Goal: Task Accomplishment & Management: Manage account settings

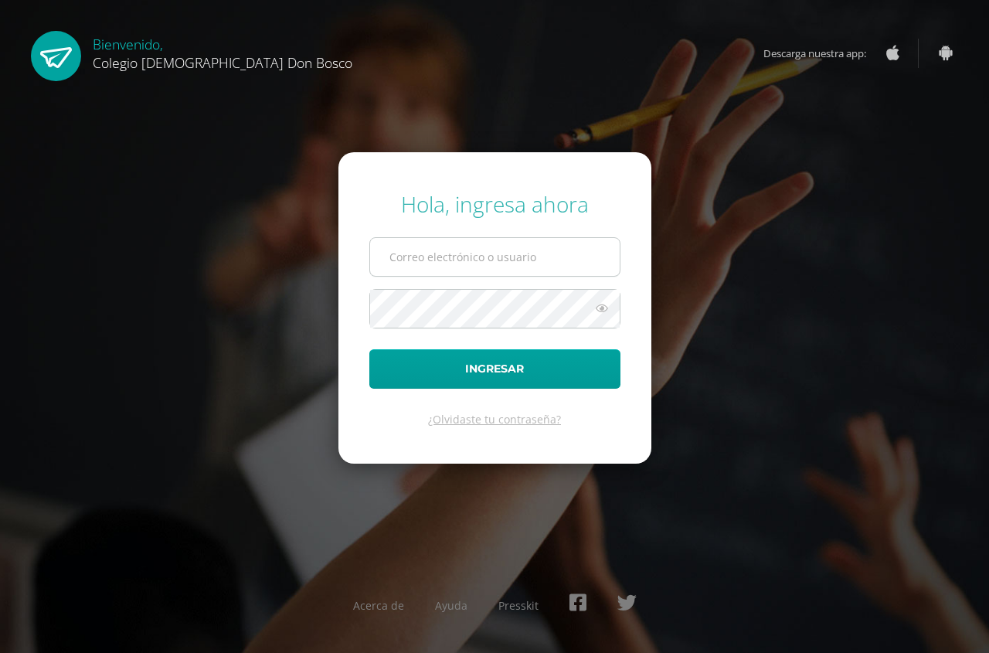
click at [412, 260] on input "text" at bounding box center [495, 257] width 250 height 38
type input "erick_arredondo@donbosco.edu.gt"
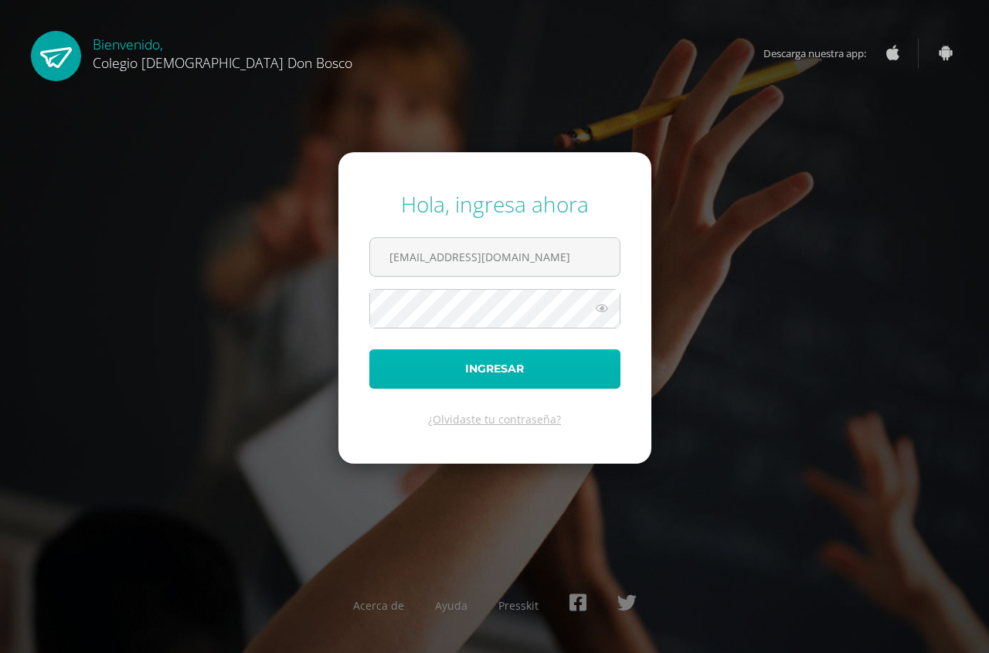
click at [532, 365] on button "Ingresar" at bounding box center [494, 368] width 251 height 39
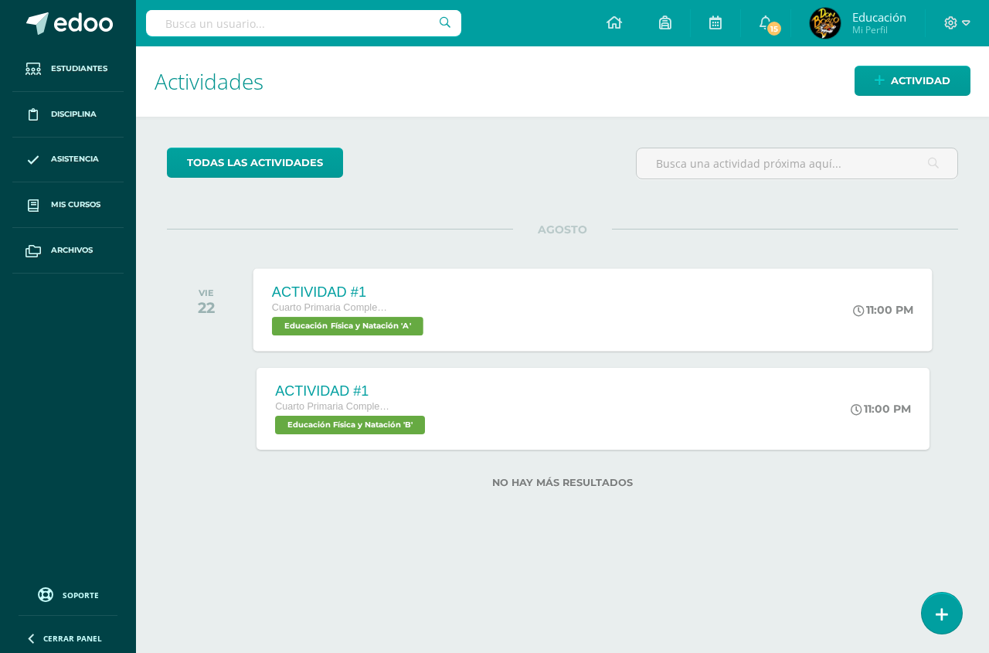
click at [325, 304] on span "Cuarto Primaria Complementaria" at bounding box center [330, 307] width 117 height 11
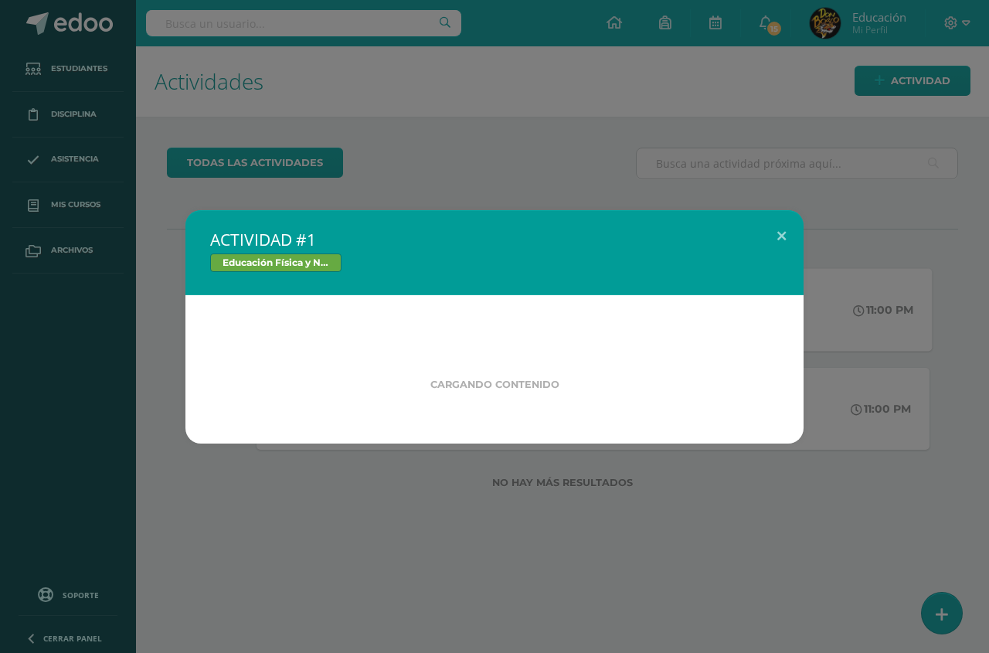
click at [325, 304] on div "Cargando contenido" at bounding box center [494, 369] width 618 height 148
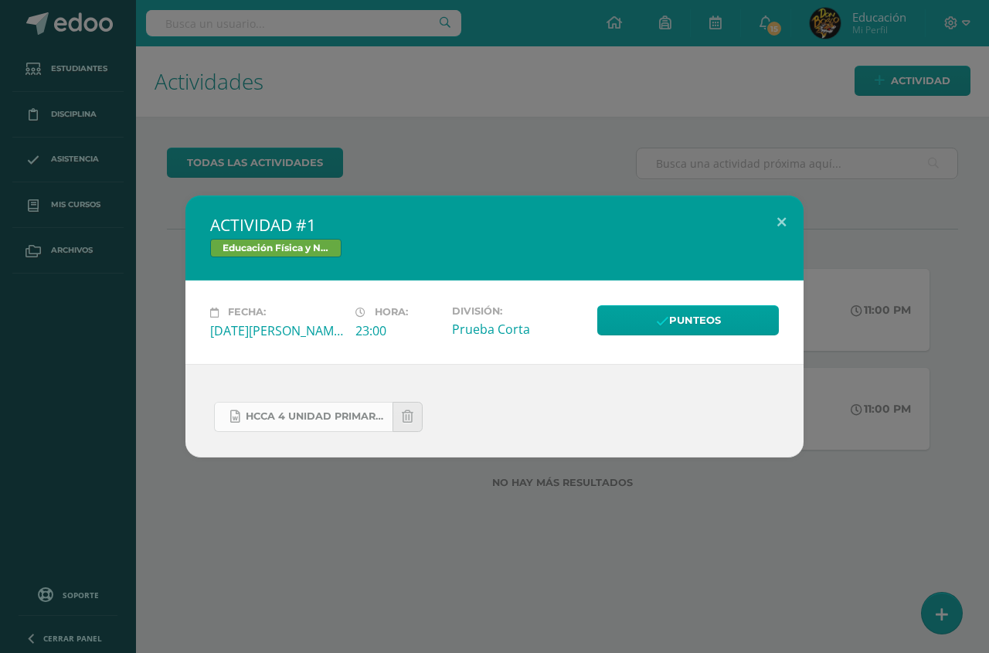
click at [314, 420] on span "HCCA 4 UNIDAD PRIMARIA COMPLEMENTARIA 2025 VOLEIBOL.docx" at bounding box center [315, 416] width 139 height 12
click at [225, 88] on div "ACTIVIDAD #1 Educación Física y Natación Fecha: Viernes 22 de Agosto Hora: 23:0…" at bounding box center [494, 326] width 989 height 653
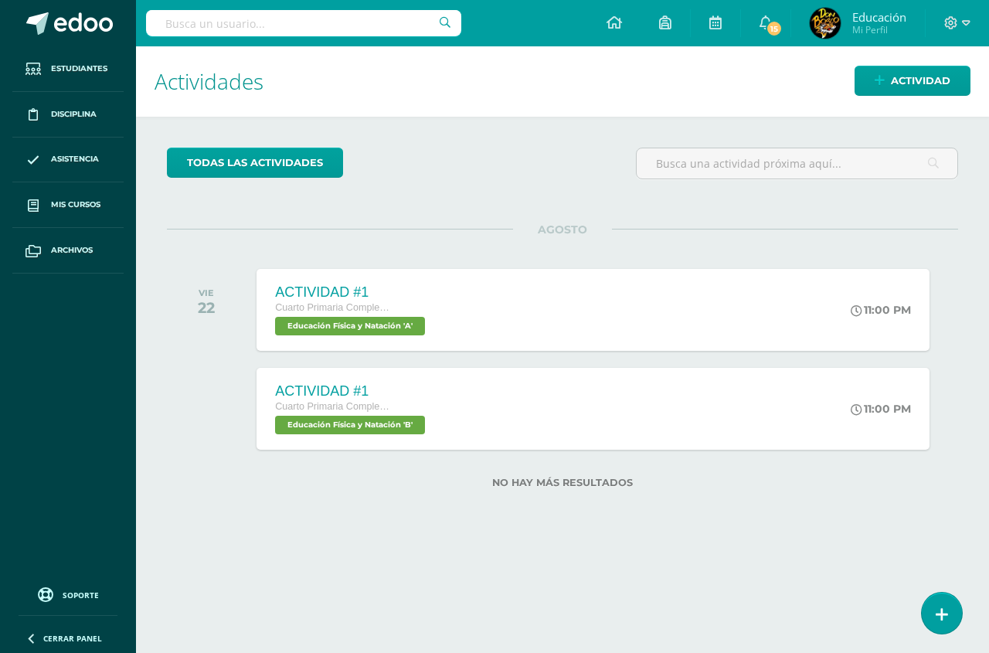
click at [225, 88] on h1 "Actividades" at bounding box center [563, 81] width 816 height 70
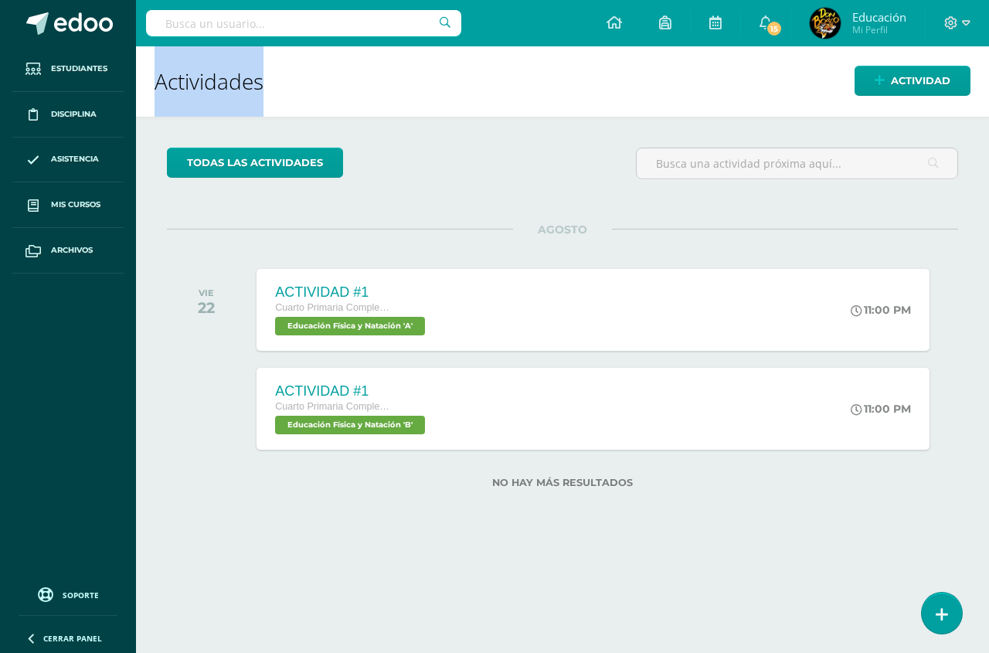
click at [225, 88] on h1 "Actividades" at bounding box center [563, 81] width 816 height 70
click at [316, 164] on link "todas las Actividades" at bounding box center [255, 163] width 176 height 30
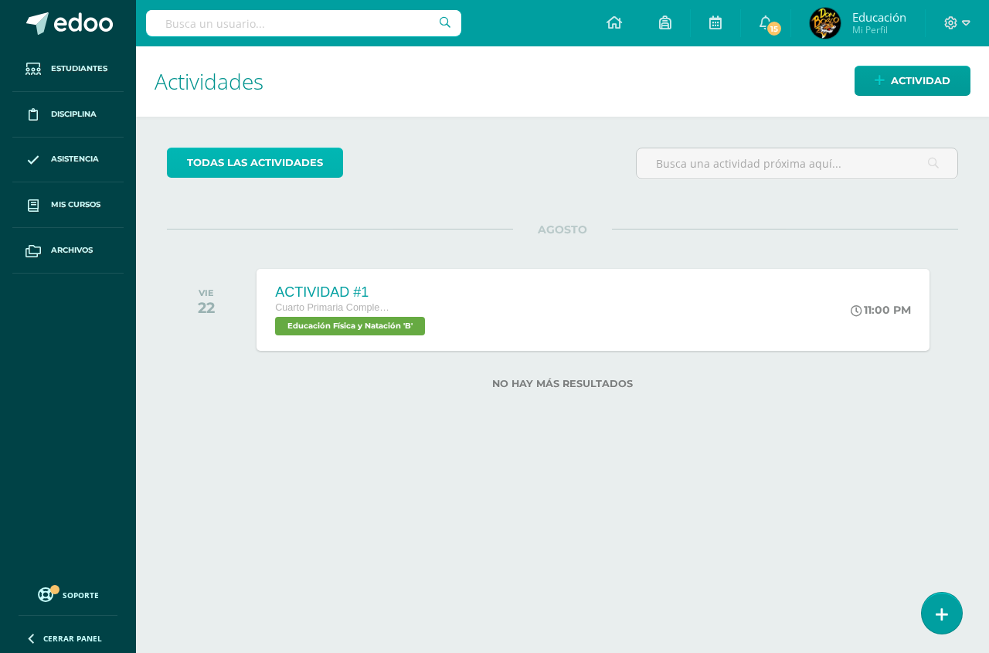
click at [276, 168] on link "todas las Actividades" at bounding box center [255, 163] width 176 height 30
click at [252, 167] on link "todas las Actividades" at bounding box center [255, 163] width 176 height 30
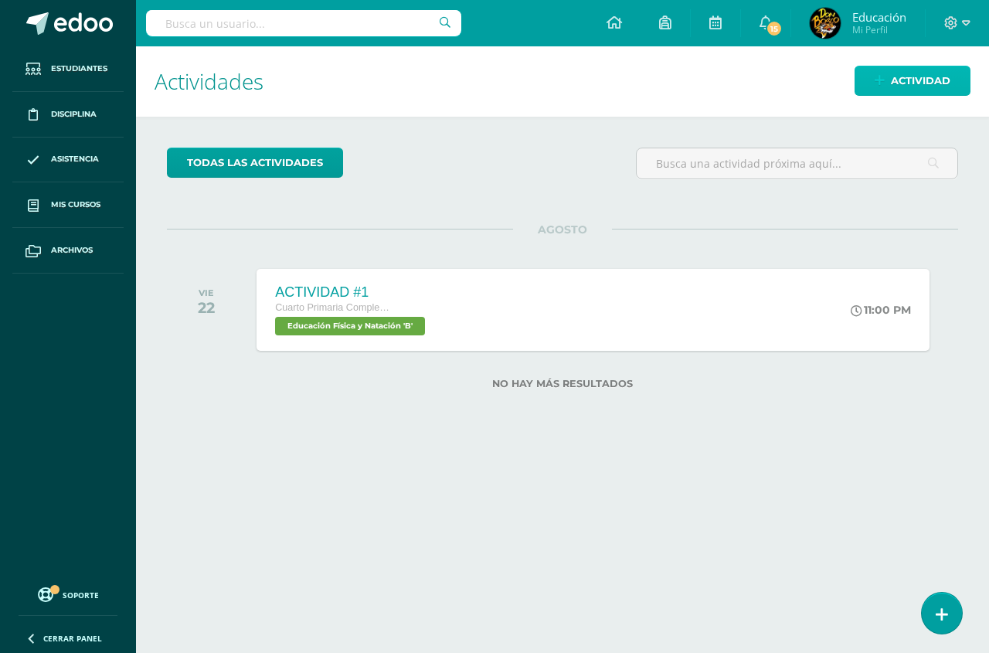
click at [929, 83] on span "Actividad" at bounding box center [920, 80] width 59 height 29
click at [876, 80] on icon at bounding box center [880, 80] width 10 height 13
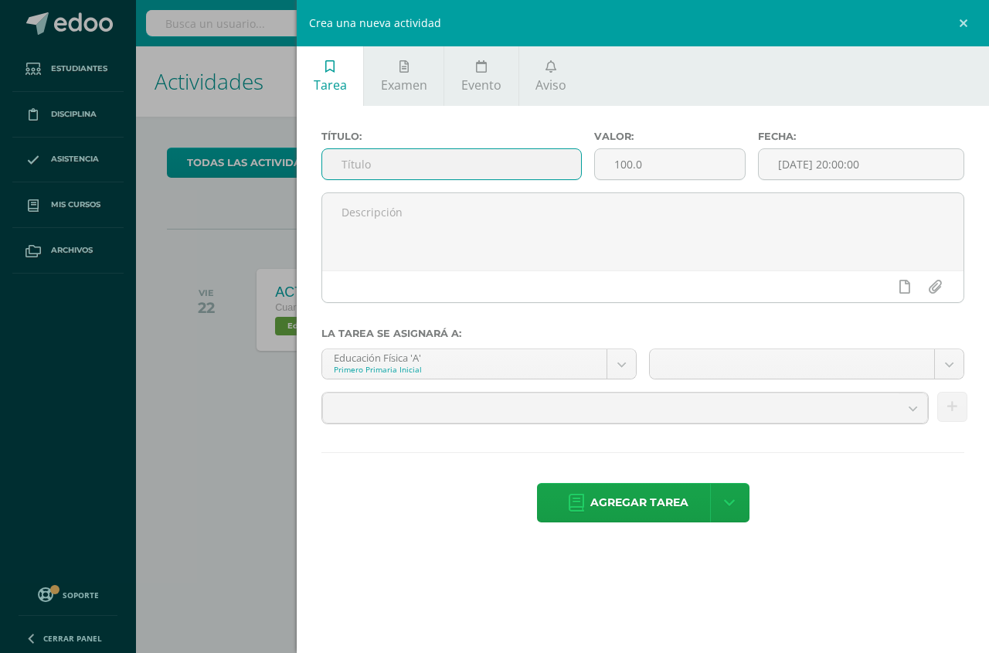
click at [389, 165] on input "text" at bounding box center [451, 164] width 259 height 30
type input "Actividad 1"
click at [631, 162] on input "100.0" at bounding box center [670, 164] width 150 height 30
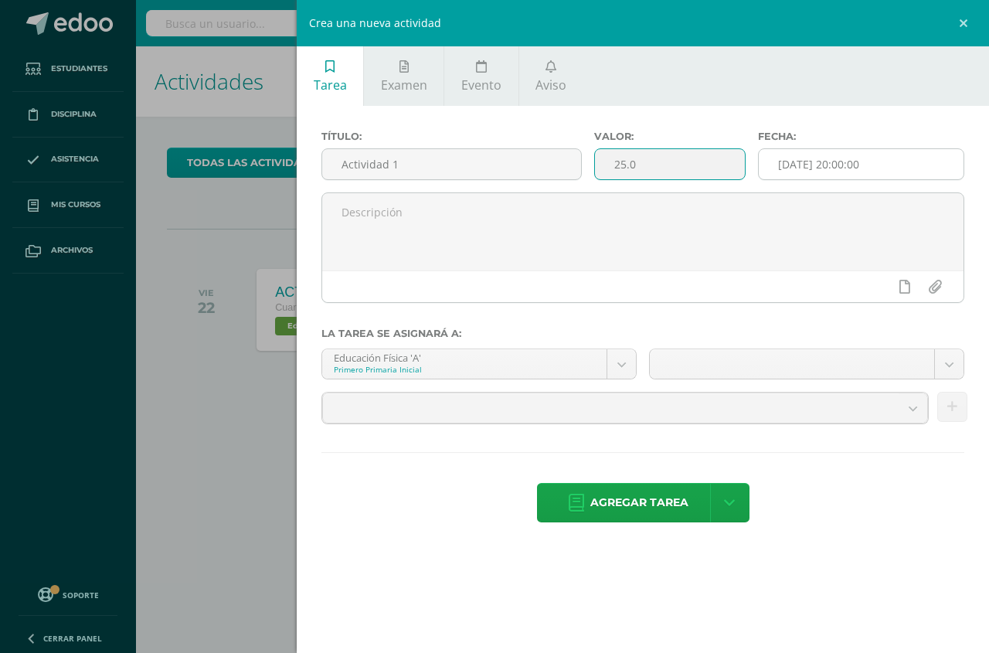
type input "25.0"
click at [905, 163] on input "2025-08-13 20:00:00" at bounding box center [861, 164] width 205 height 30
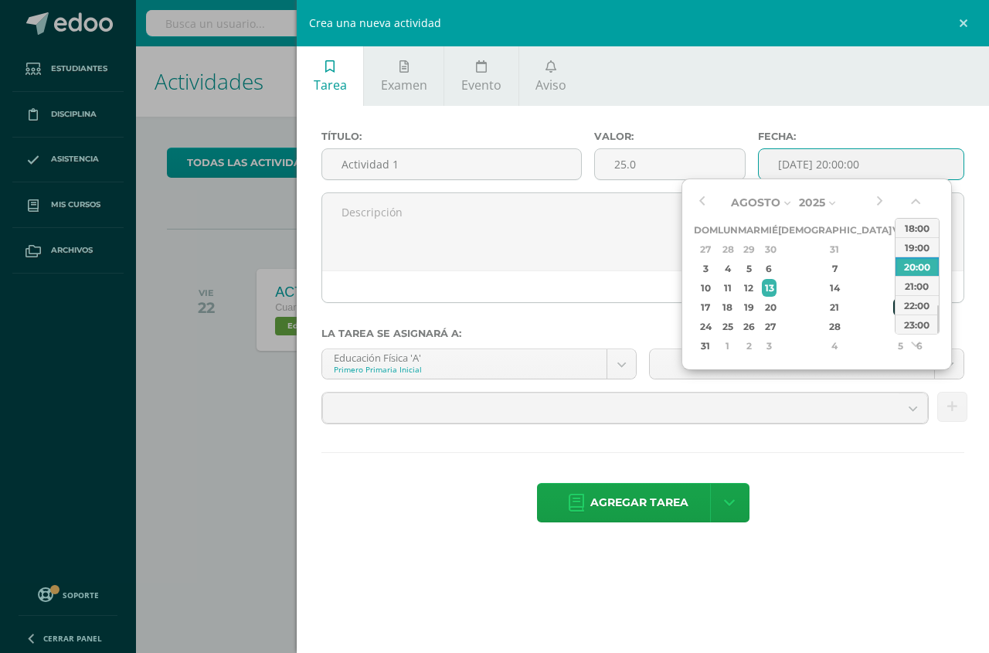
click at [893, 307] on div "22" at bounding box center [900, 307] width 14 height 18
click at [922, 325] on div "23:00" at bounding box center [916, 323] width 43 height 19
type input "2025-08-22 23:00"
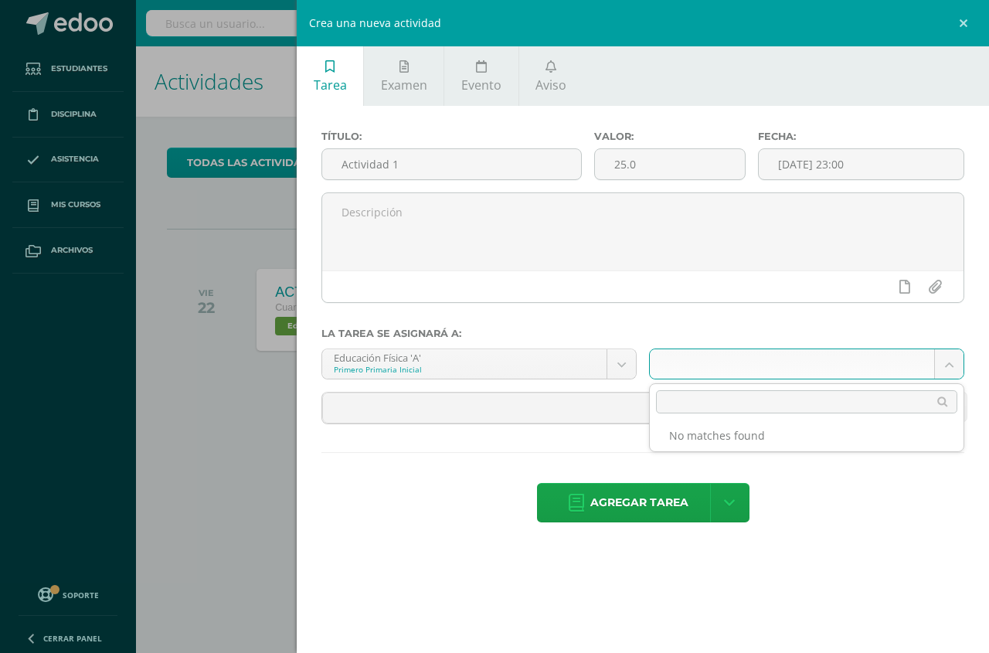
click at [762, 356] on body "Estudiantes Disciplina Asistencia Mis cursos Archivos Soporte Centro de ayuda Ú…" at bounding box center [494, 326] width 989 height 653
click at [949, 362] on body "Estudiantes Disciplina Asistencia Mis cursos Archivos Soporte Centro de ayuda Ú…" at bounding box center [494, 326] width 989 height 653
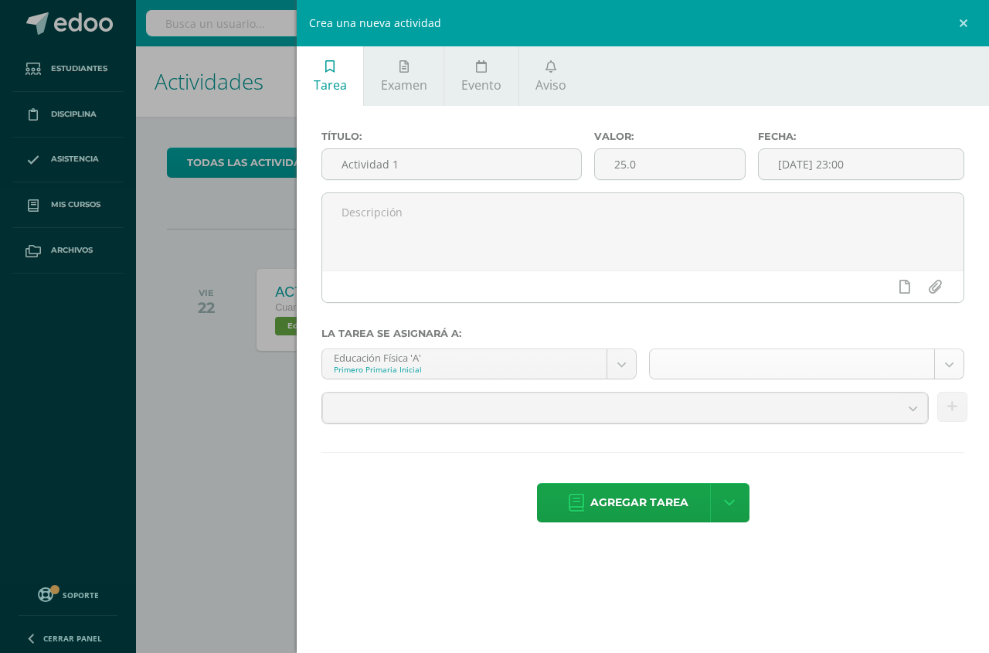
click at [949, 362] on body "Estudiantes Disciplina Asistencia Mis cursos Archivos Soporte Centro de ayuda Ú…" at bounding box center [494, 326] width 989 height 653
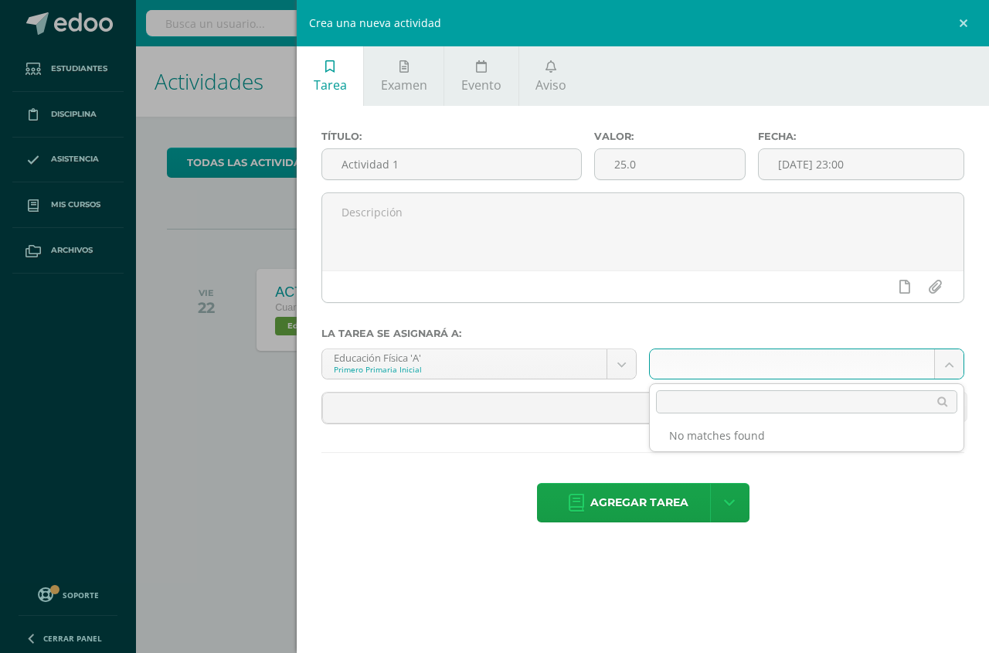
click at [949, 362] on body "Estudiantes Disciplina Asistencia Mis cursos Archivos Soporte Centro de ayuda Ú…" at bounding box center [494, 326] width 989 height 653
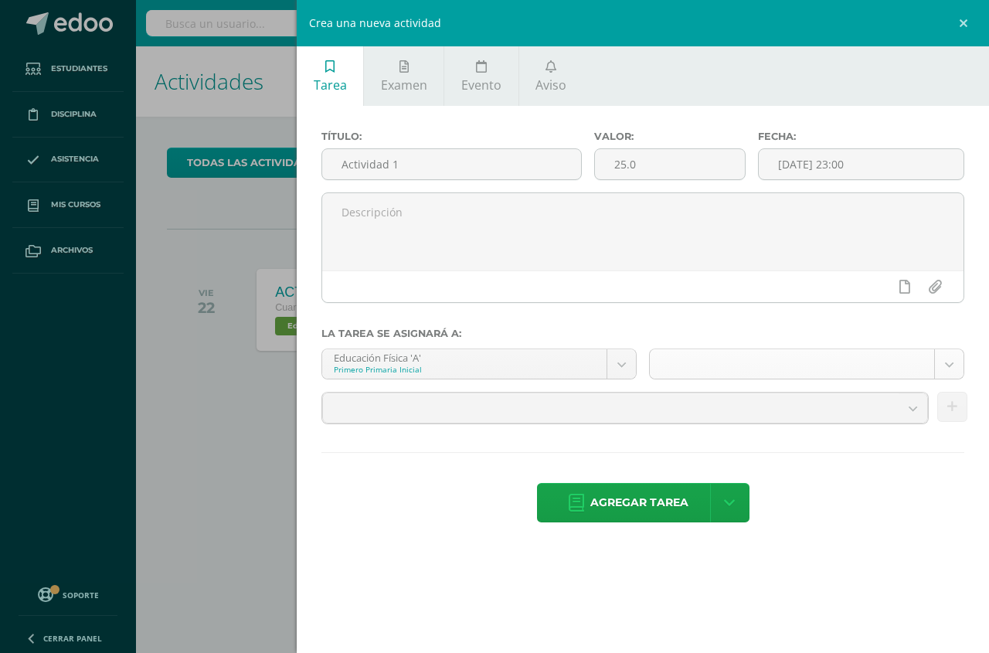
click at [949, 362] on body "Estudiantes Disciplina Asistencia Mis cursos Archivos Soporte Centro de ayuda Ú…" at bounding box center [494, 326] width 989 height 653
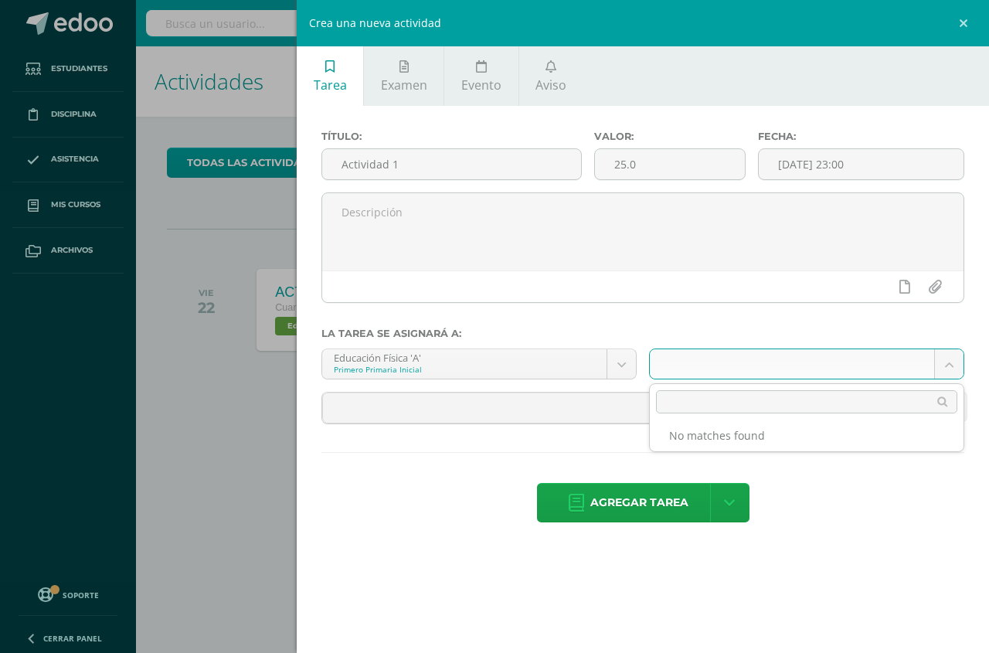
click at [948, 358] on body "Estudiantes Disciplina Asistencia Mis cursos Archivos Soporte Centro de ayuda Ú…" at bounding box center [494, 326] width 989 height 653
click at [704, 403] on input "text" at bounding box center [806, 401] width 301 height 23
click at [892, 406] on input "unidad 4" at bounding box center [806, 401] width 301 height 23
type input "unidad 4"
click at [772, 440] on li "No matches found" at bounding box center [807, 435] width 314 height 19
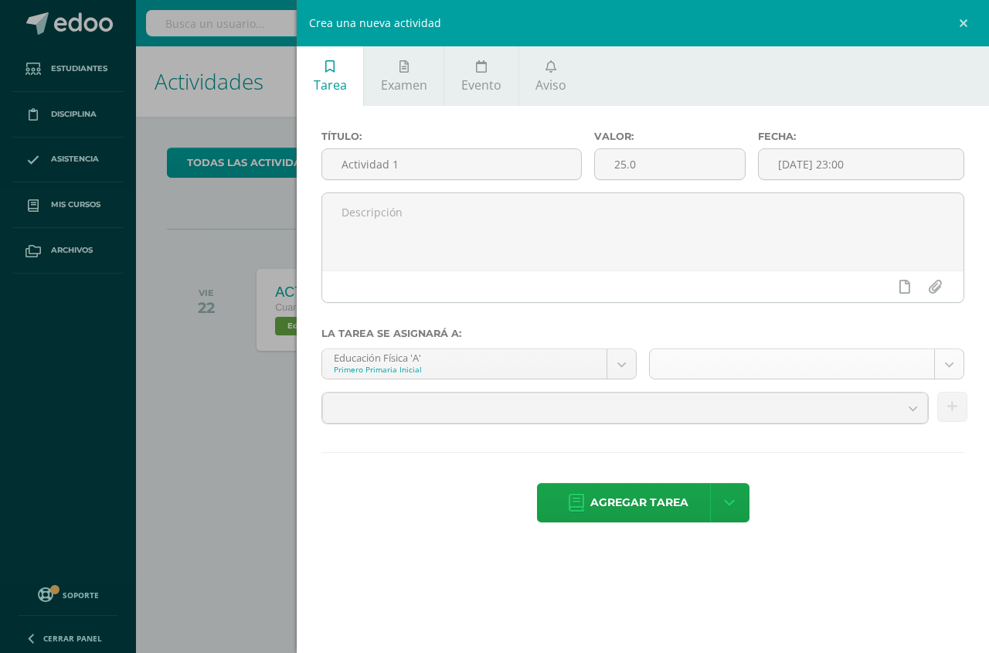
click at [948, 368] on body "Estudiantes Disciplina Asistencia Mis cursos Archivos Soporte Centro de ayuda Ú…" at bounding box center [494, 326] width 989 height 653
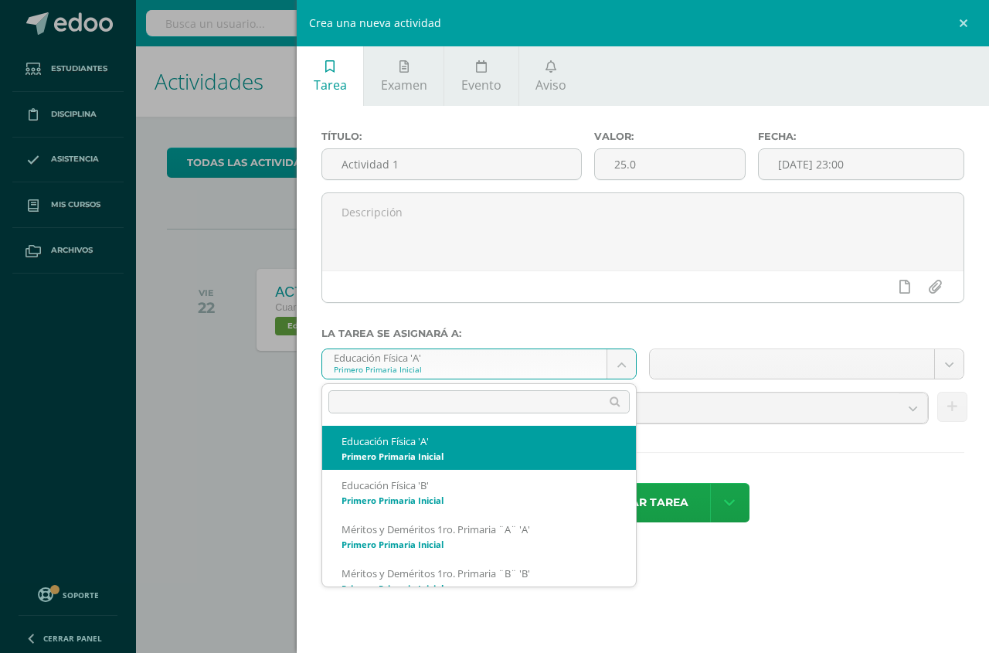
click at [619, 365] on body "Estudiantes Disciplina Asistencia Mis cursos Archivos Soporte Centro de ayuda Ú…" at bounding box center [494, 326] width 989 height 653
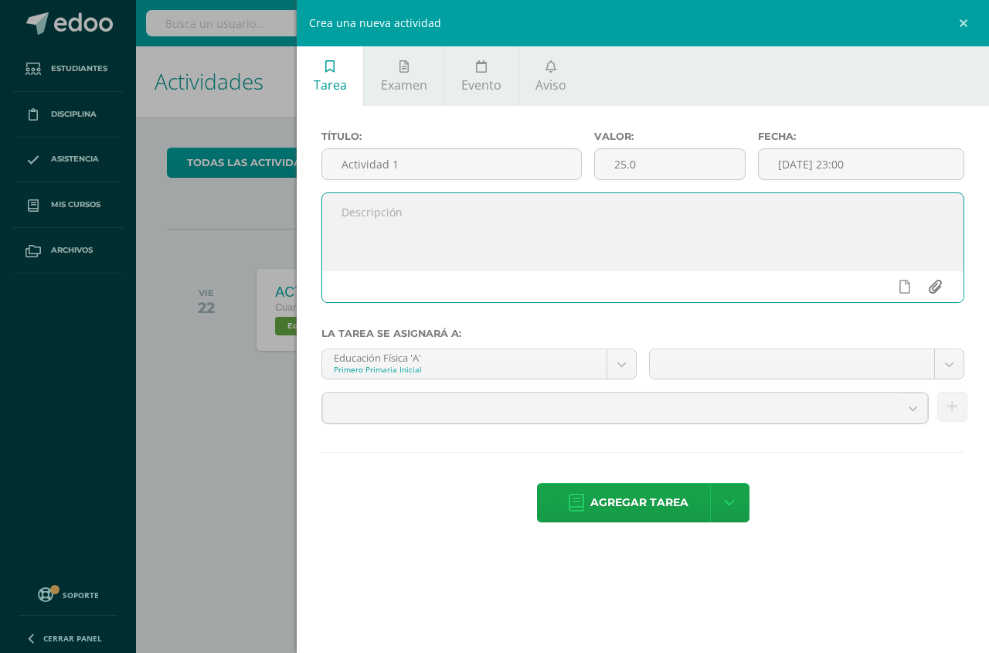
click at [933, 287] on input "file" at bounding box center [934, 286] width 30 height 29
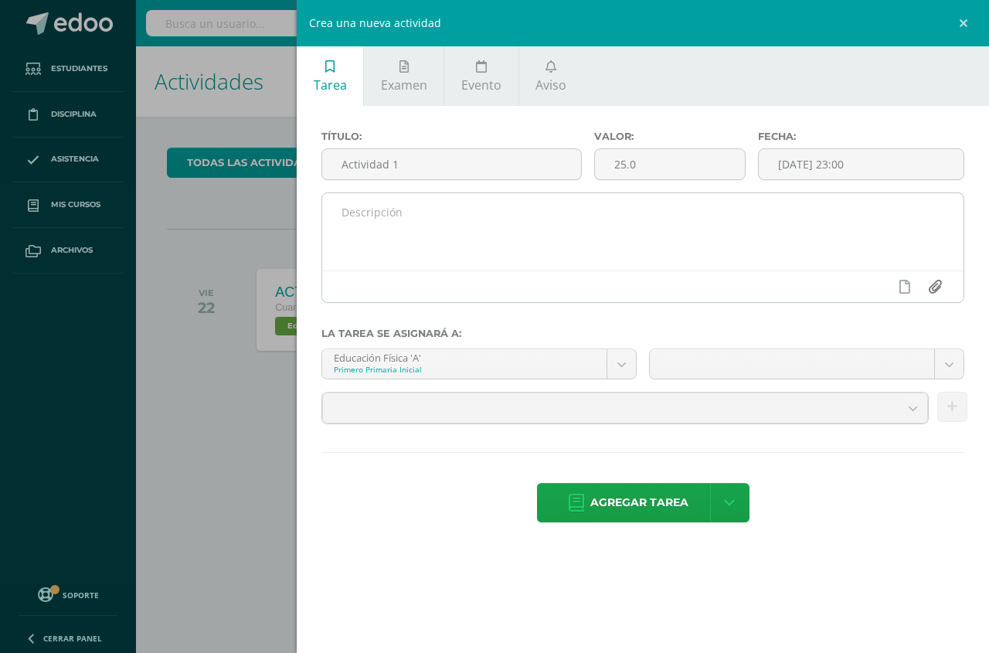
type input "C:\fakepath\HCCA 4 UNIDAD PRIMER CICLO 2025 .docx"
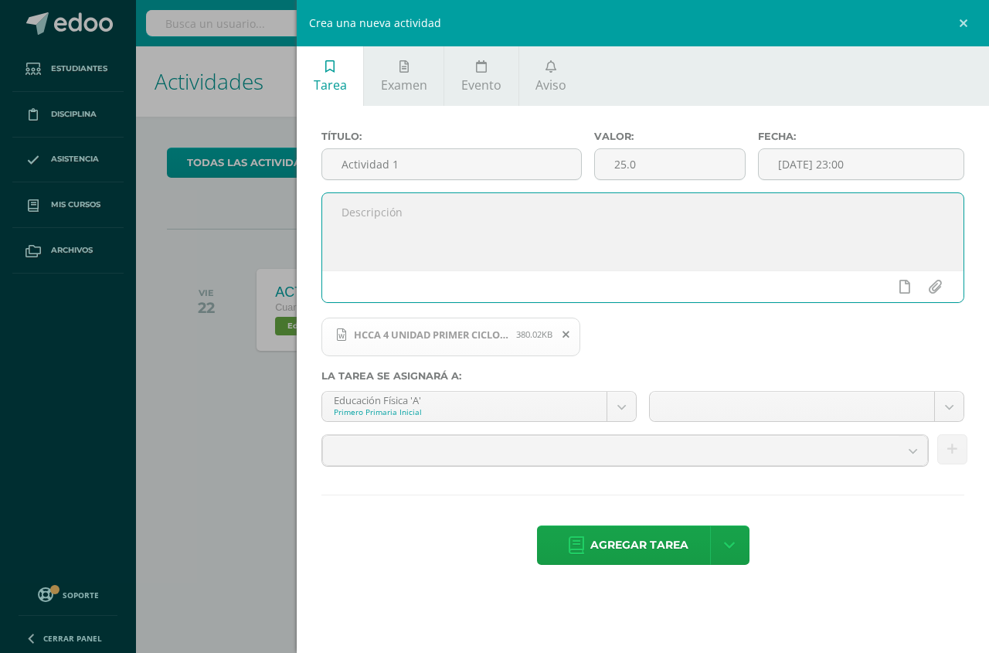
click at [193, 383] on div "Crea una nueva actividad Tarea Examen Evento Aviso Título: Actividad 1 Valor: 2…" at bounding box center [494, 326] width 989 height 653
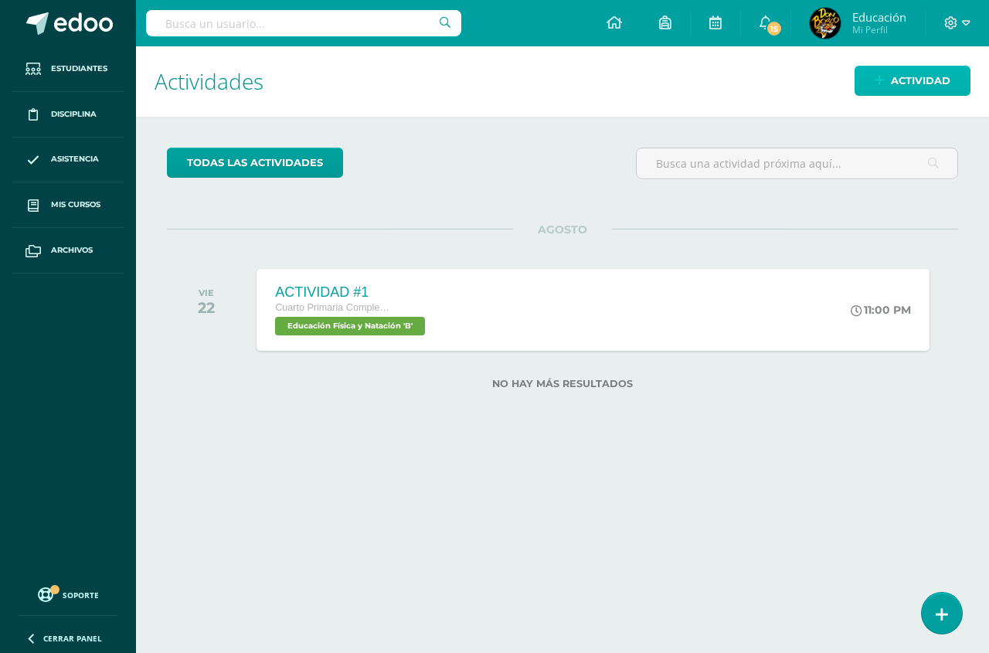
click at [910, 83] on span "Actividad" at bounding box center [920, 80] width 59 height 29
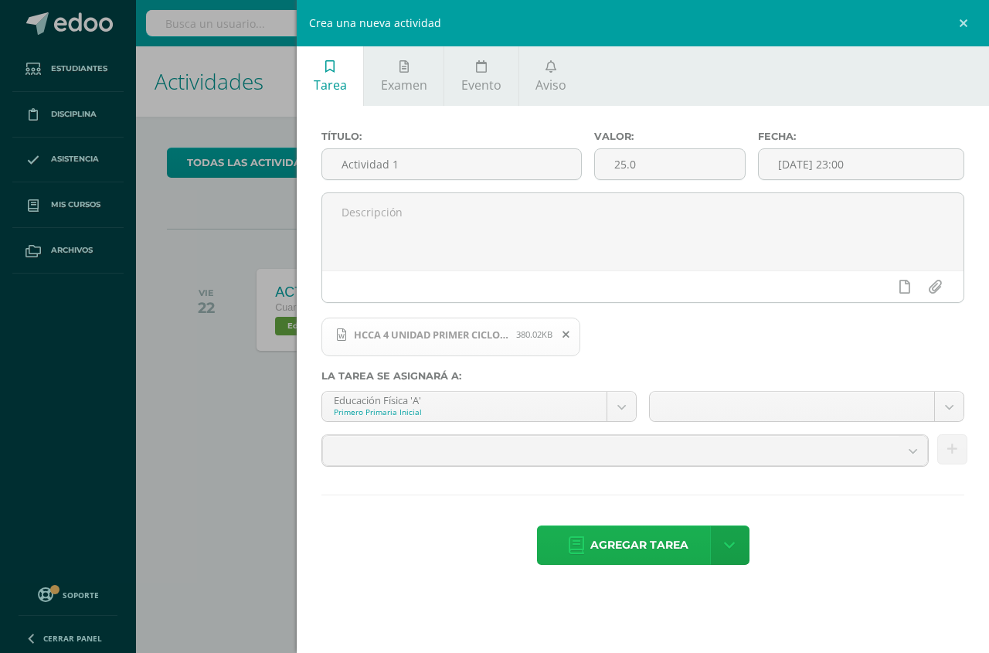
click at [641, 543] on span "Agregar tarea" at bounding box center [639, 545] width 98 height 38
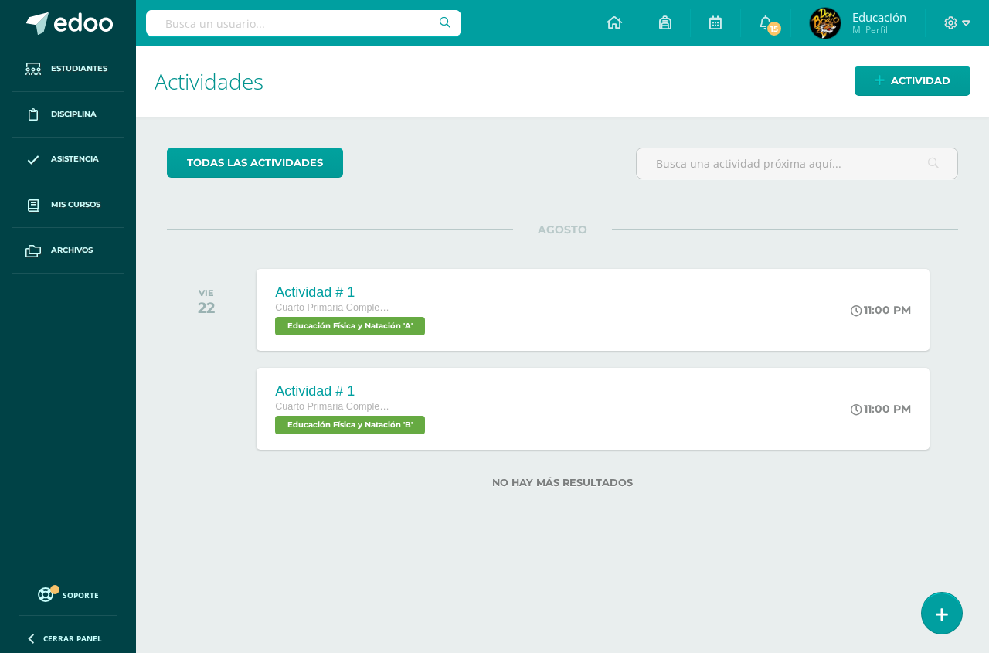
drag, startPoint x: 342, startPoint y: 311, endPoint x: 244, endPoint y: 372, distance: 115.5
click at [244, 372] on div at bounding box center [210, 409] width 87 height 82
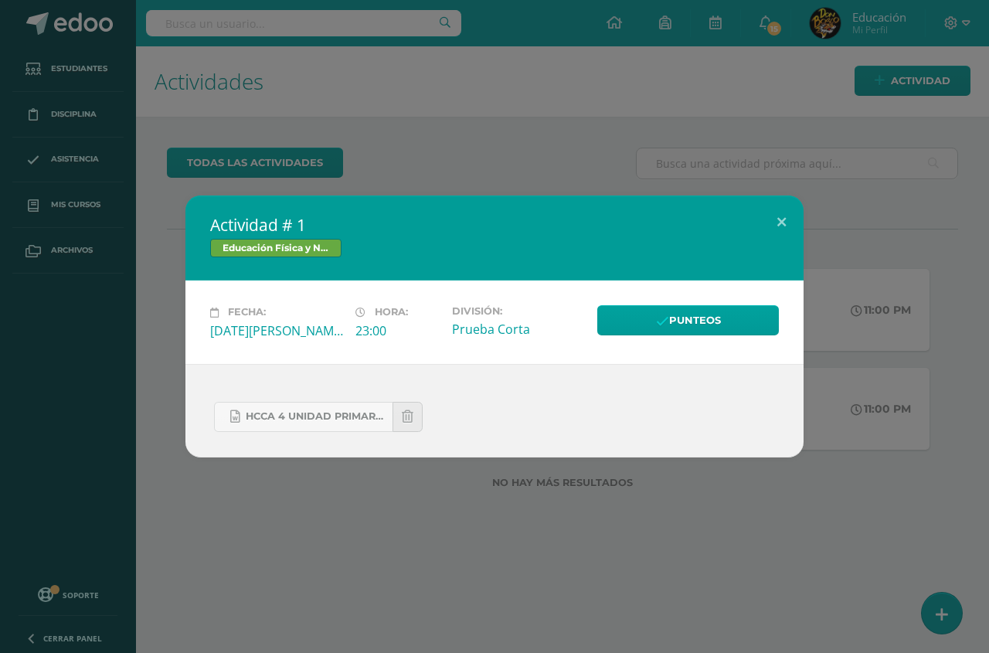
drag, startPoint x: 233, startPoint y: 322, endPoint x: 185, endPoint y: 344, distance: 51.9
click at [185, 344] on div "Fecha: Viernes 22 de Agosto Hora: 23:00 División: Prueba Corta Punteos" at bounding box center [494, 321] width 618 height 83
click at [314, 251] on link "Educación Física y Natación" at bounding box center [275, 248] width 131 height 19
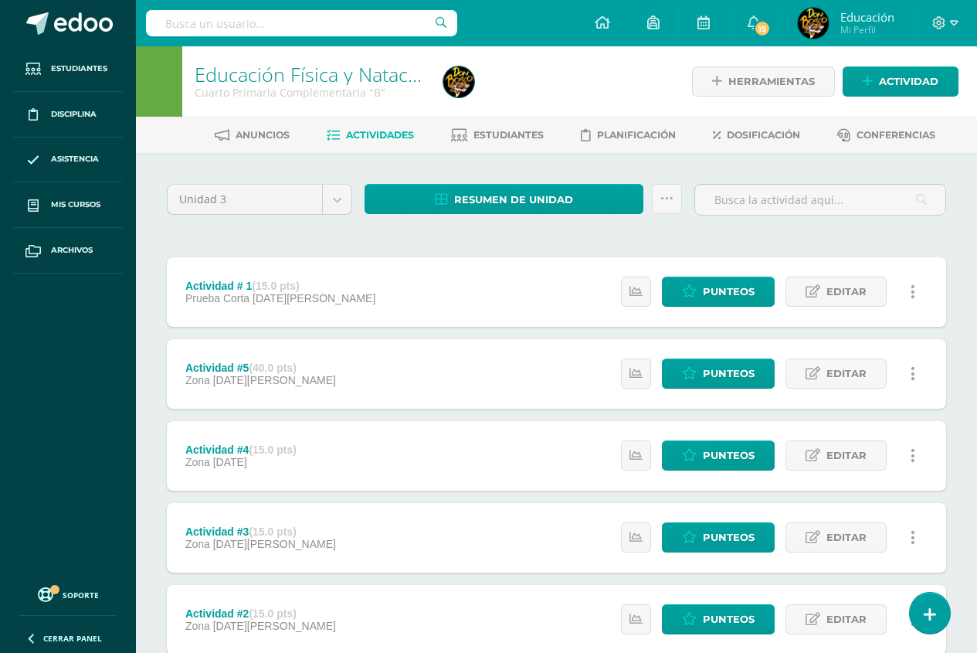
click at [915, 289] on link at bounding box center [913, 292] width 30 height 30
click at [863, 388] on link "Eliminar" at bounding box center [882, 390] width 158 height 24
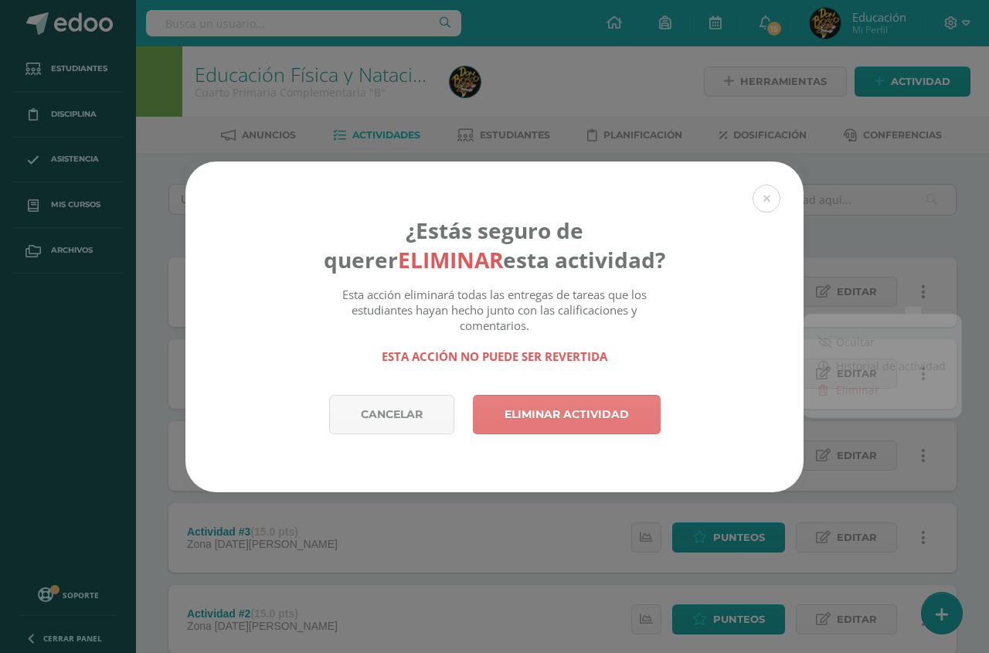
click at [563, 419] on link "Eliminar actividad" at bounding box center [567, 414] width 188 height 39
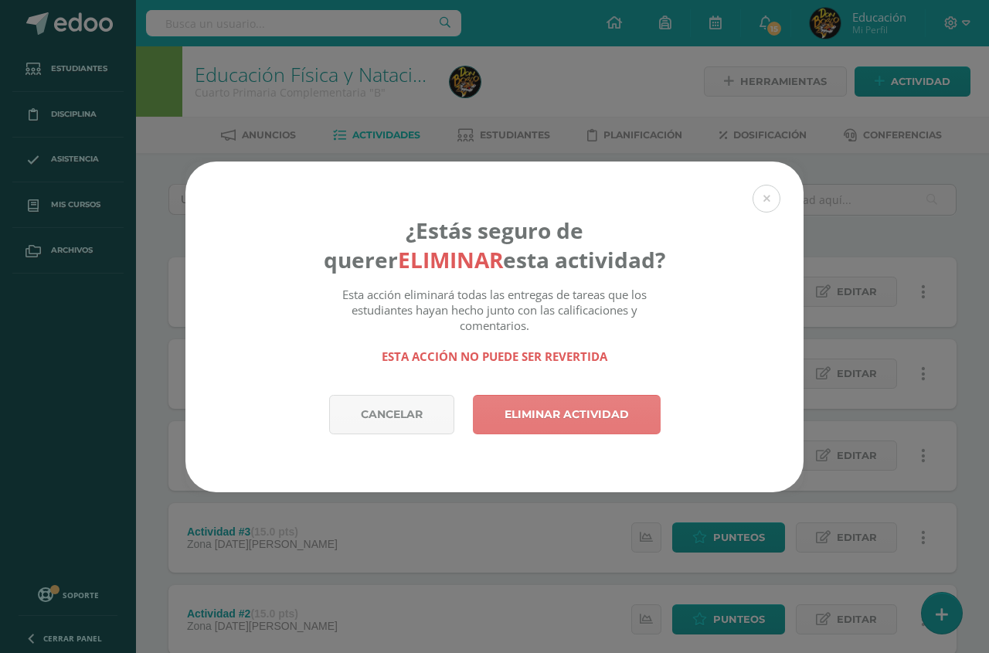
click at [544, 413] on link "Eliminar actividad" at bounding box center [567, 414] width 188 height 39
click at [601, 415] on link "Eliminar actividad" at bounding box center [567, 414] width 188 height 39
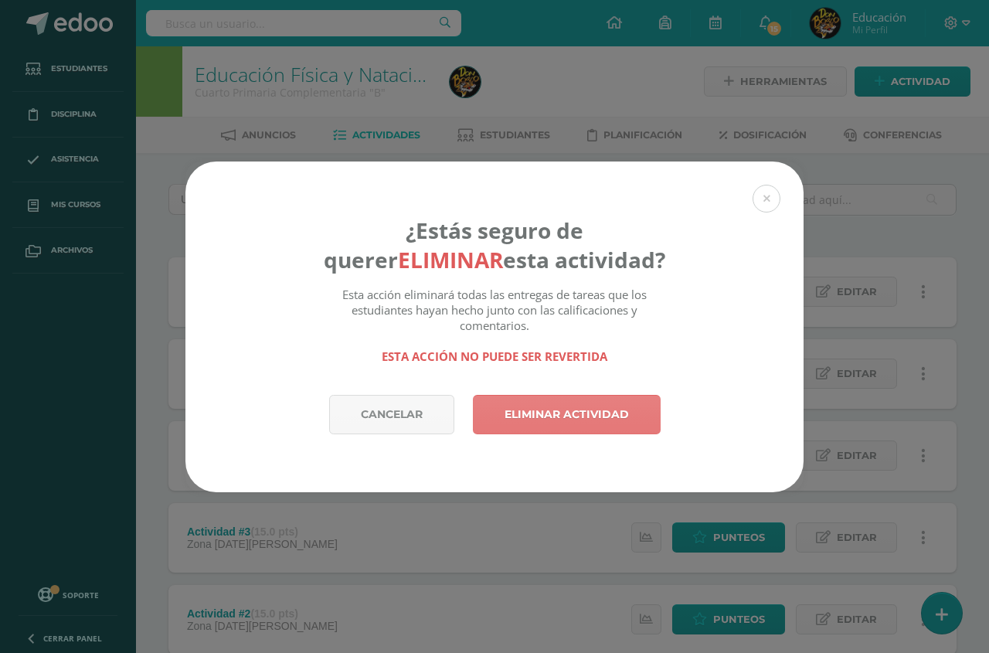
click at [601, 415] on link "Eliminar actividad" at bounding box center [567, 414] width 188 height 39
click at [526, 411] on link "Eliminar actividad" at bounding box center [567, 414] width 188 height 39
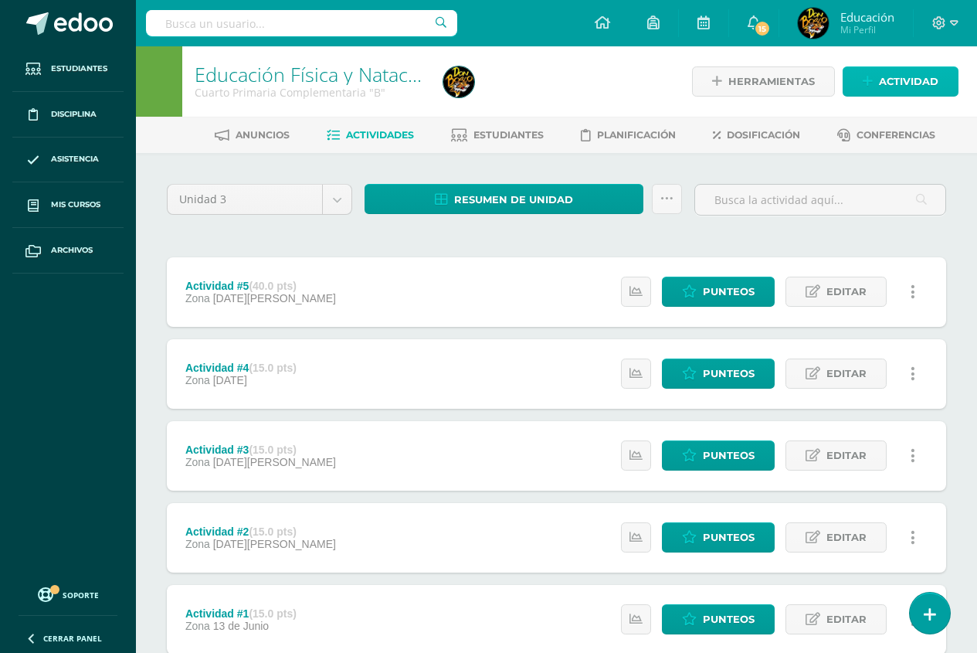
click at [902, 79] on span "Actividad" at bounding box center [908, 81] width 59 height 29
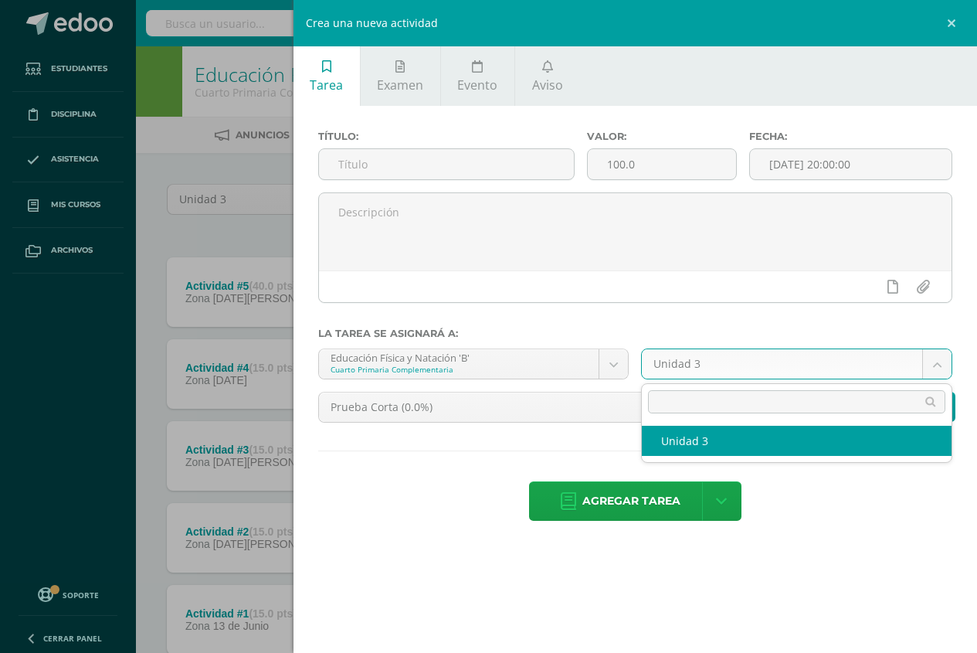
click at [936, 365] on body "La tarea ya había sido eliminada previamente. La tarea ya había sido eliminada …" at bounding box center [488, 378] width 977 height 757
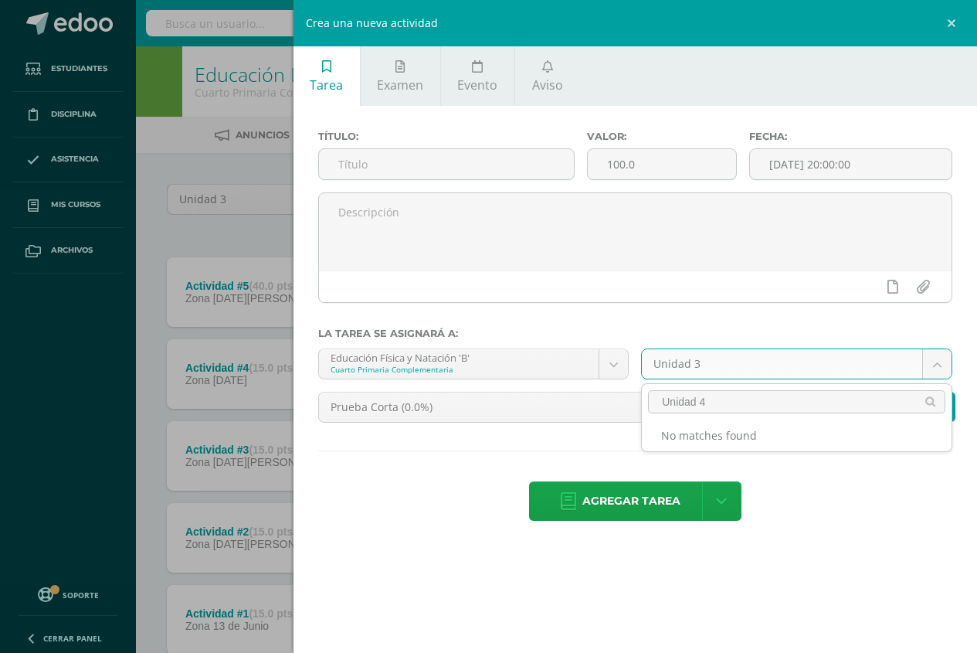
type input "Unidad 4"
click at [831, 419] on ul "No matches found" at bounding box center [797, 435] width 310 height 32
click at [798, 440] on li "No matches found" at bounding box center [797, 435] width 310 height 19
click at [790, 443] on li "No matches found" at bounding box center [797, 435] width 310 height 19
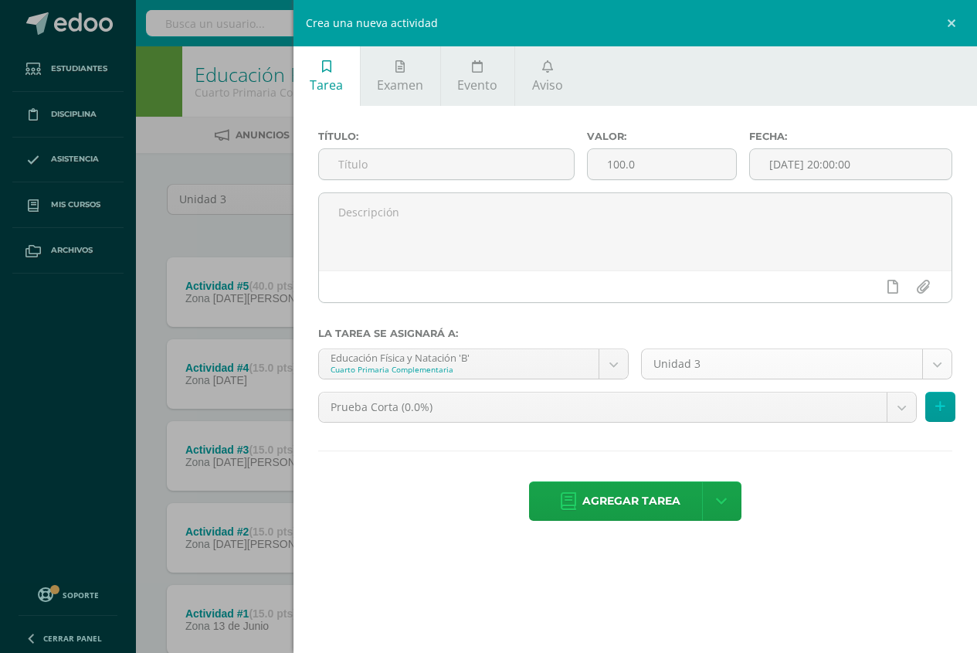
click at [939, 368] on body "La tarea ya había sido eliminada previamente. La tarea ya había sido eliminada …" at bounding box center [488, 378] width 977 height 757
click at [63, 419] on div "Crea una nueva actividad Tarea Examen Evento Aviso Título: Valor: 100.0 Fecha: …" at bounding box center [488, 326] width 977 height 653
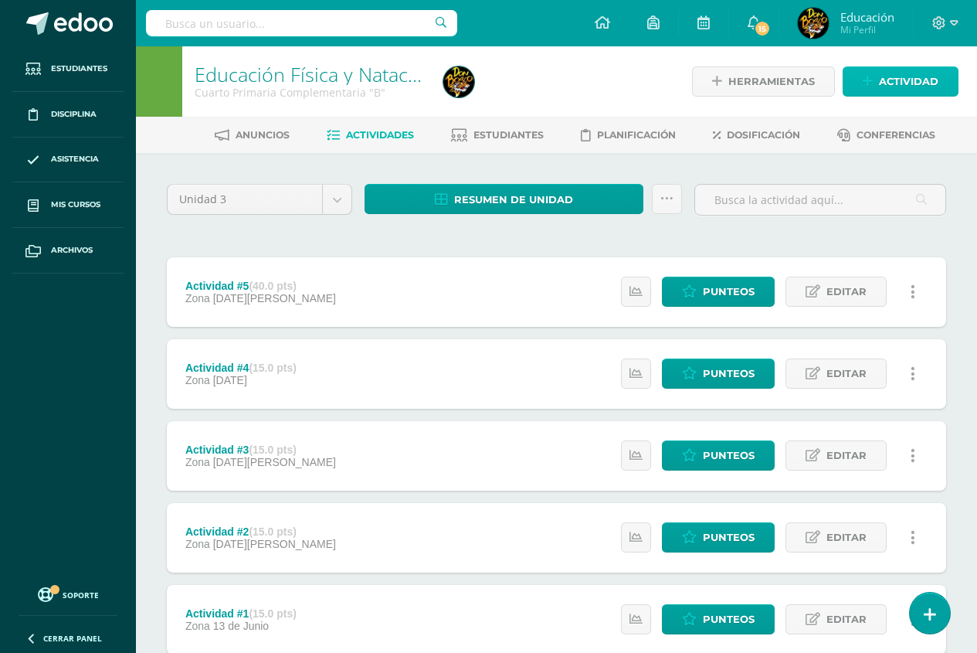
click at [909, 82] on span "Actividad" at bounding box center [908, 81] width 59 height 29
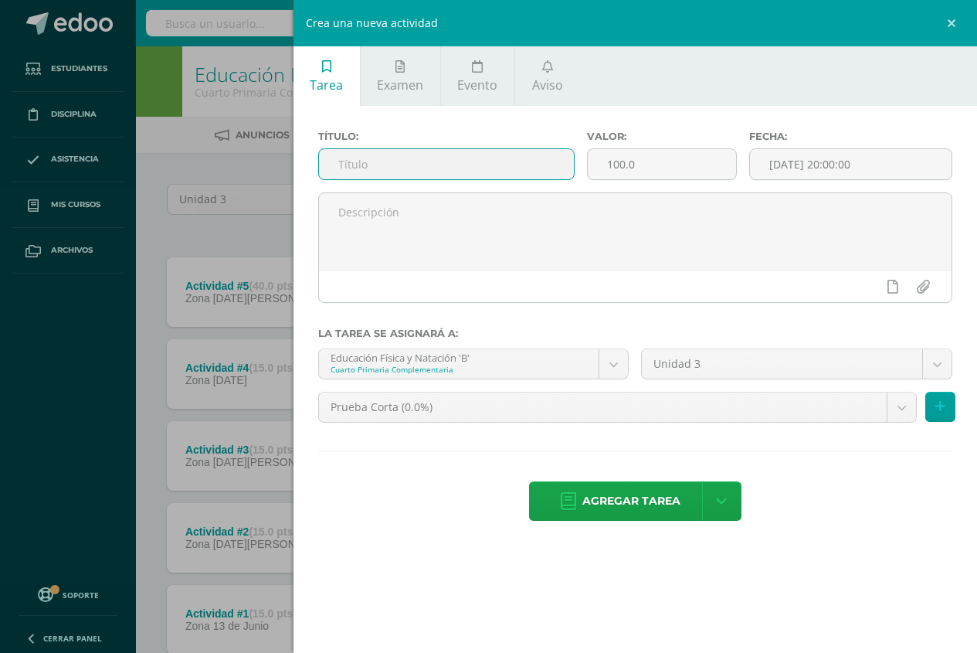
click at [395, 165] on input "text" at bounding box center [447, 164] width 256 height 30
type input "Actividad 1"
click at [616, 162] on input "100.0" at bounding box center [662, 164] width 148 height 30
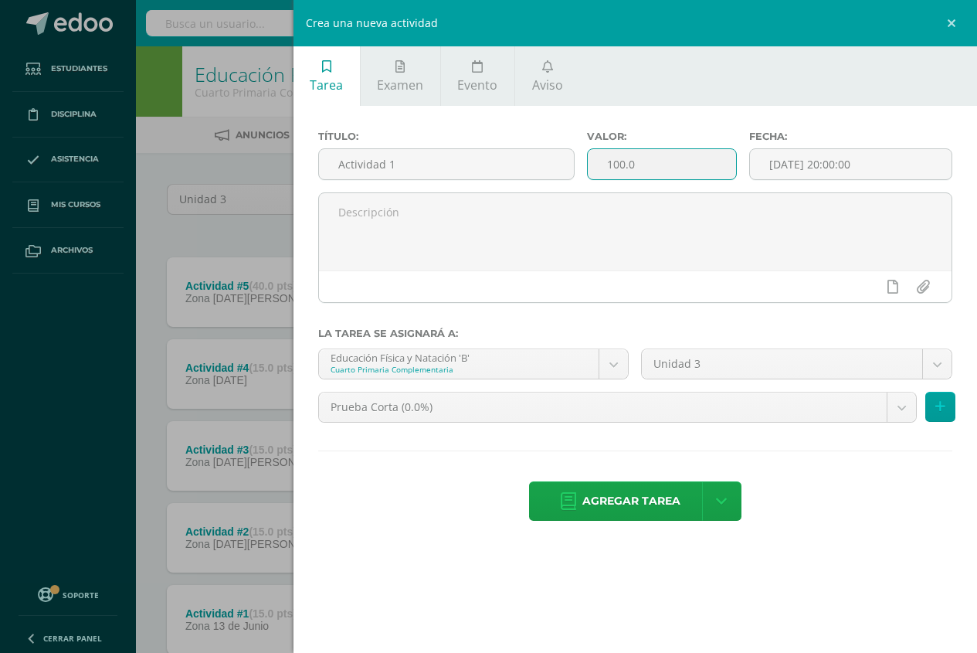
click at [627, 163] on input "100.0" at bounding box center [662, 164] width 148 height 30
type input "25.0"
click at [908, 160] on input "[DATE] 20:00:00" at bounding box center [851, 164] width 202 height 30
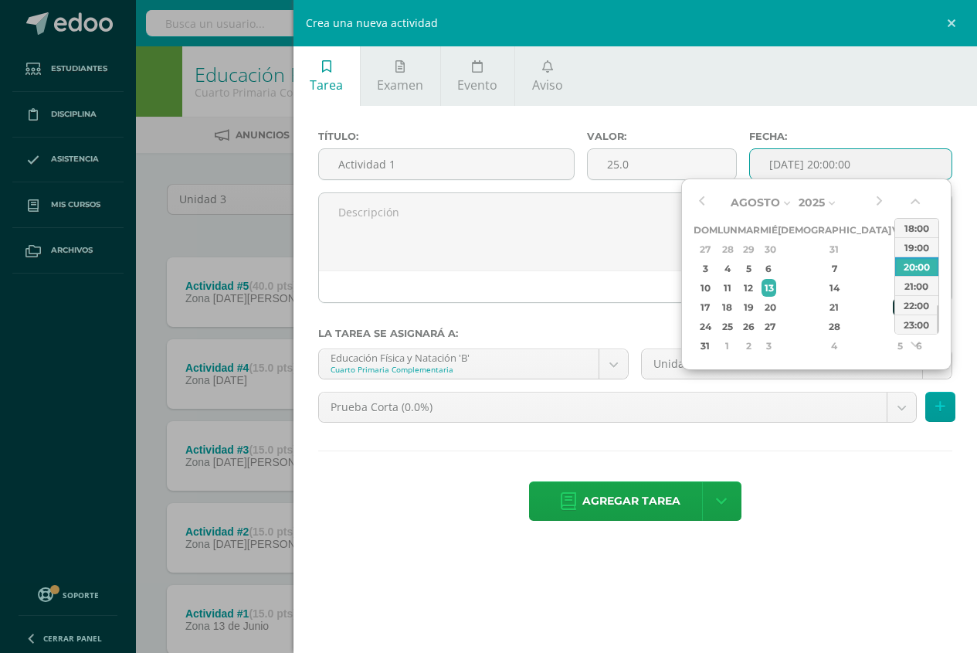
click at [893, 305] on div "22" at bounding box center [900, 307] width 14 height 18
click at [925, 324] on div "23:00" at bounding box center [916, 323] width 43 height 19
type input "[DATE] 23:00"
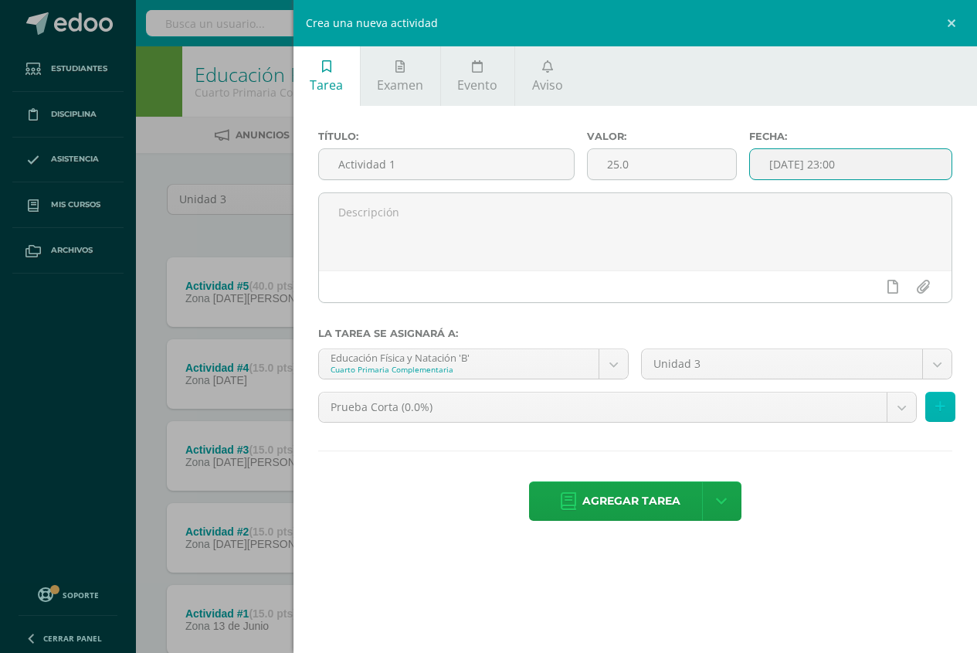
click at [943, 407] on icon at bounding box center [941, 406] width 10 height 13
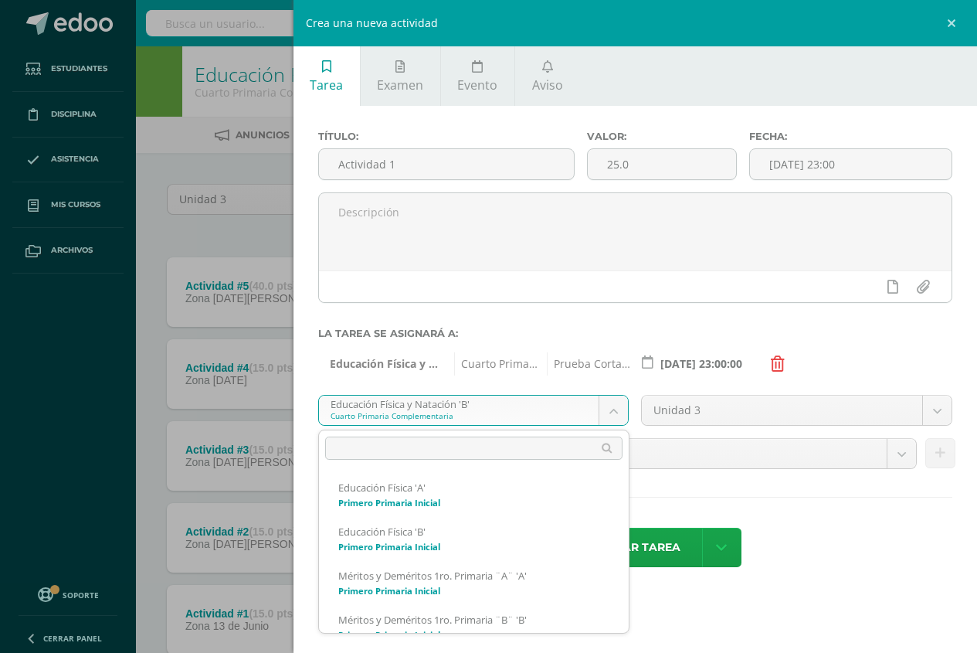
click at [616, 406] on body "La tarea ya había sido eliminada previamente. La tarea ya había sido eliminada …" at bounding box center [488, 378] width 977 height 757
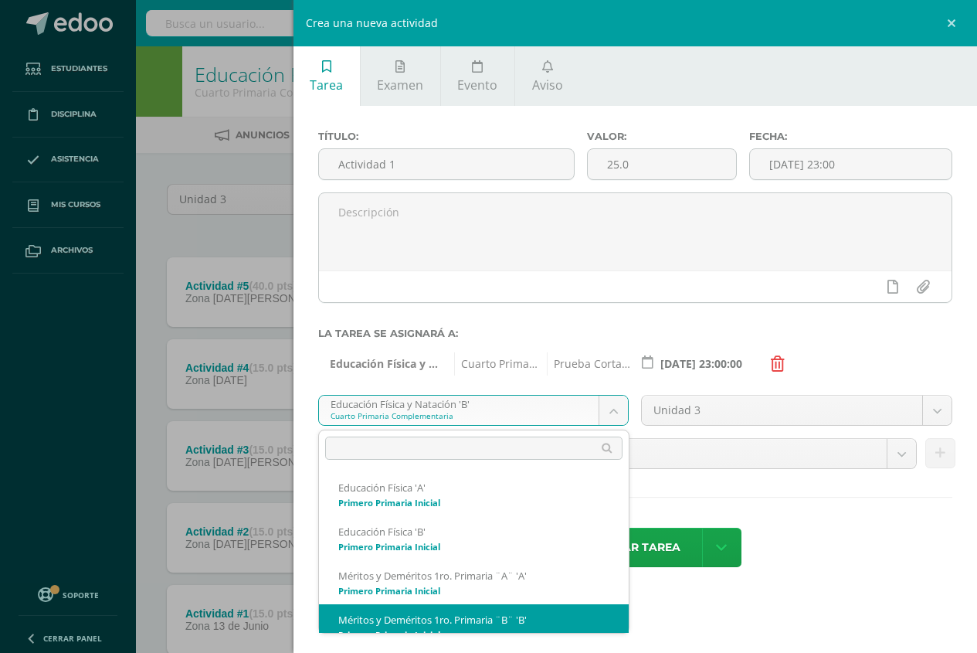
scroll to position [15, 0]
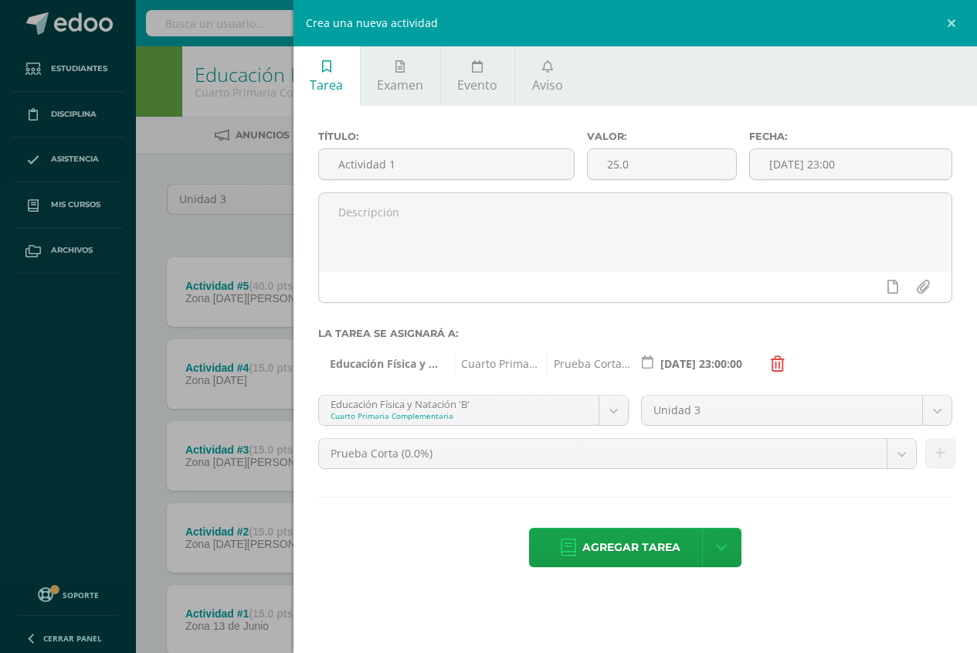
click at [62, 205] on body "La tarea ya había sido eliminada previamente. La tarea ya había sido eliminada …" at bounding box center [488, 378] width 977 height 757
click at [76, 205] on div "Crea una nueva actividad Tarea Examen Evento Aviso Título: Actividad 1 Valor: 2…" at bounding box center [488, 326] width 977 height 653
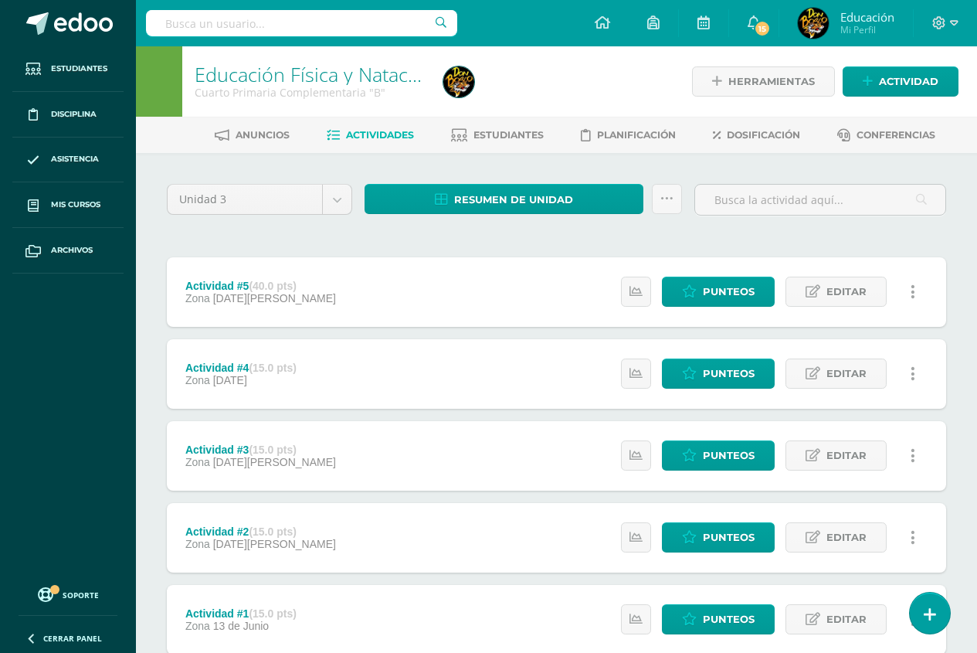
click at [456, 321] on div "Actividad #5 (40.0 pts) Zona 01 de Agosto Estatus de Actividad: 0 Estudiantes s…" at bounding box center [557, 292] width 780 height 70
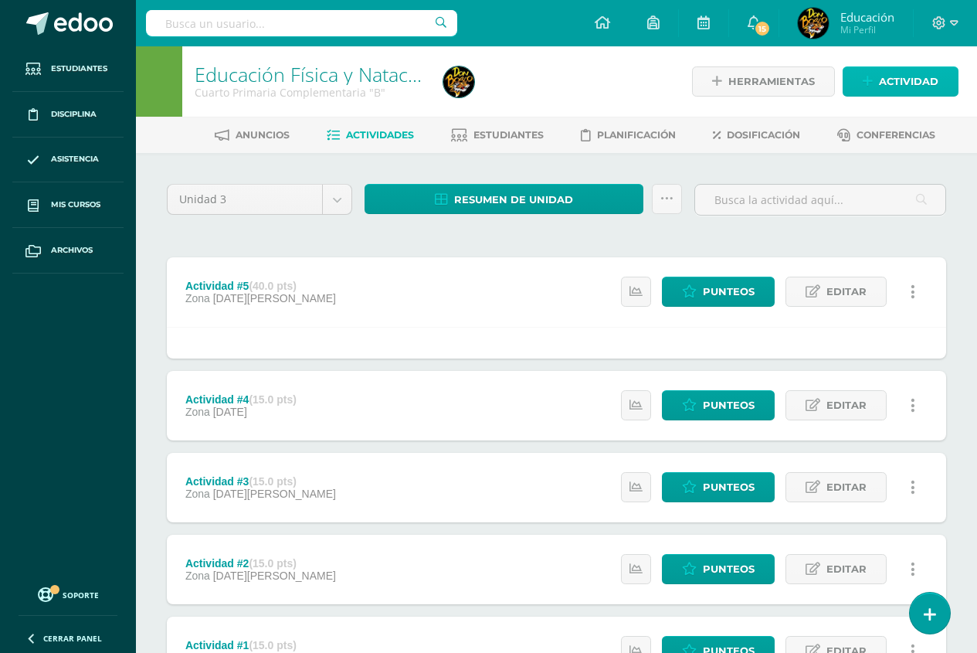
click at [899, 78] on span "Actividad" at bounding box center [908, 81] width 59 height 29
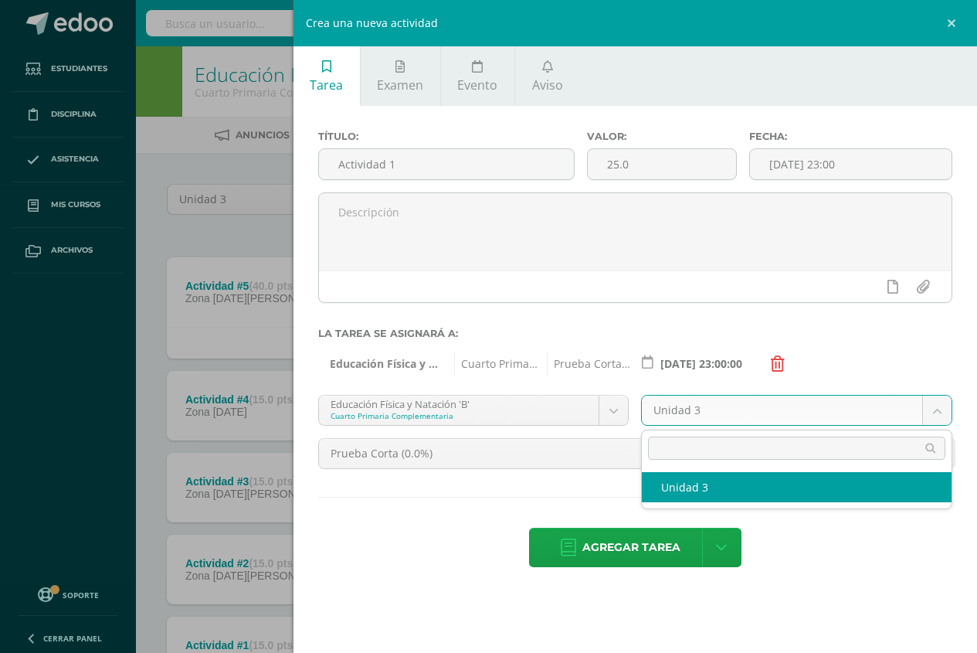
click at [938, 413] on body "La tarea ya había sido eliminada previamente. La tarea ya había sido eliminada …" at bounding box center [488, 394] width 977 height 789
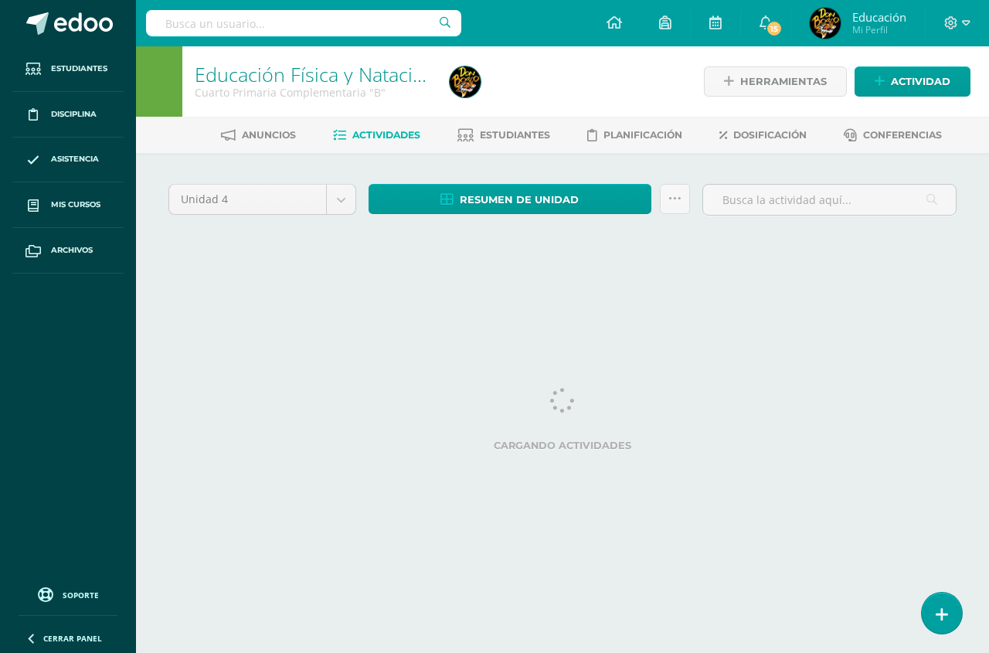
select select "Unidad 3"
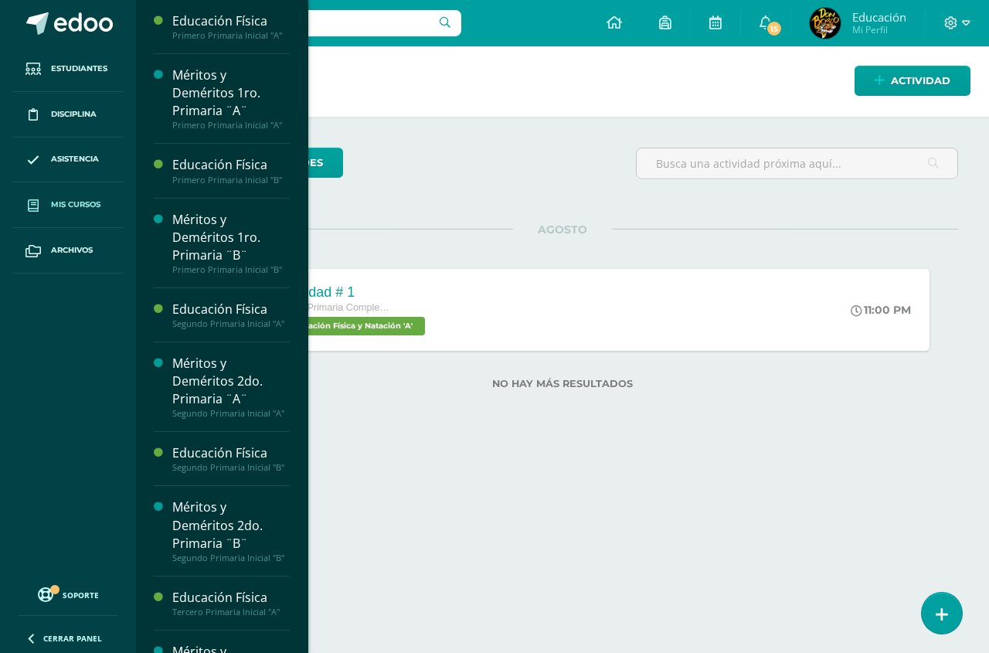
click at [84, 204] on span "Mis cursos" at bounding box center [75, 205] width 49 height 12
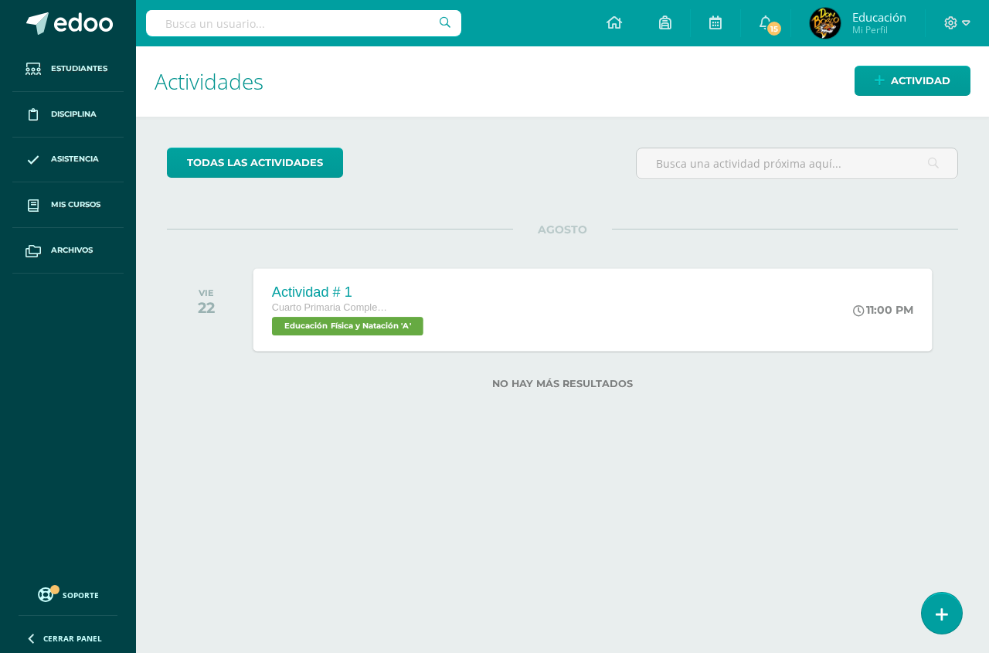
click at [337, 298] on div "Actividad # 1" at bounding box center [349, 292] width 155 height 16
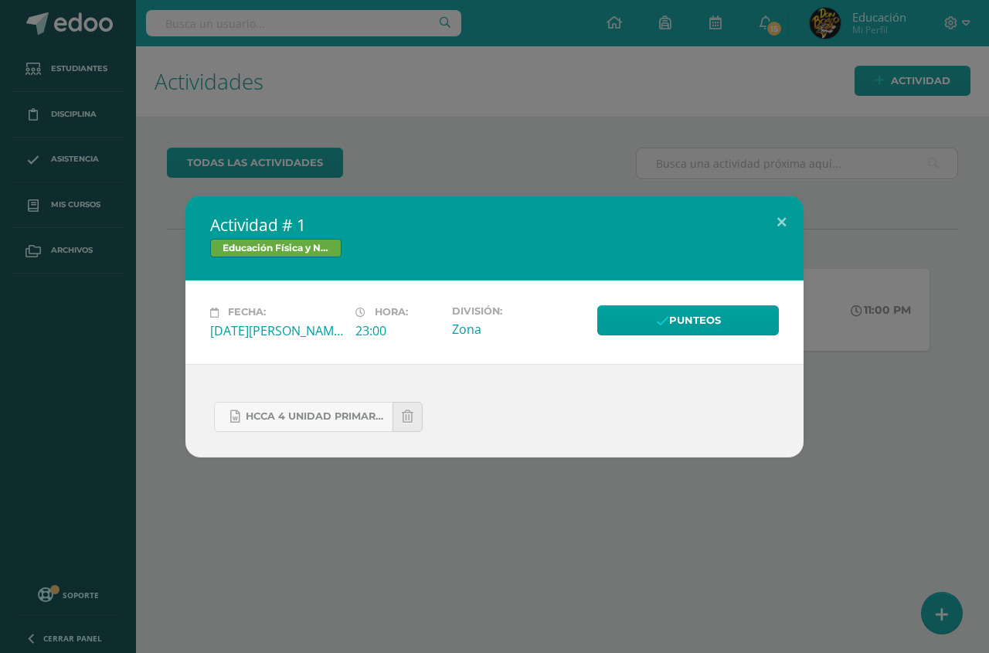
drag, startPoint x: 337, startPoint y: 298, endPoint x: 244, endPoint y: 444, distance: 173.0
click at [244, 444] on div "HCCA 4 UNIDAD PRIMARIA COMPLEMENTARIA 2025 VOLEIBOL.docx" at bounding box center [494, 410] width 618 height 93
click at [284, 225] on h2 "Actividad # 1" at bounding box center [494, 225] width 569 height 22
click at [234, 166] on div "Actividad # 1 Educación Física y Natación Fecha: [DATE][PERSON_NAME] Hora: 23:0…" at bounding box center [494, 326] width 989 height 653
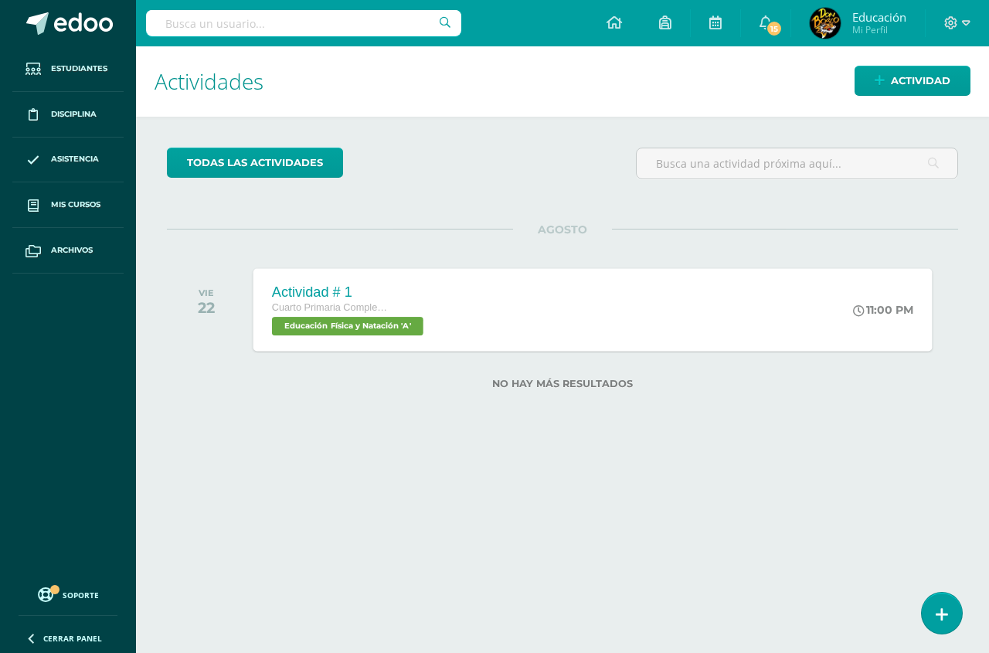
click at [306, 295] on div "Actividad # 1" at bounding box center [349, 292] width 155 height 16
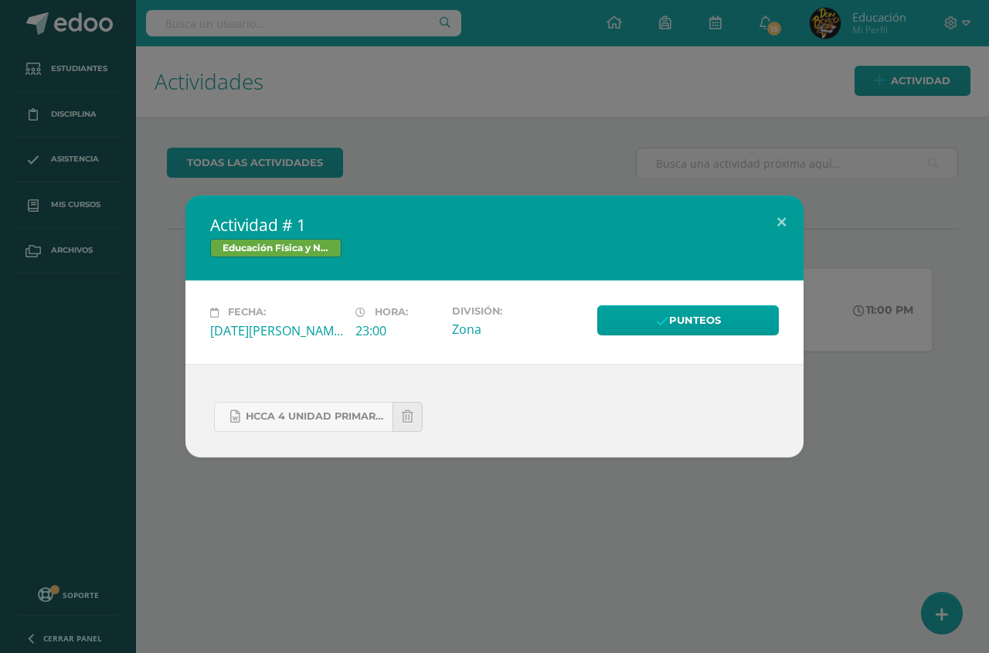
click at [306, 295] on div "Fecha: [DATE][PERSON_NAME] Hora: 23:00 División: Zona Punteos" at bounding box center [494, 321] width 618 height 83
drag, startPoint x: 803, startPoint y: 382, endPoint x: 848, endPoint y: 416, distance: 56.9
click at [848, 416] on div "Actividad # 1 Educación Física y Natación Fecha: [DATE][PERSON_NAME] Hora: 23:0…" at bounding box center [494, 325] width 977 height 261
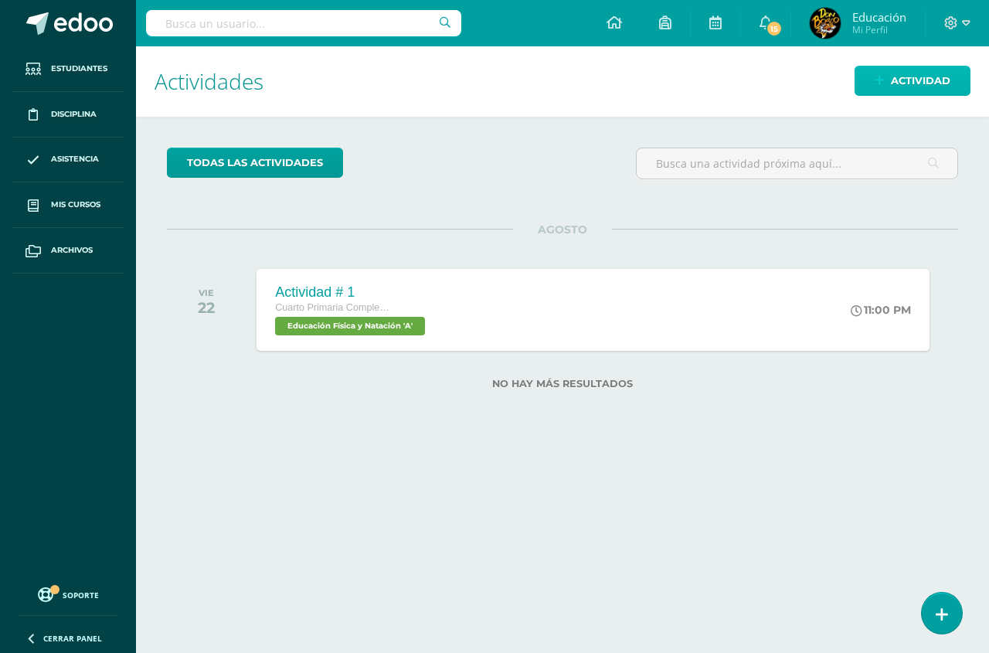
click at [904, 74] on span "Actividad" at bounding box center [920, 80] width 59 height 29
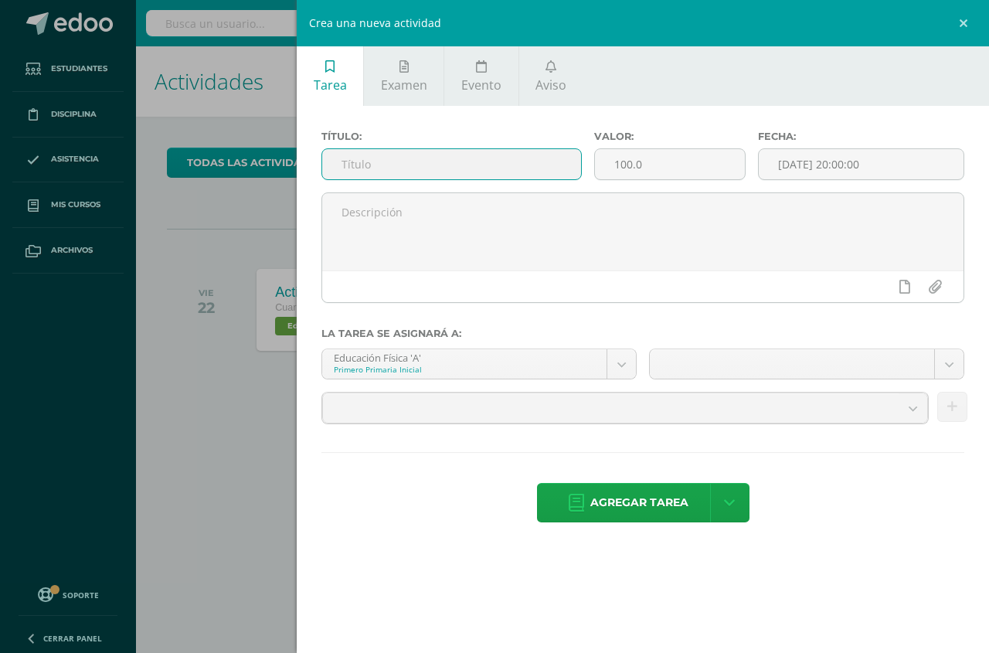
click at [379, 167] on input "text" at bounding box center [451, 164] width 259 height 30
type input "Actividad 1"
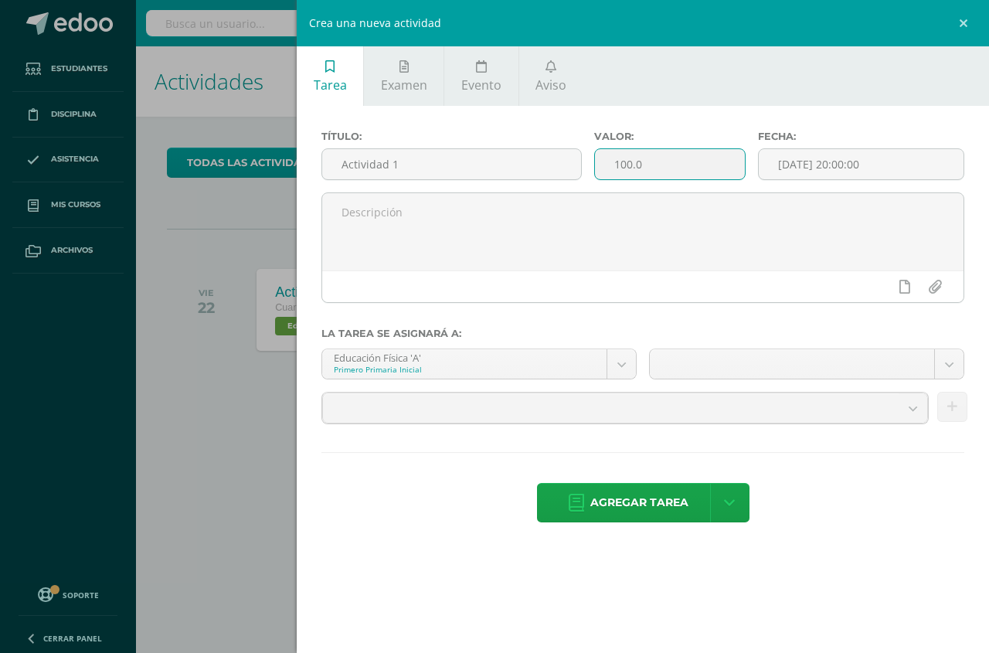
click at [650, 163] on input "100.0" at bounding box center [670, 164] width 150 height 30
click at [631, 164] on input "100.0" at bounding box center [670, 164] width 150 height 30
type input "25.0"
click at [902, 171] on input "[DATE] 20:00:00" at bounding box center [861, 164] width 205 height 30
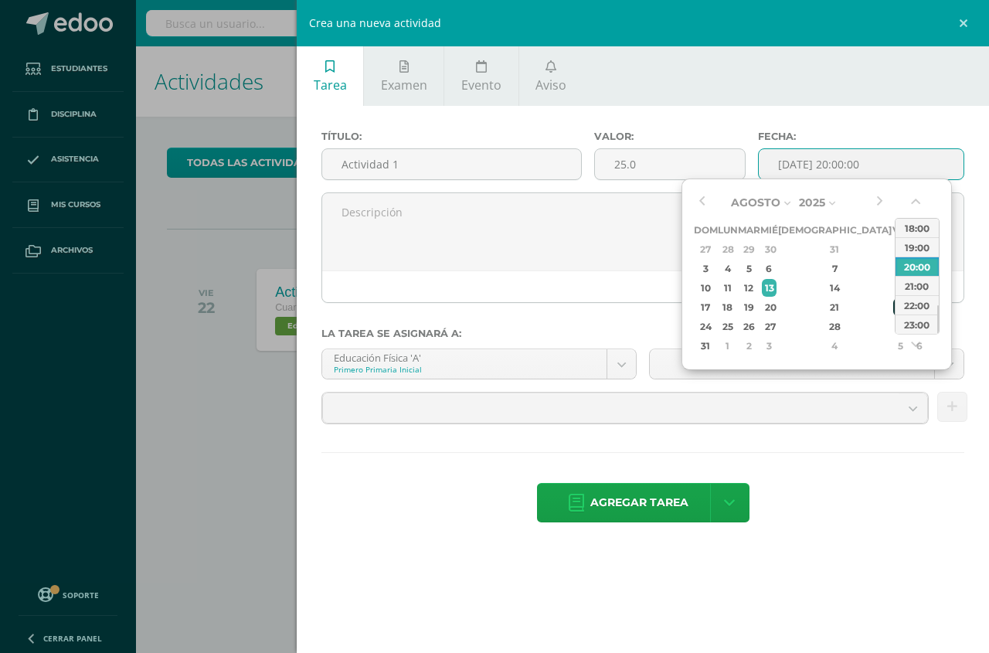
click at [893, 308] on div "22" at bounding box center [900, 307] width 14 height 18
click at [919, 326] on div "23:00" at bounding box center [916, 323] width 43 height 19
type input "[DATE] 23:00"
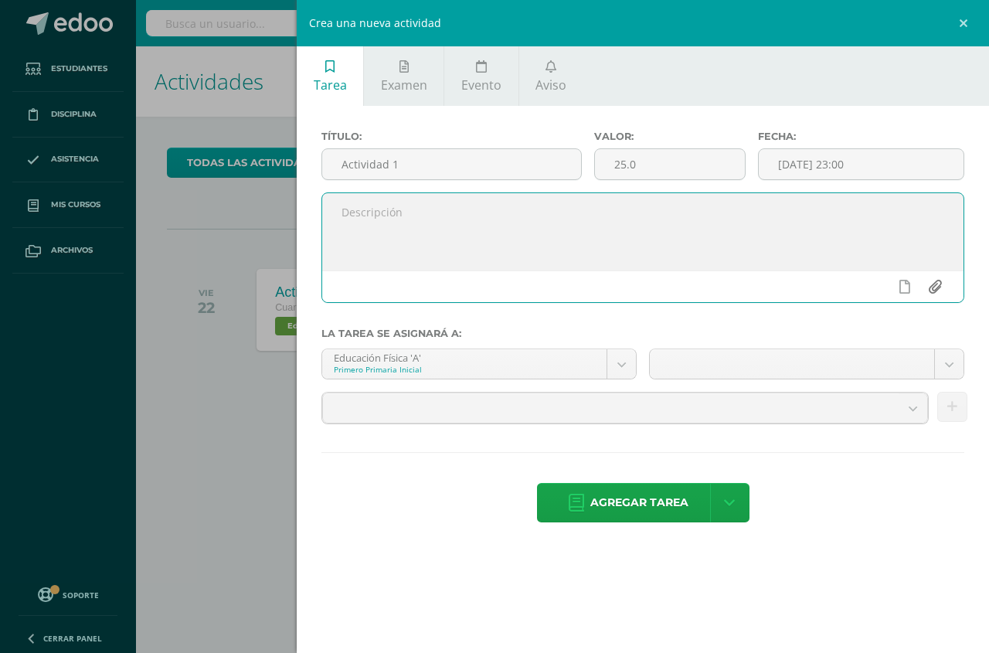
click at [939, 290] on input "file" at bounding box center [934, 286] width 30 height 29
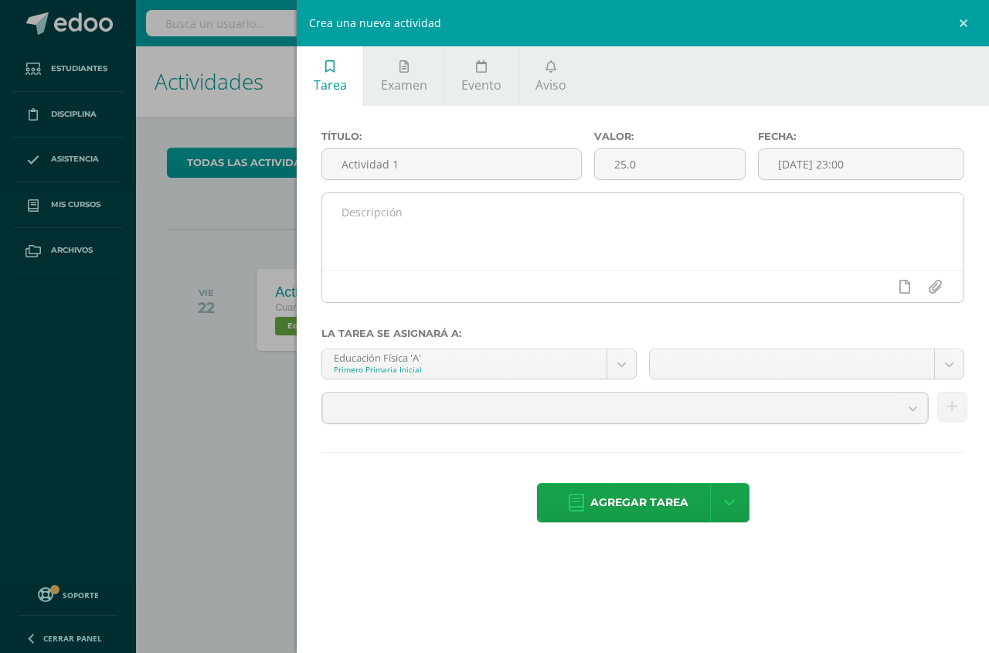
type input "C:\fakepath\HCCA 4 UNIDAD PRIMER CICLO 2025 .docx"
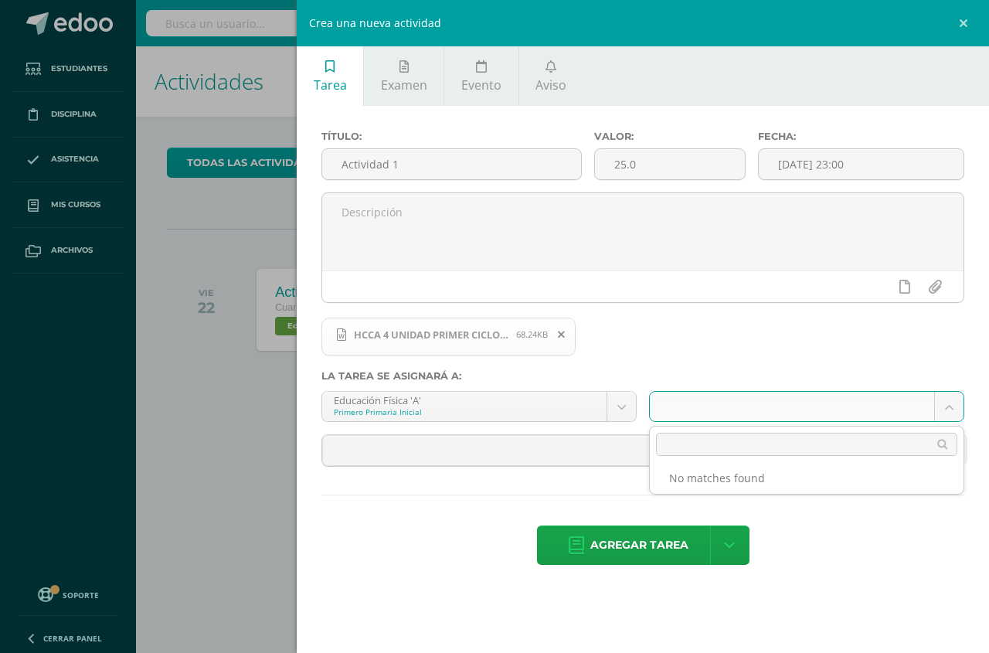
click at [944, 406] on body "Estudiantes Disciplina Asistencia Mis cursos Archivos Soporte Centro de ayuda Ú…" at bounding box center [494, 326] width 989 height 653
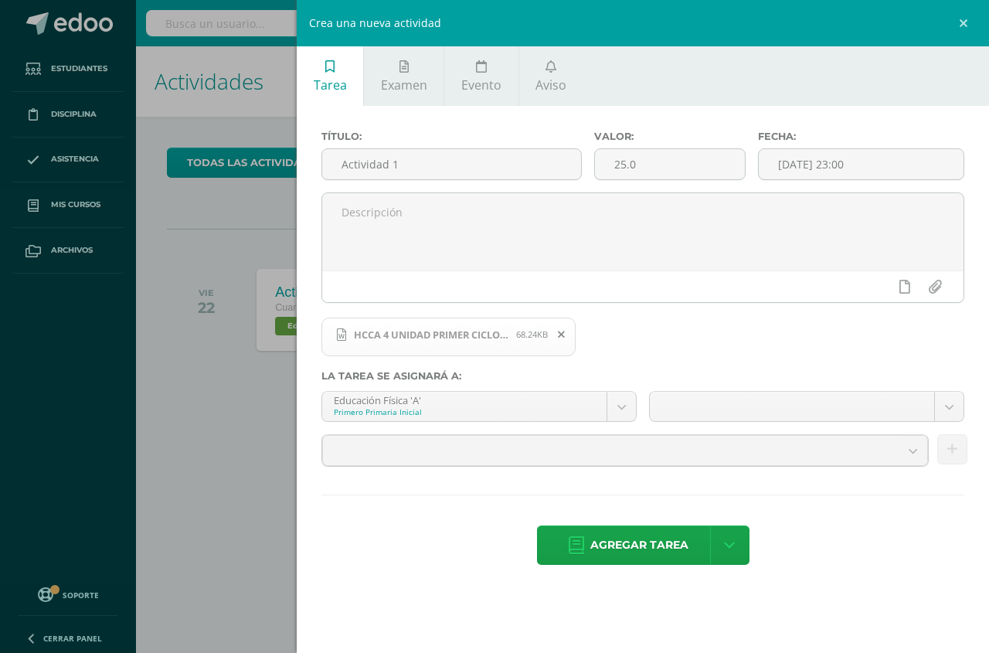
click at [834, 532] on body "Estudiantes Disciplina Asistencia Mis cursos Archivos Soporte Centro de ayuda Ú…" at bounding box center [494, 326] width 989 height 653
click at [498, 340] on span "HCCA 4 UNIDAD PRIMER CICLO 2025 .docx" at bounding box center [431, 334] width 170 height 12
click at [535, 345] on span "HCCA 4 UNIDAD PRIMER CICLO 2025 .docx 68.24KB" at bounding box center [448, 337] width 254 height 39
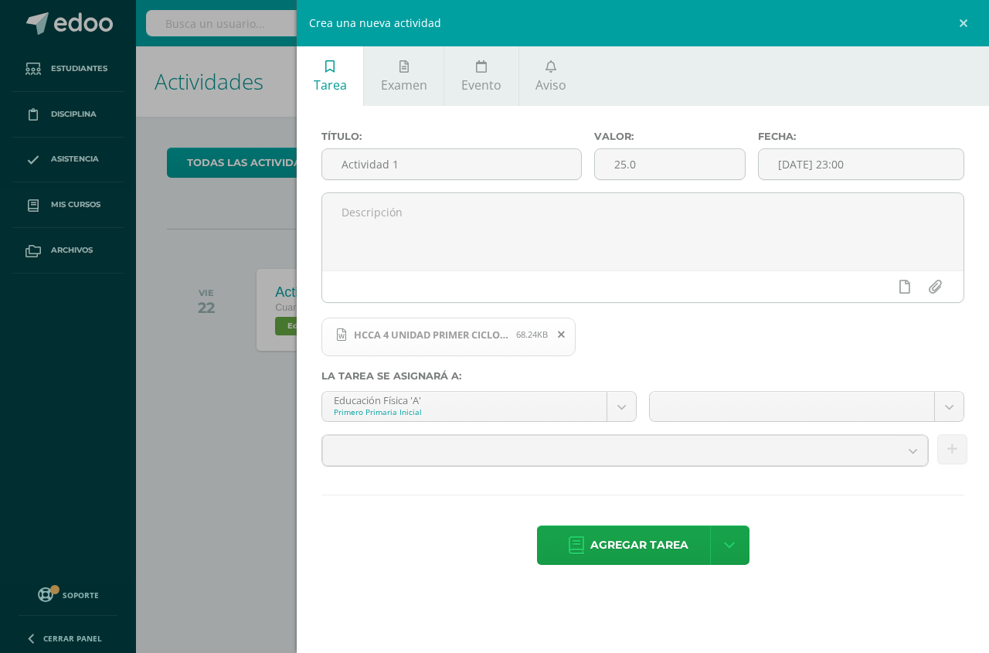
click at [463, 345] on span "HCCA 4 UNIDAD PRIMER CICLO 2025 .docx 68.24KB" at bounding box center [448, 337] width 254 height 39
click at [399, 343] on span "HCCA 4 UNIDAD PRIMER CICLO 2025 .docx 68.24KB" at bounding box center [448, 337] width 254 height 39
click at [362, 343] on span "HCCA 4 UNIDAD PRIMER CICLO 2025 .docx 68.24KB" at bounding box center [448, 337] width 254 height 39
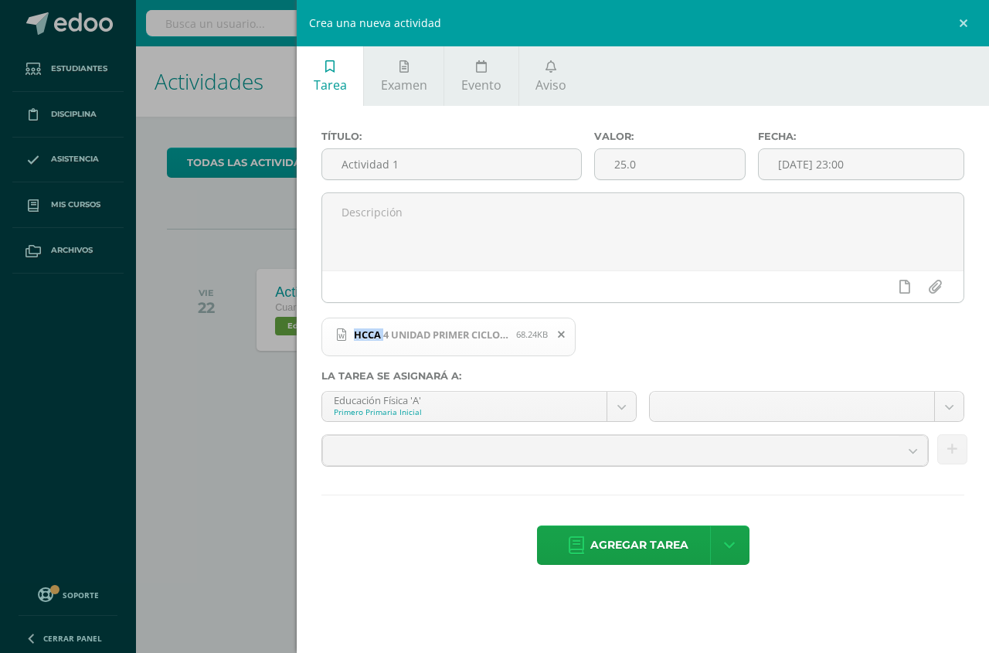
click at [362, 343] on span "HCCA 4 UNIDAD PRIMER CICLO 2025 .docx 68.24KB" at bounding box center [448, 337] width 254 height 39
click at [343, 333] on icon at bounding box center [341, 334] width 9 height 12
click at [435, 27] on div "Crea una nueva actividad" at bounding box center [643, 23] width 692 height 46
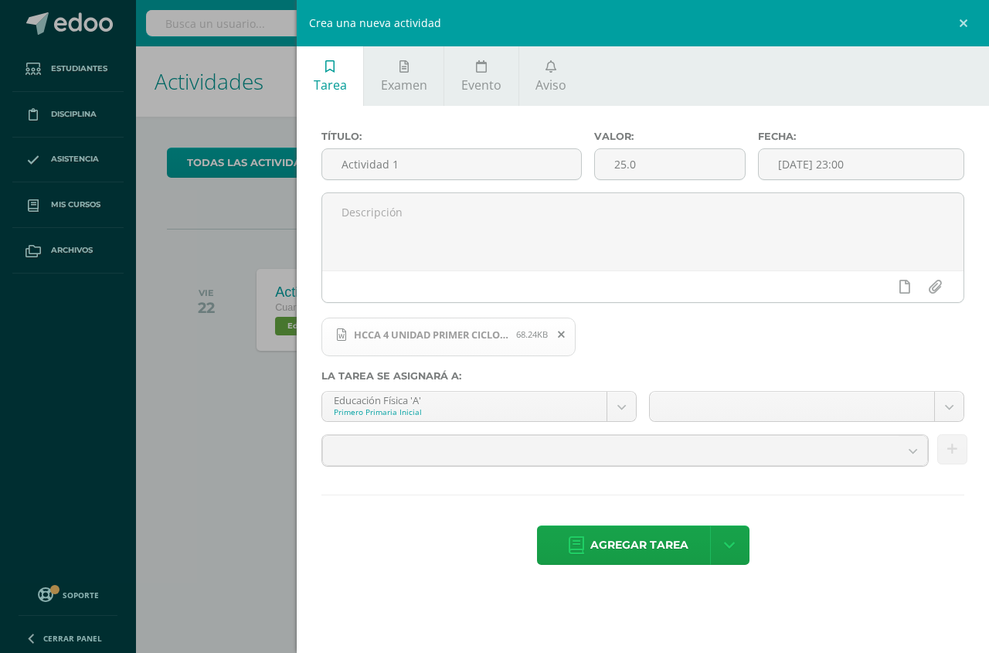
click at [558, 334] on icon at bounding box center [561, 334] width 7 height 11
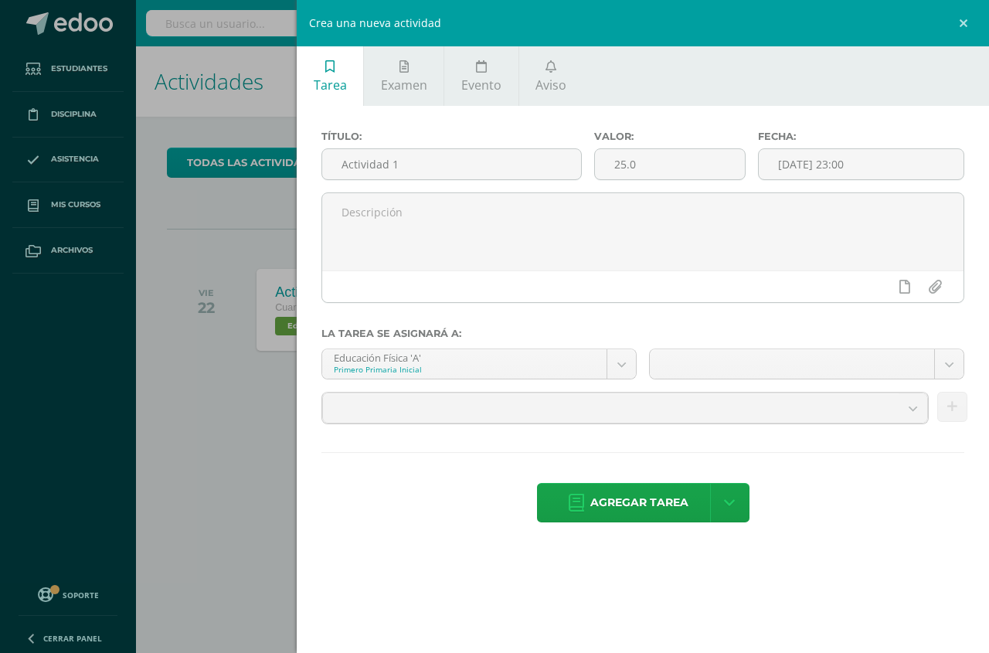
click at [69, 209] on div "Crea una nueva actividad Tarea Examen Evento Aviso Título: Actividad 1 Valor: 2…" at bounding box center [494, 326] width 989 height 653
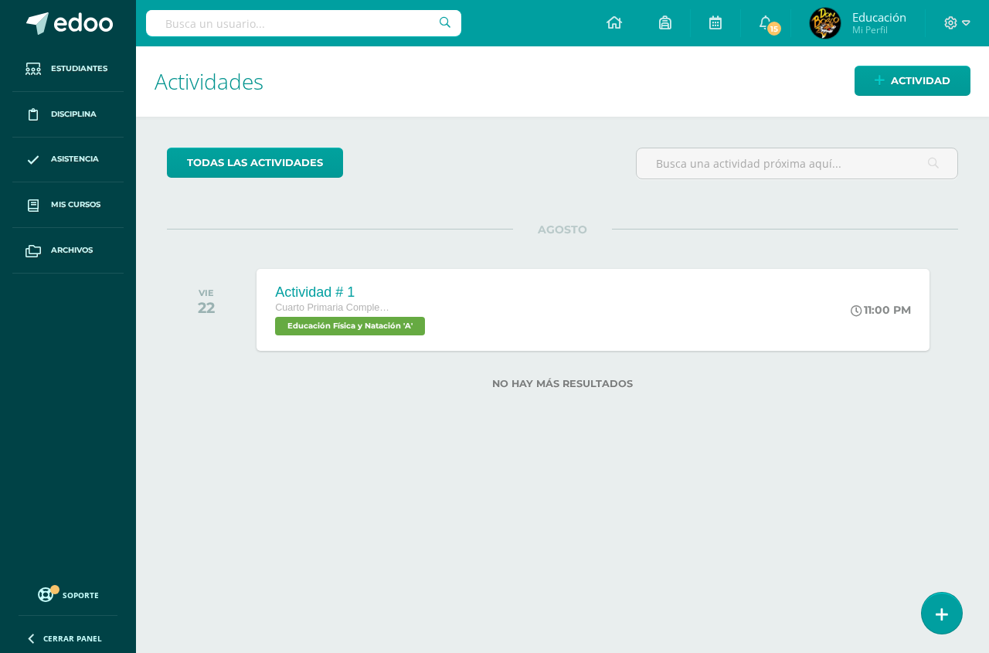
click at [350, 216] on div "todas las Actividades No tienes actividades Échale un vistazo a los demás perío…" at bounding box center [562, 278] width 853 height 322
click at [307, 157] on link "todas las Actividades" at bounding box center [255, 163] width 176 height 30
click at [300, 163] on link "todas las Actividades" at bounding box center [255, 163] width 176 height 30
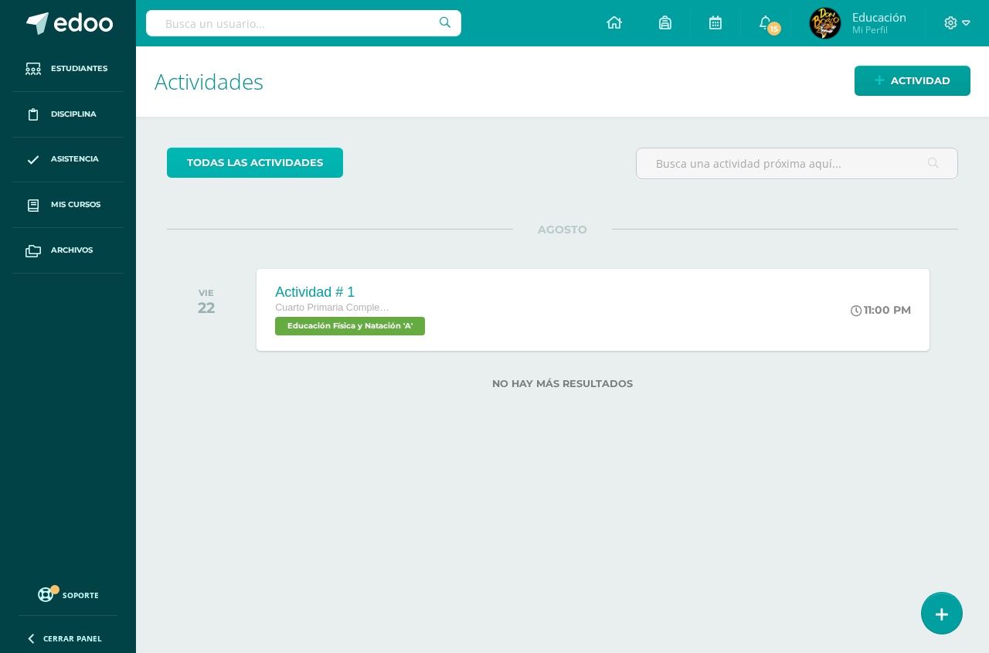
click at [300, 163] on link "todas las Actividades" at bounding box center [255, 163] width 176 height 30
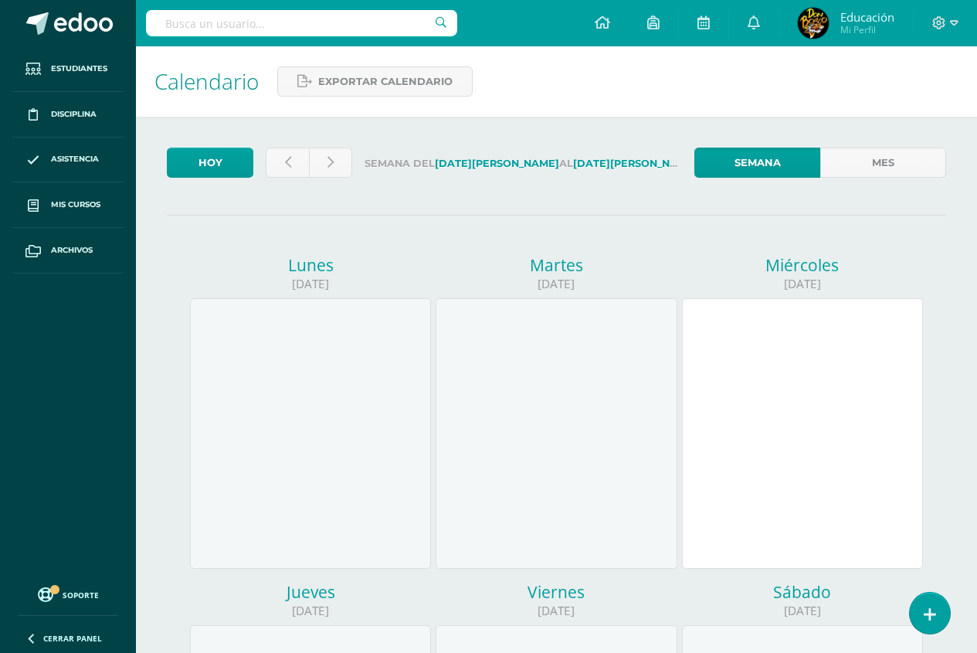
drag, startPoint x: 0, startPoint y: 0, endPoint x: 474, endPoint y: 267, distance: 544.5
click at [474, 267] on div "Martes" at bounding box center [556, 265] width 241 height 22
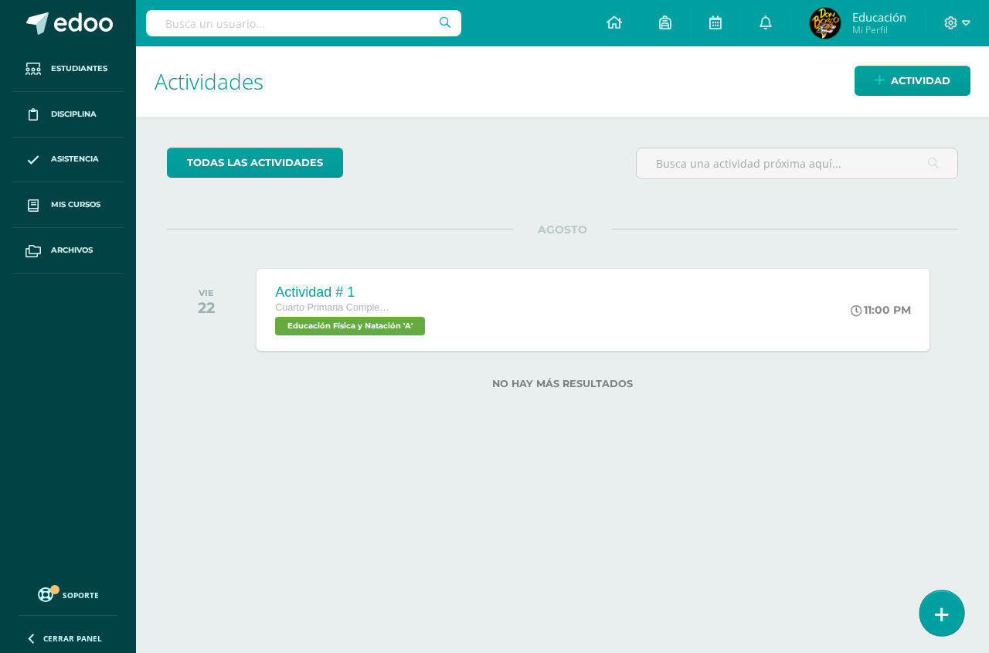
click at [945, 612] on icon at bounding box center [942, 615] width 14 height 18
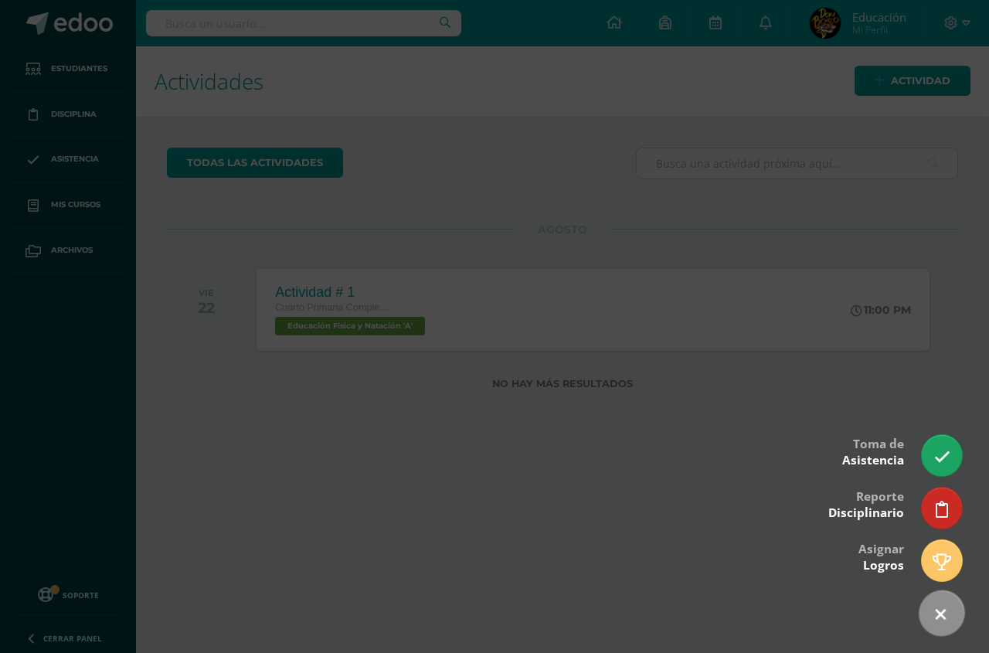
click at [948, 615] on link at bounding box center [941, 613] width 63 height 63
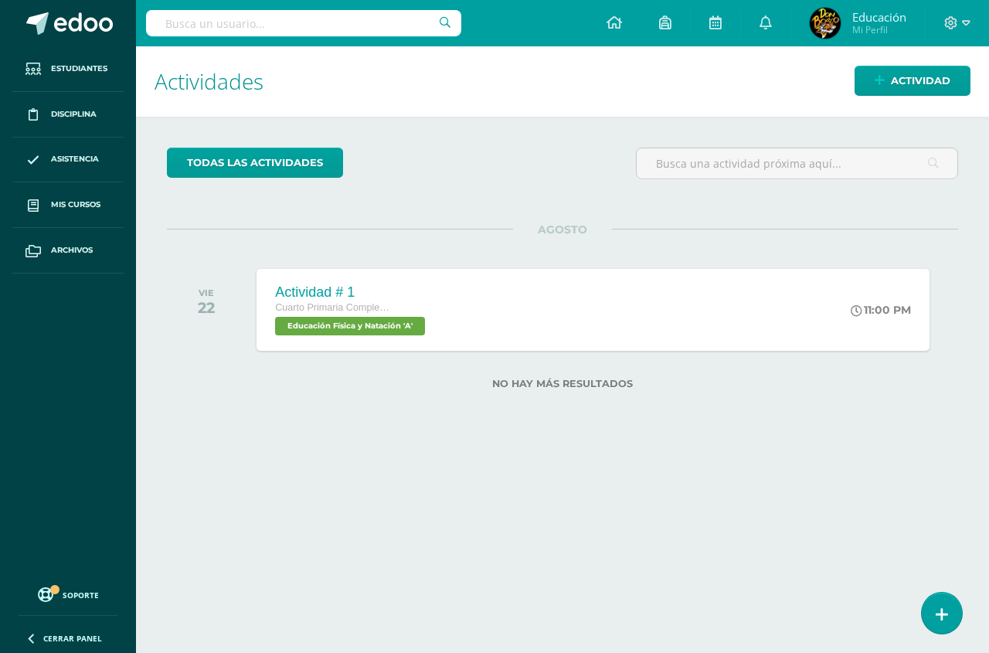
drag, startPoint x: 419, startPoint y: 334, endPoint x: 443, endPoint y: 416, distance: 86.3
click at [443, 416] on div "todas las Actividades No tienes actividades Échale un vistazo a los demás perío…" at bounding box center [562, 278] width 853 height 322
click at [412, 319] on span "Educación Física y Natación 'A'" at bounding box center [347, 326] width 151 height 19
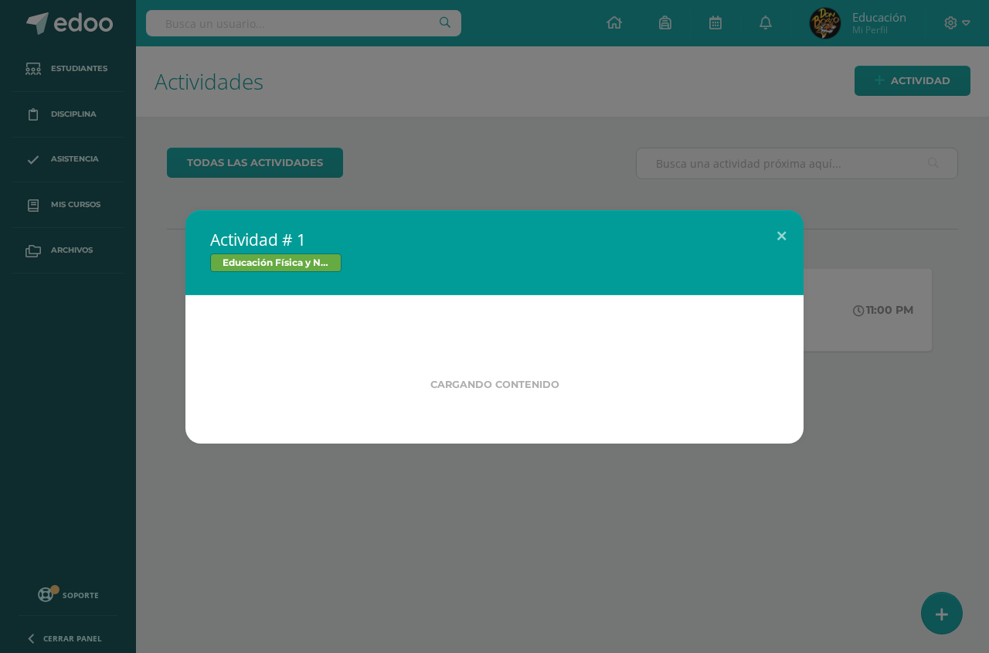
click at [412, 319] on div "Cargando contenido" at bounding box center [494, 369] width 618 height 148
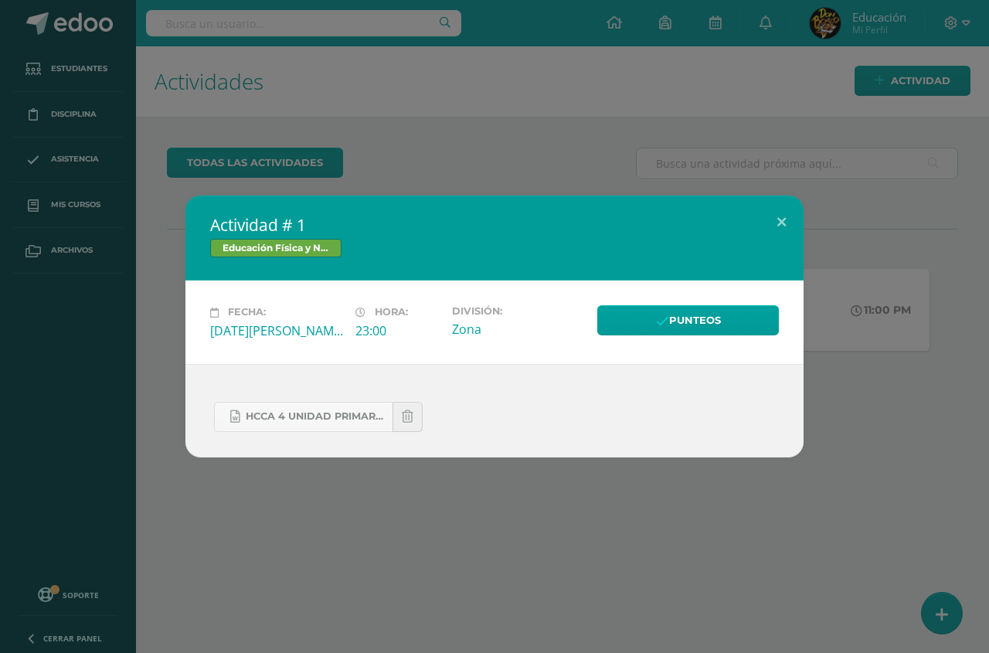
click at [406, 419] on icon at bounding box center [408, 416] width 12 height 13
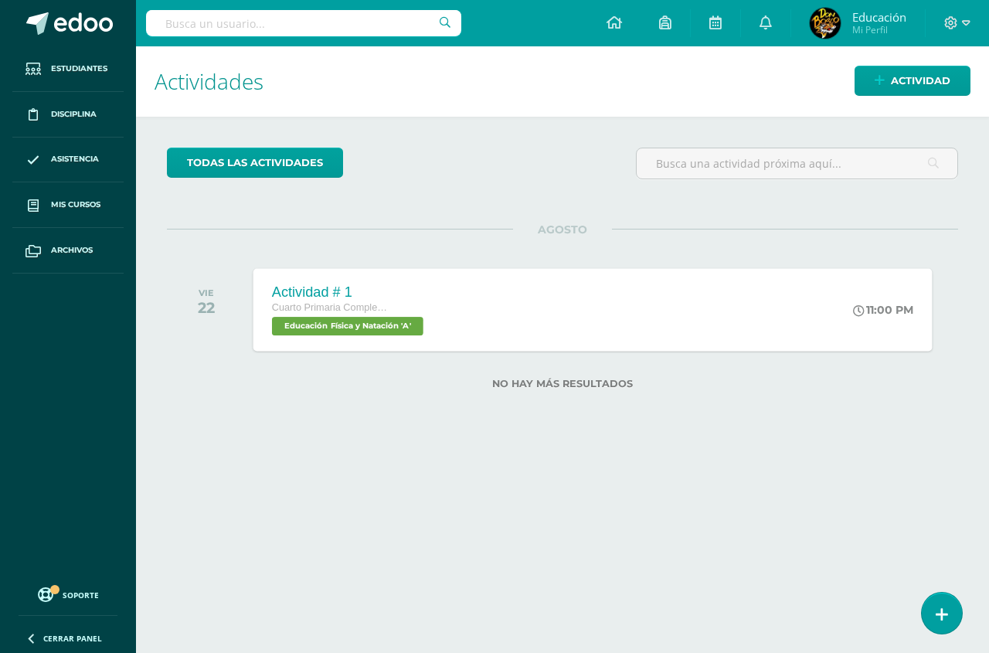
click at [409, 331] on span "Educación Física y Natación 'A'" at bounding box center [347, 326] width 151 height 19
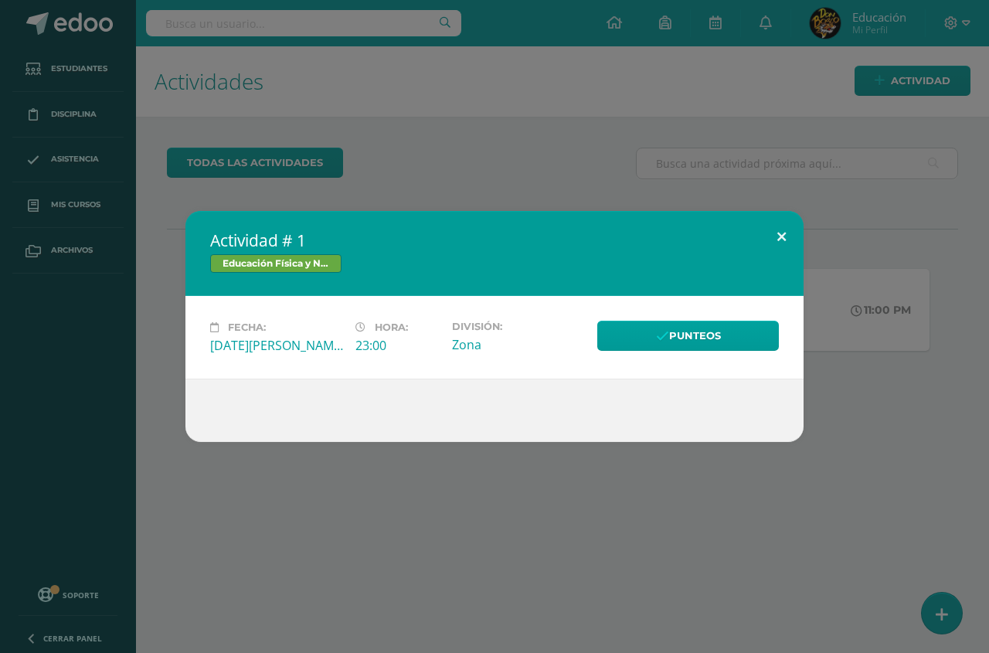
click at [783, 235] on button at bounding box center [781, 237] width 44 height 53
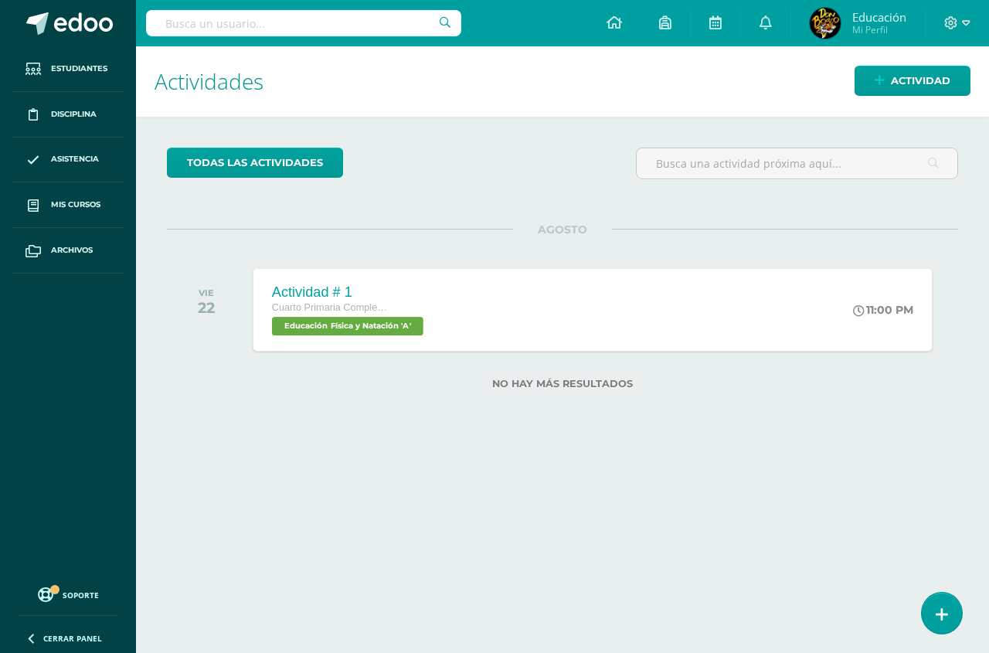
click at [300, 292] on div "Actividad # 1" at bounding box center [349, 292] width 155 height 16
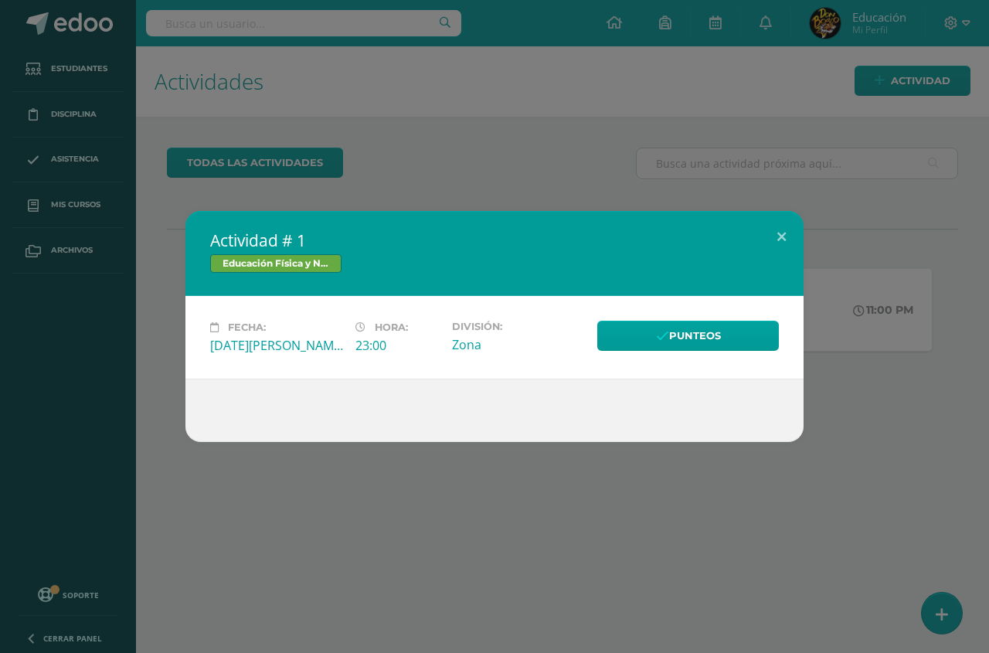
click at [300, 292] on div "Actividad # 1 Educación Física y Natación" at bounding box center [494, 253] width 618 height 85
drag, startPoint x: 888, startPoint y: 307, endPoint x: 862, endPoint y: 321, distance: 29.4
click at [862, 321] on div "Actividad # 1 Educación Física y Natación Fecha: [DATE][PERSON_NAME] Hora: 23:0…" at bounding box center [494, 326] width 977 height 231
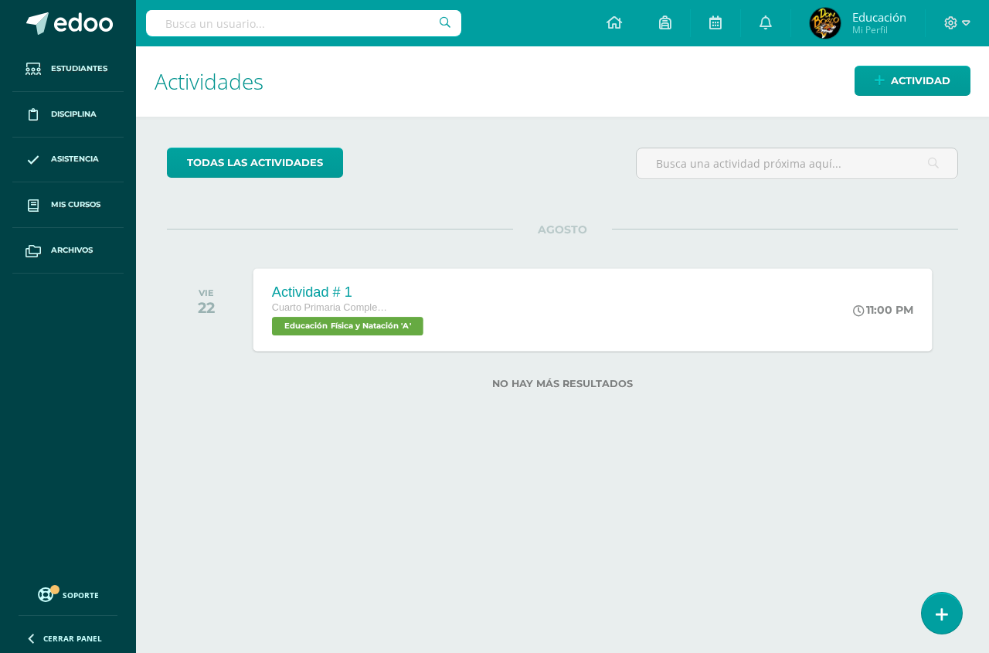
click at [871, 312] on div "11:00 PM" at bounding box center [883, 310] width 61 height 14
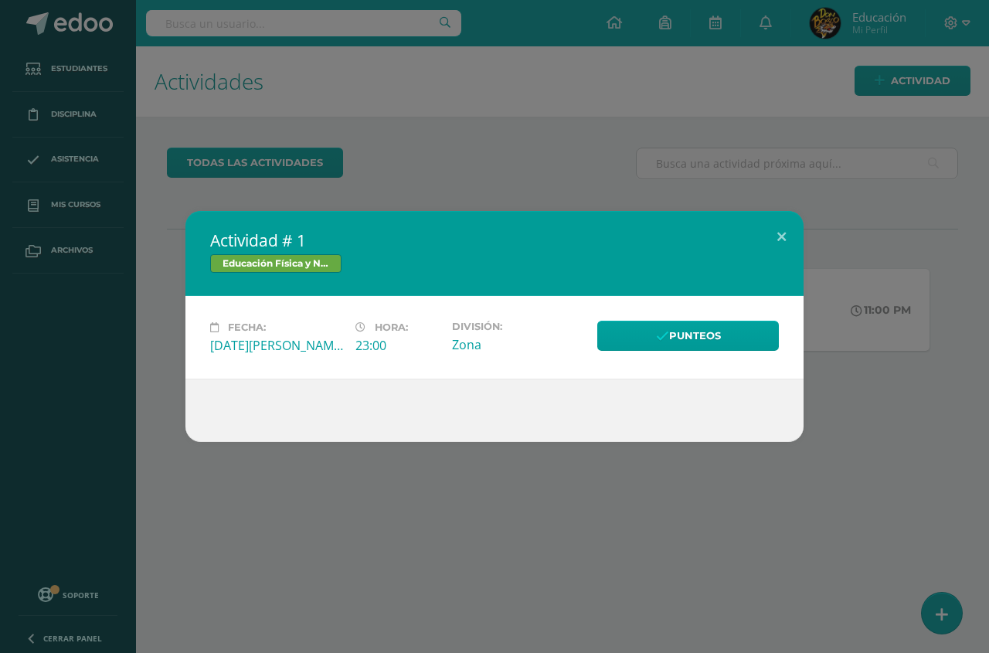
click at [320, 267] on link "Educación Física y Natación" at bounding box center [275, 263] width 131 height 19
click at [319, 264] on link "Educación Física y Natación" at bounding box center [275, 263] width 131 height 19
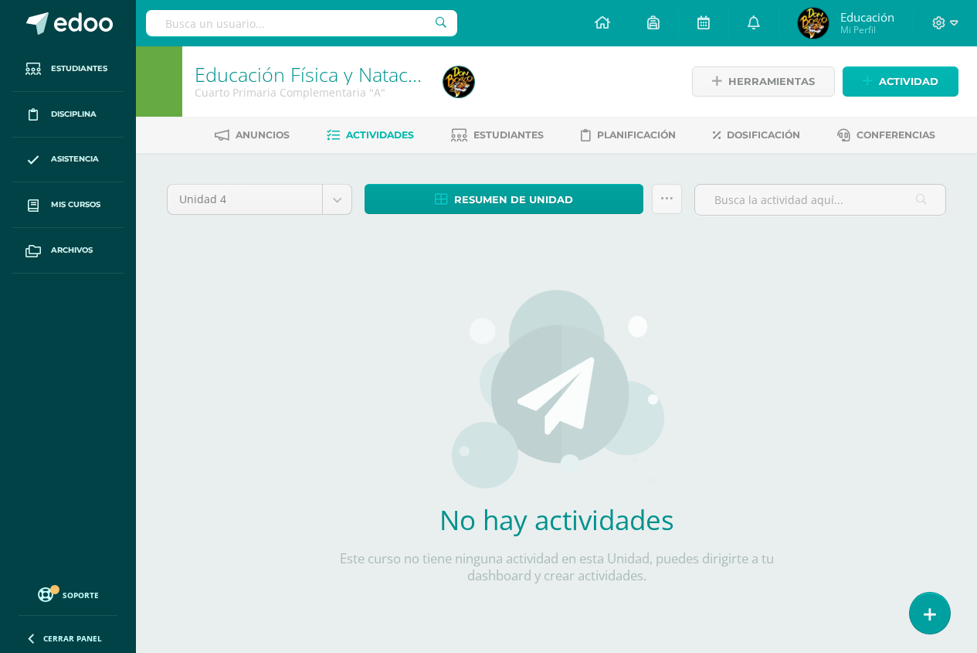
click at [899, 83] on span "Actividad" at bounding box center [908, 81] width 59 height 29
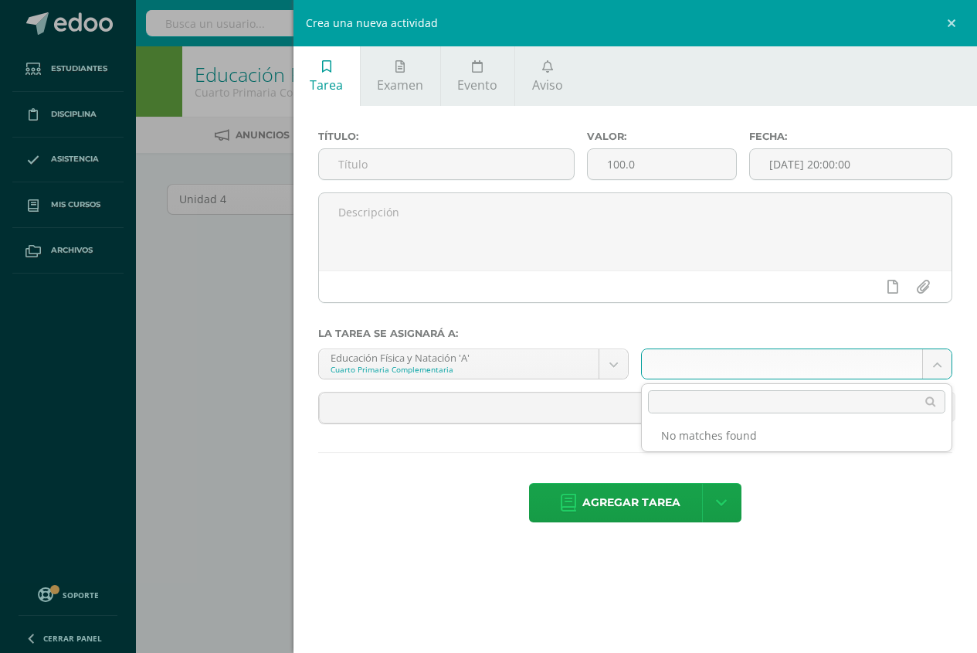
click at [942, 365] on body "Estudiantes Disciplina Asistencia Mis cursos Archivos Soporte Centro de ayuda Ú…" at bounding box center [488, 332] width 977 height 664
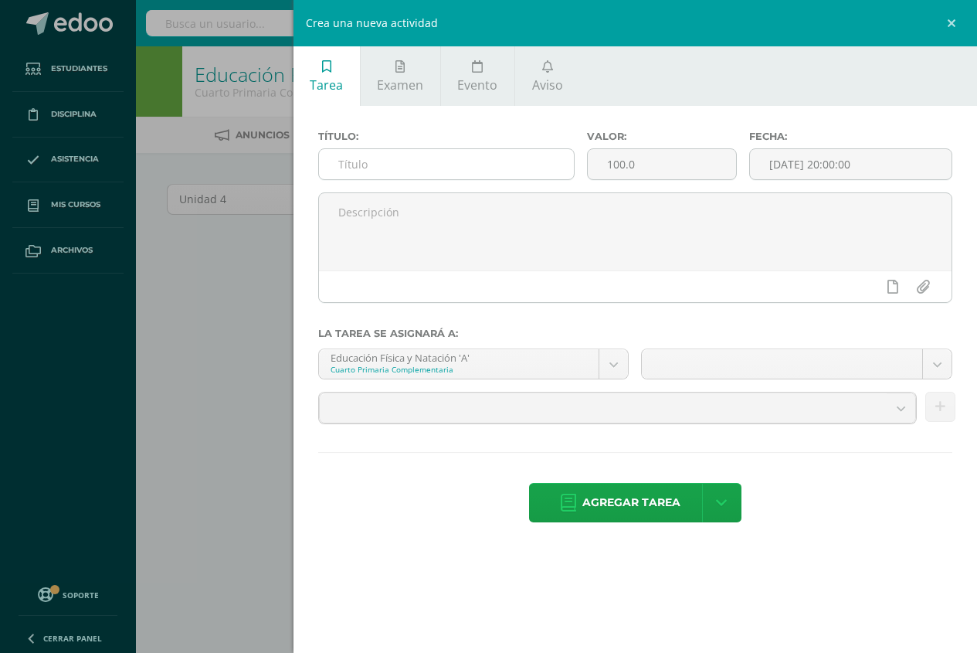
click at [398, 165] on input "text" at bounding box center [447, 164] width 256 height 30
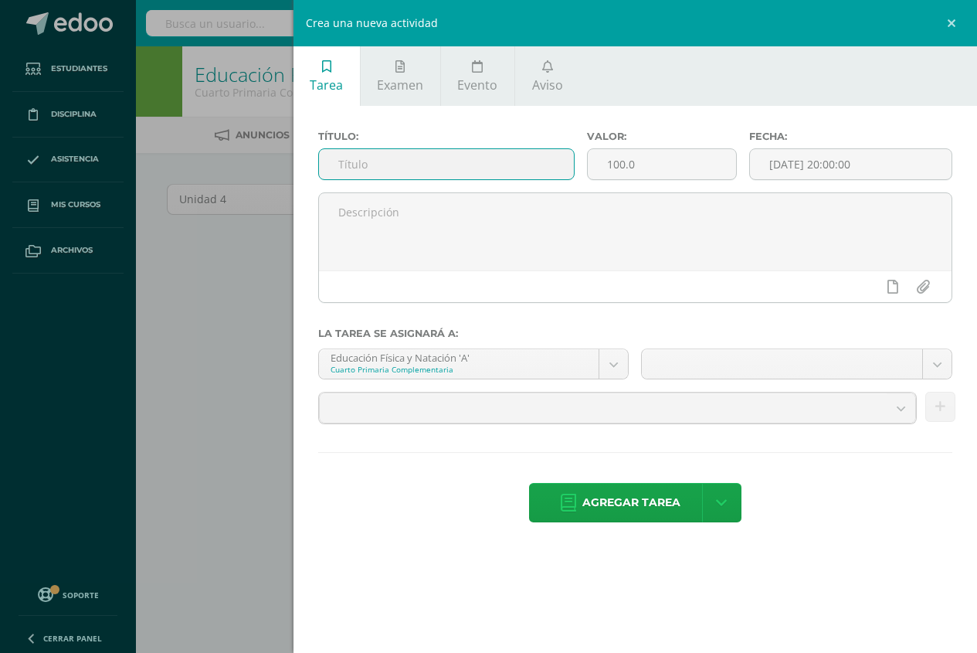
click at [399, 165] on input "text" at bounding box center [447, 164] width 256 height 30
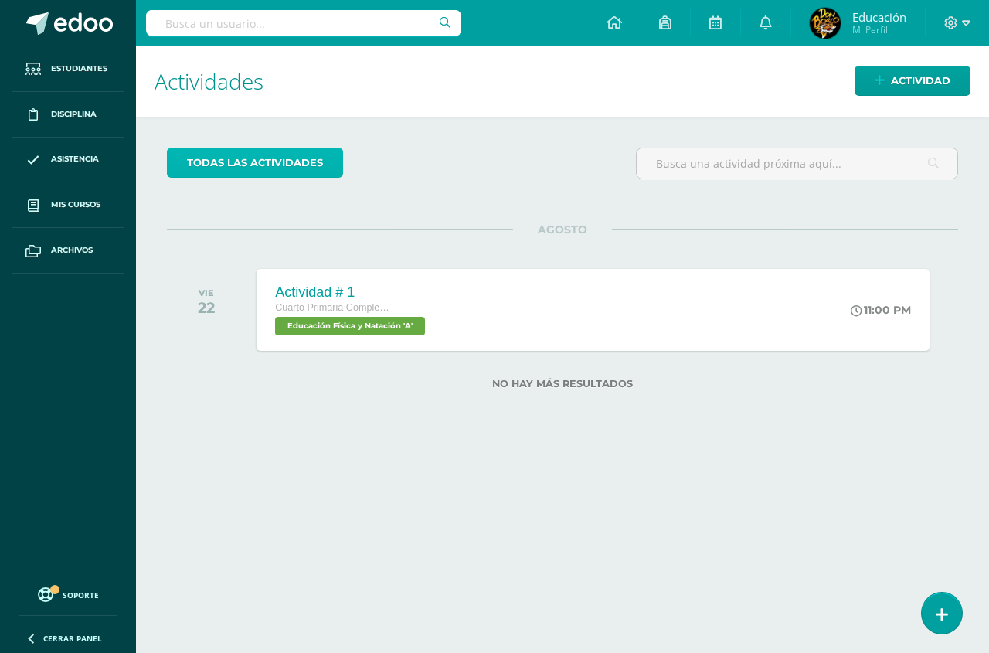
click at [273, 167] on link "todas las Actividades" at bounding box center [255, 163] width 176 height 30
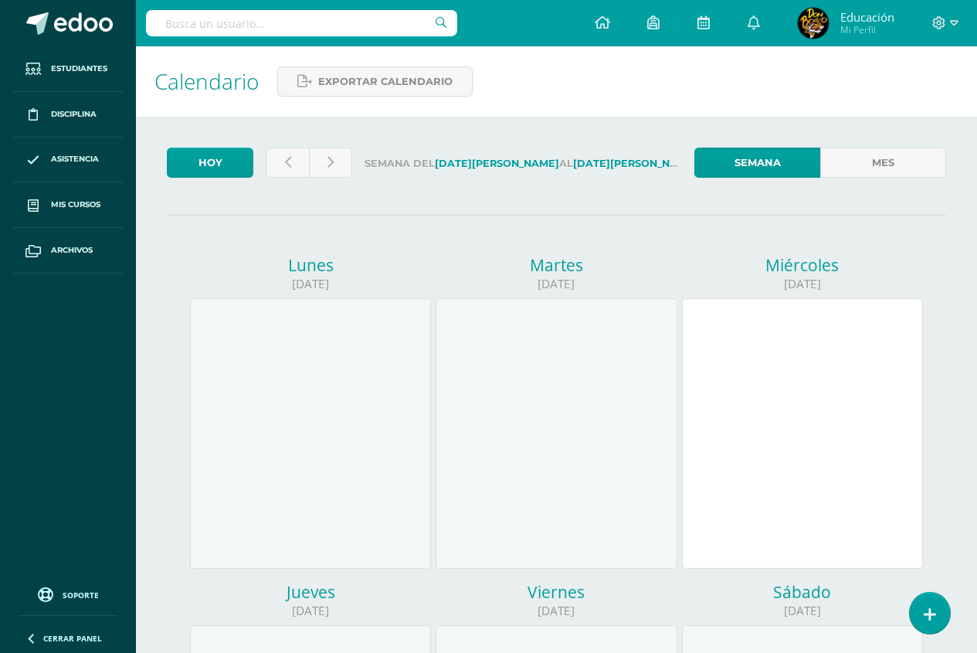
click at [922, 86] on div "Calendario Exportar calendario" at bounding box center [556, 81] width 841 height 70
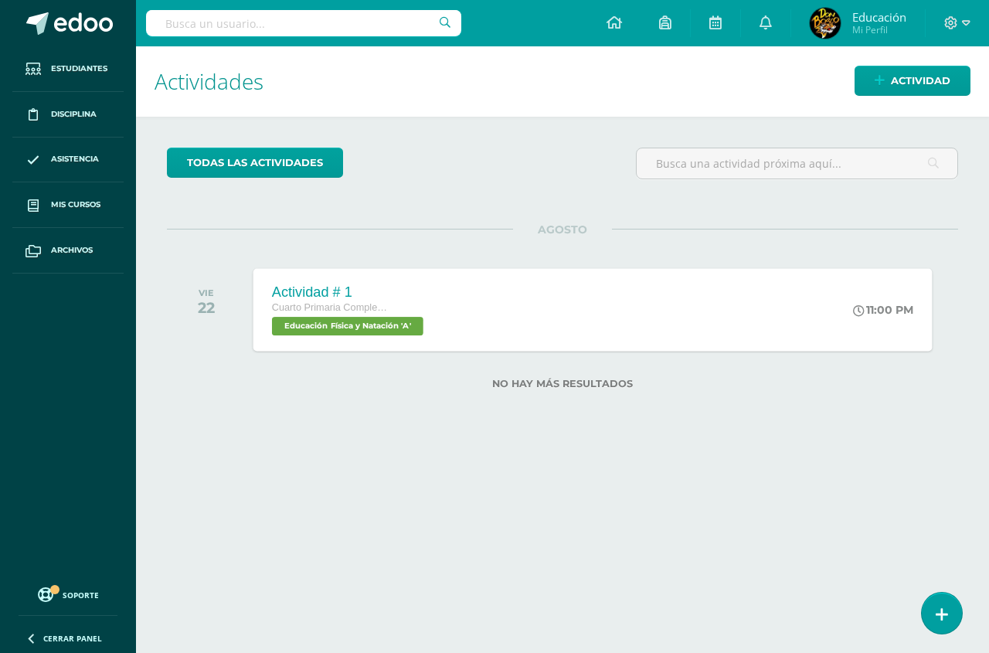
click at [398, 331] on span "Educación Física y Natación 'A'" at bounding box center [347, 326] width 151 height 19
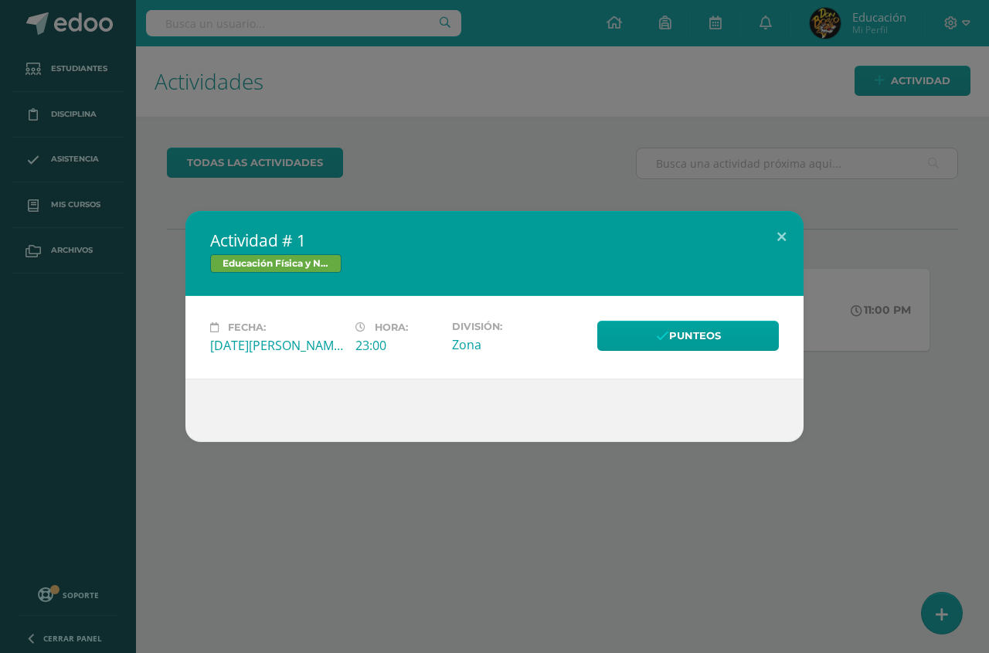
click at [321, 267] on link "Educación Física y Natación" at bounding box center [275, 263] width 131 height 19
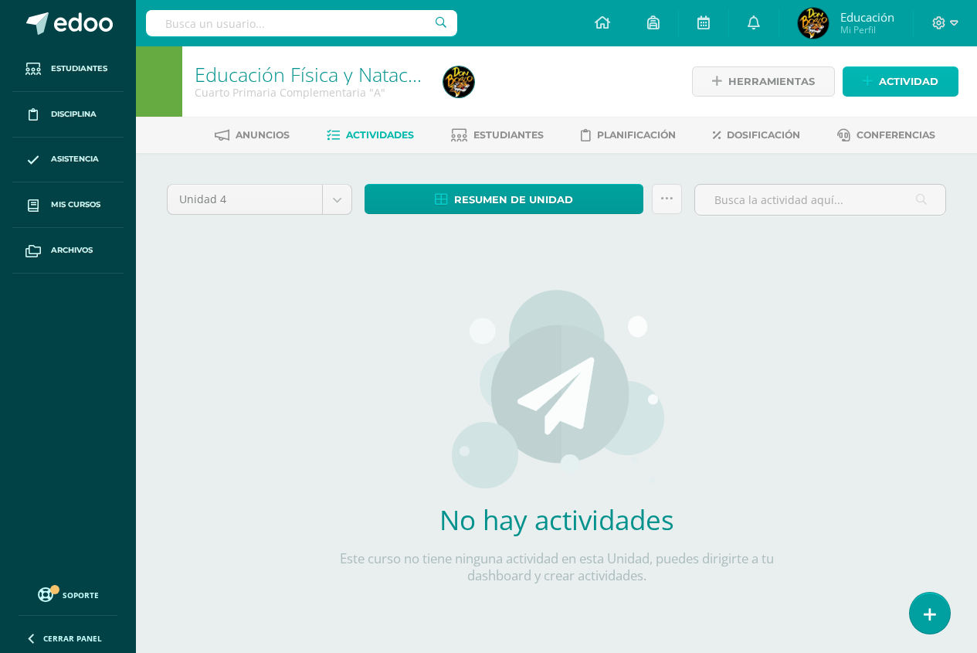
click at [897, 82] on span "Actividad" at bounding box center [908, 81] width 59 height 29
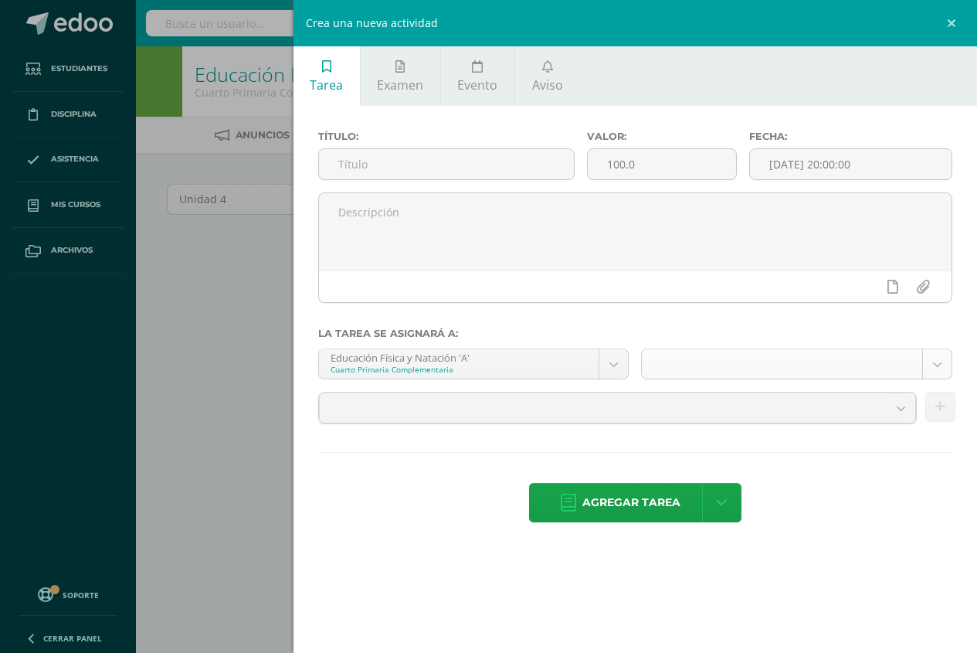
click at [938, 365] on body "Estudiantes Disciplina Asistencia Mis cursos Archivos Soporte Centro de ayuda Ú…" at bounding box center [488, 332] width 977 height 664
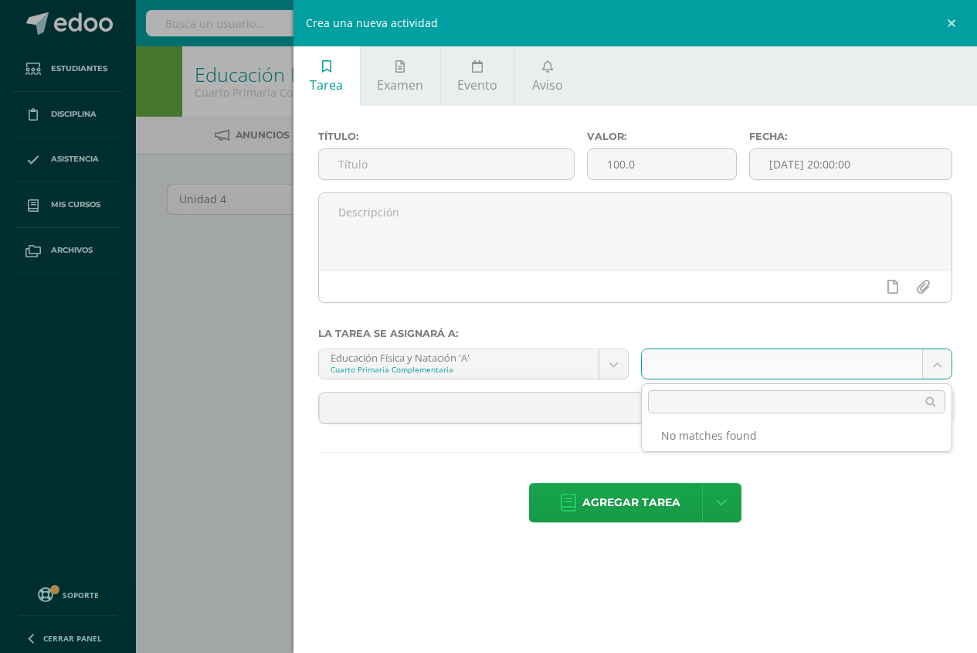
click at [938, 365] on body "Estudiantes Disciplina Asistencia Mis cursos Archivos Soporte Centro de ayuda Ú…" at bounding box center [488, 332] width 977 height 664
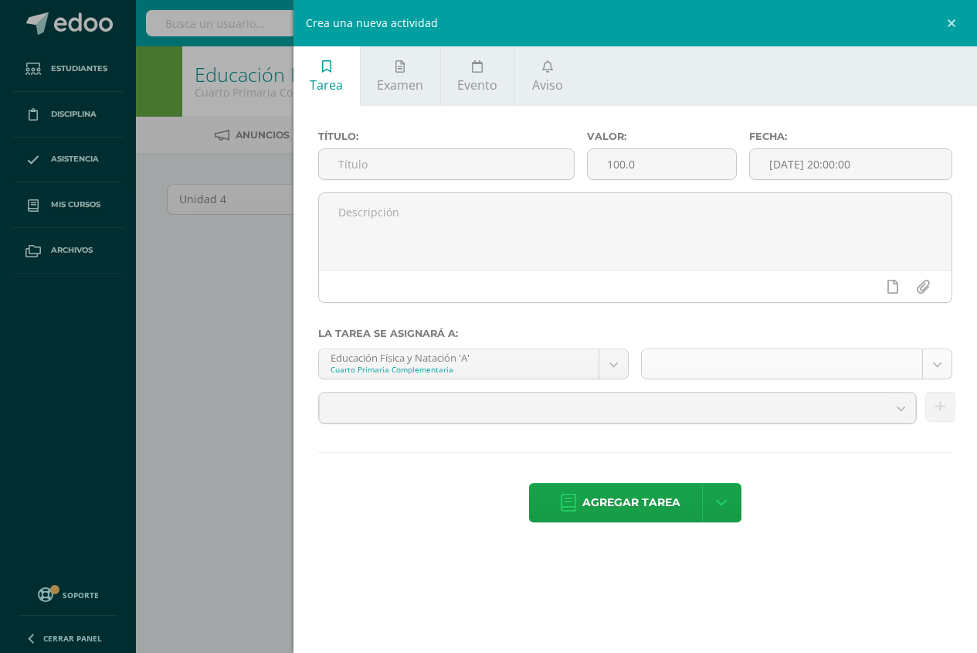
click at [938, 365] on body "Estudiantes Disciplina Asistencia Mis cursos Archivos Soporte Centro de ayuda Ú…" at bounding box center [488, 332] width 977 height 664
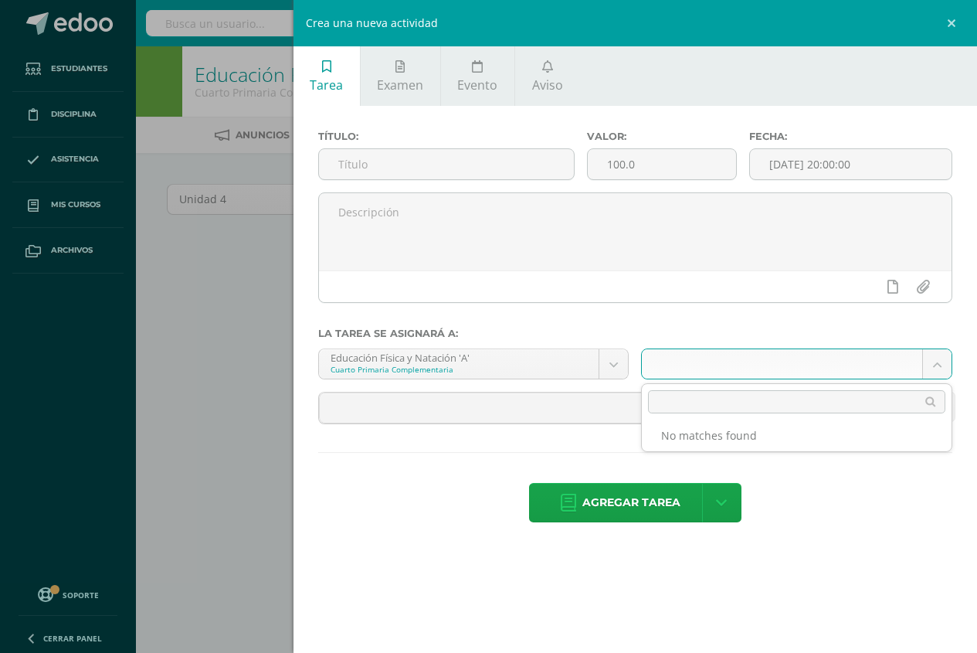
click at [938, 365] on body "Estudiantes Disciplina Asistencia Mis cursos Archivos Soporte Centro de ayuda Ú…" at bounding box center [488, 332] width 977 height 664
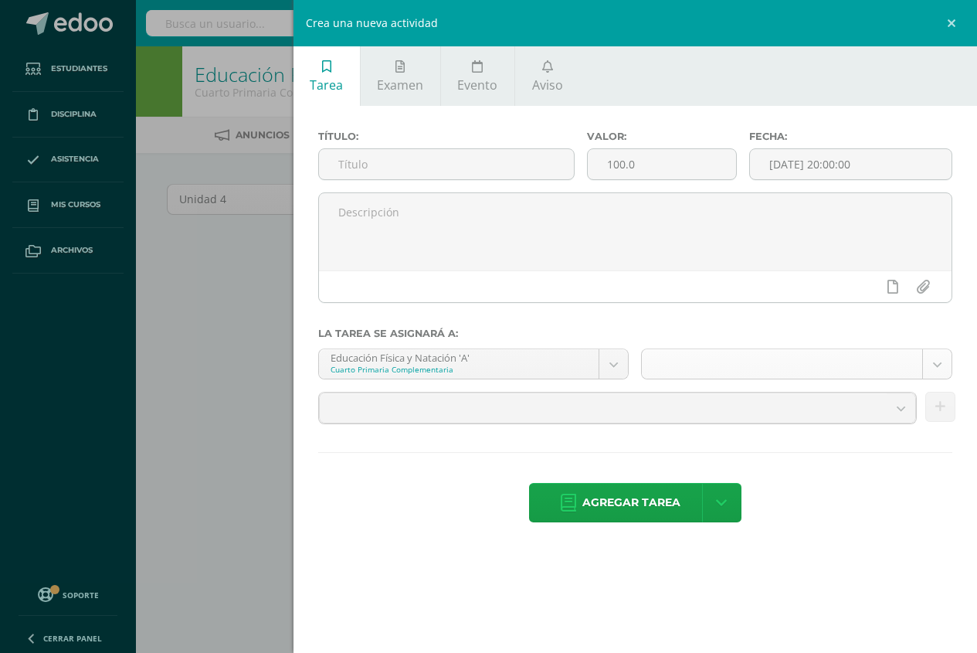
click at [938, 365] on body "Estudiantes Disciplina Asistencia Mis cursos Archivos Soporte Centro de ayuda Ú…" at bounding box center [488, 332] width 977 height 664
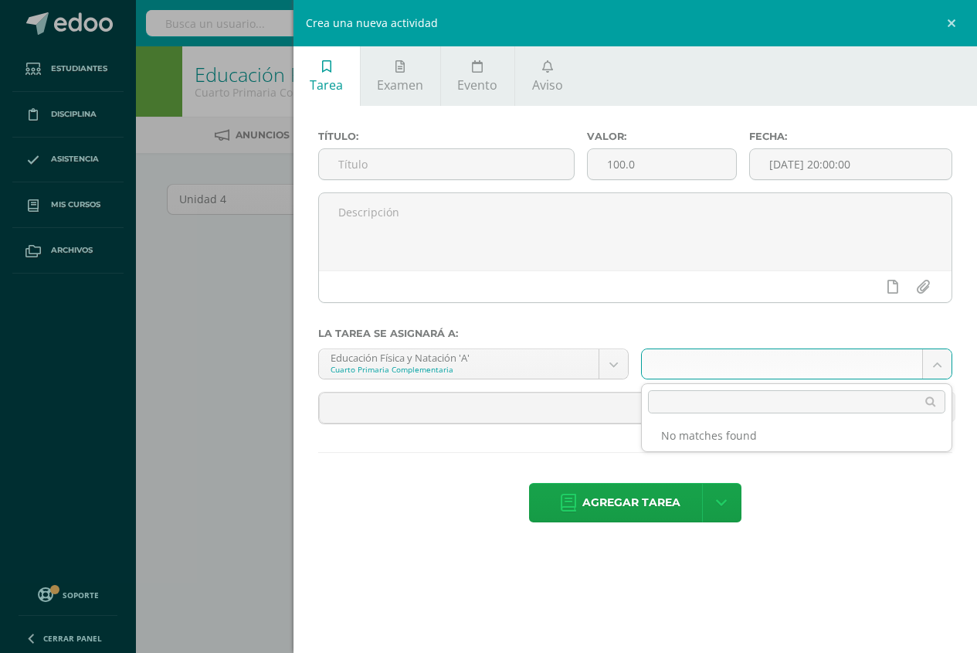
click at [938, 365] on body "Estudiantes Disciplina Asistencia Mis cursos Archivos Soporte Centro de ayuda Ú…" at bounding box center [488, 332] width 977 height 664
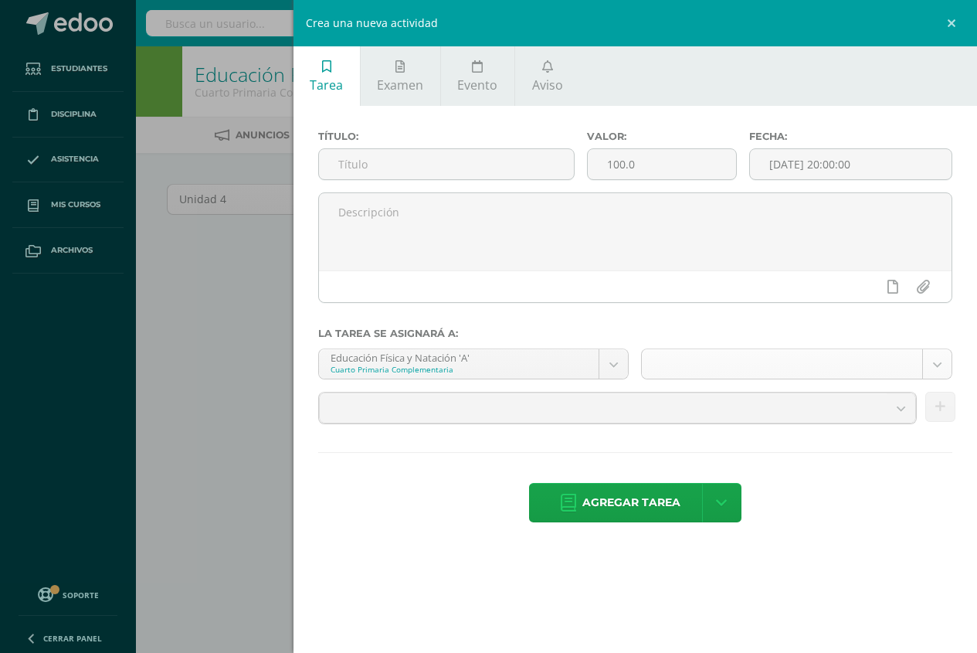
click at [938, 365] on body "Estudiantes Disciplina Asistencia Mis cursos Archivos Soporte Centro de ayuda Ú…" at bounding box center [488, 332] width 977 height 664
click at [129, 327] on div "Crea una nueva actividad Tarea Examen Evento Aviso Título: Valor: 100.0 Fecha: …" at bounding box center [488, 326] width 977 height 653
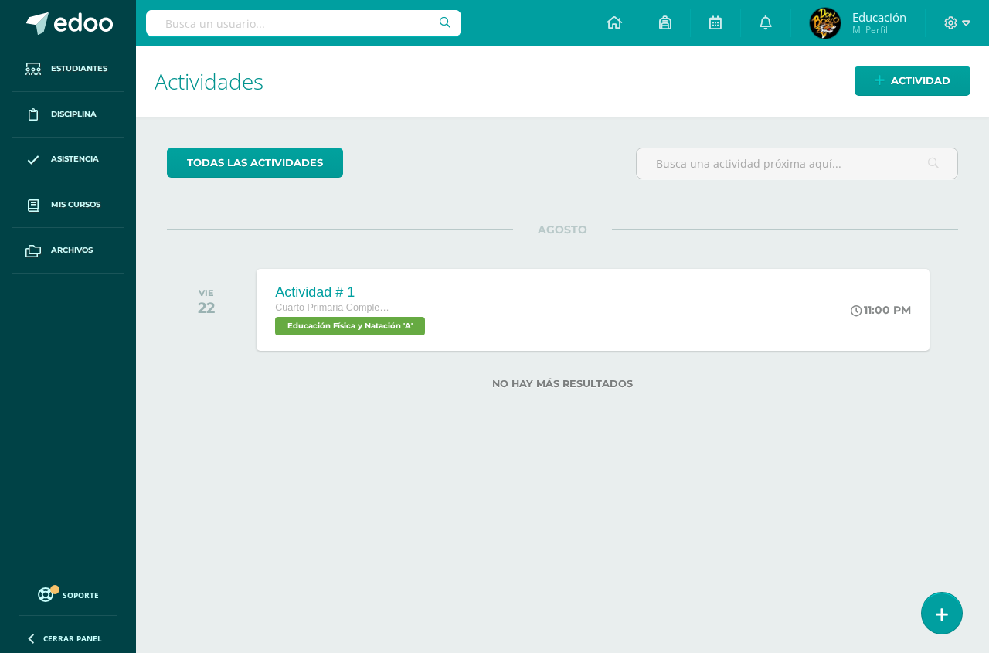
drag, startPoint x: 311, startPoint y: 296, endPoint x: 226, endPoint y: 446, distance: 172.3
click at [226, 446] on div "Actividades Actividad todas las Actividades No tienes actividades Échale un vis…" at bounding box center [562, 349] width 865 height 606
click at [205, 296] on div "VIE" at bounding box center [206, 292] width 17 height 11
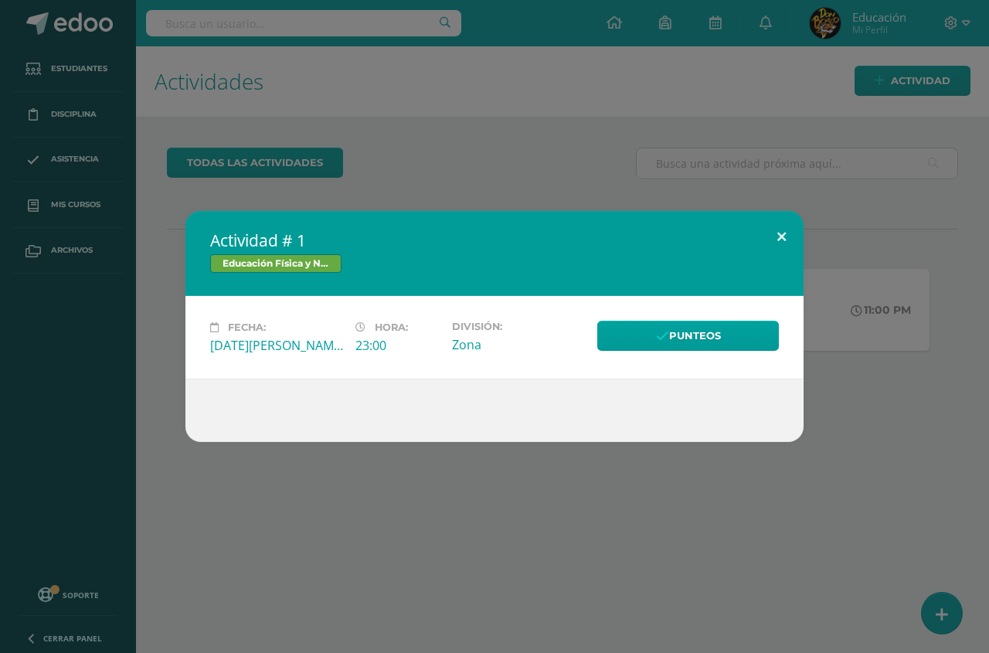
click at [780, 243] on button at bounding box center [781, 237] width 44 height 53
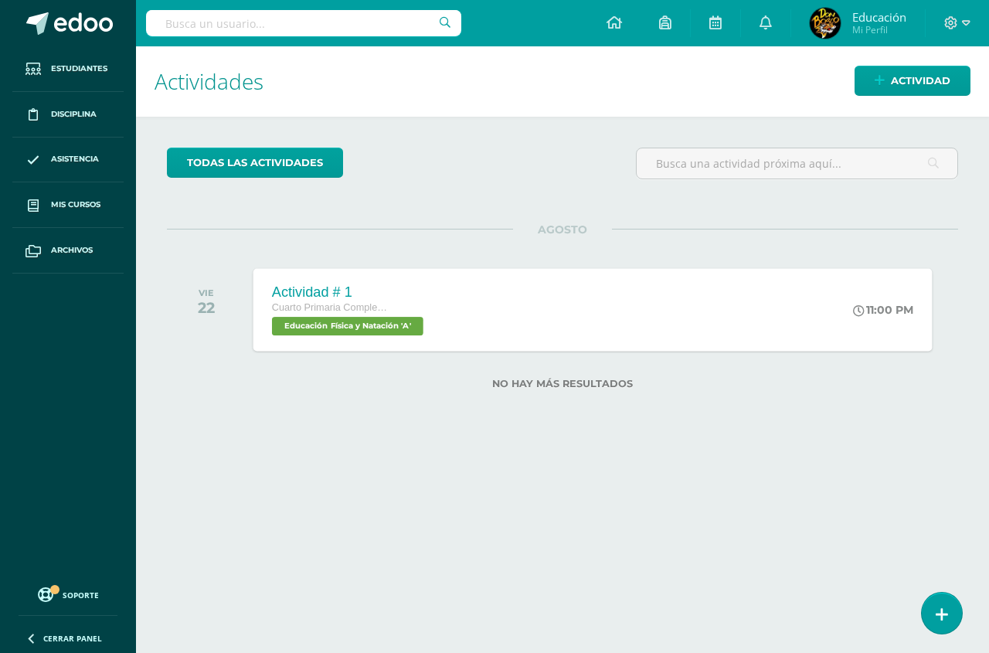
click at [417, 326] on span "Educación Física y Natación 'A'" at bounding box center [347, 326] width 151 height 19
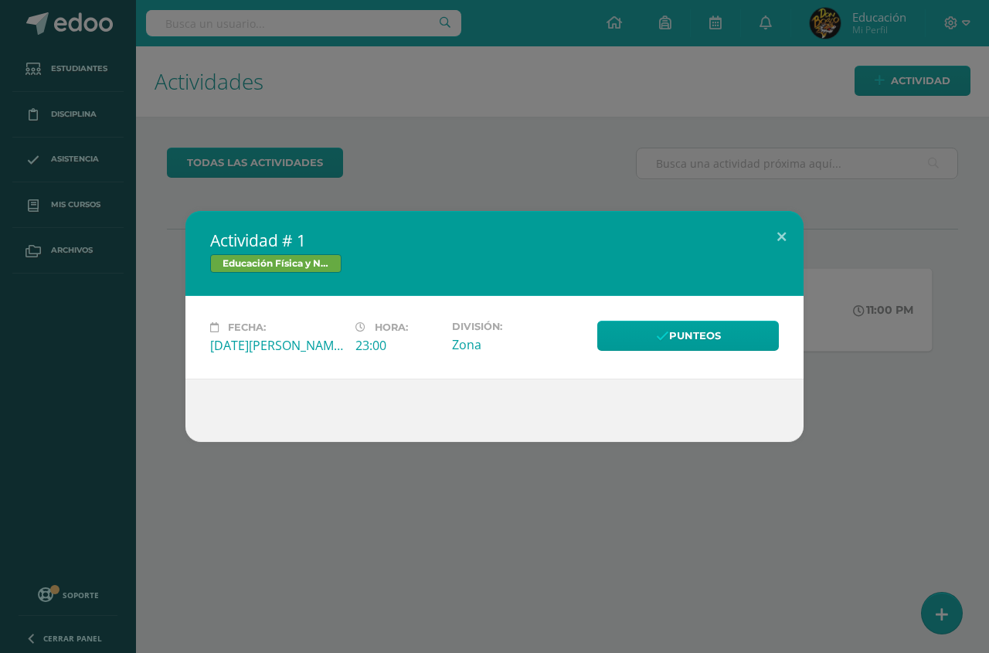
click at [417, 326] on label "Hora:" at bounding box center [397, 327] width 84 height 12
click at [87, 211] on div "Actividad # 1 Educación Física y Natación Fecha: Viernes 22 de Agosto Hora: 23:…" at bounding box center [494, 326] width 977 height 231
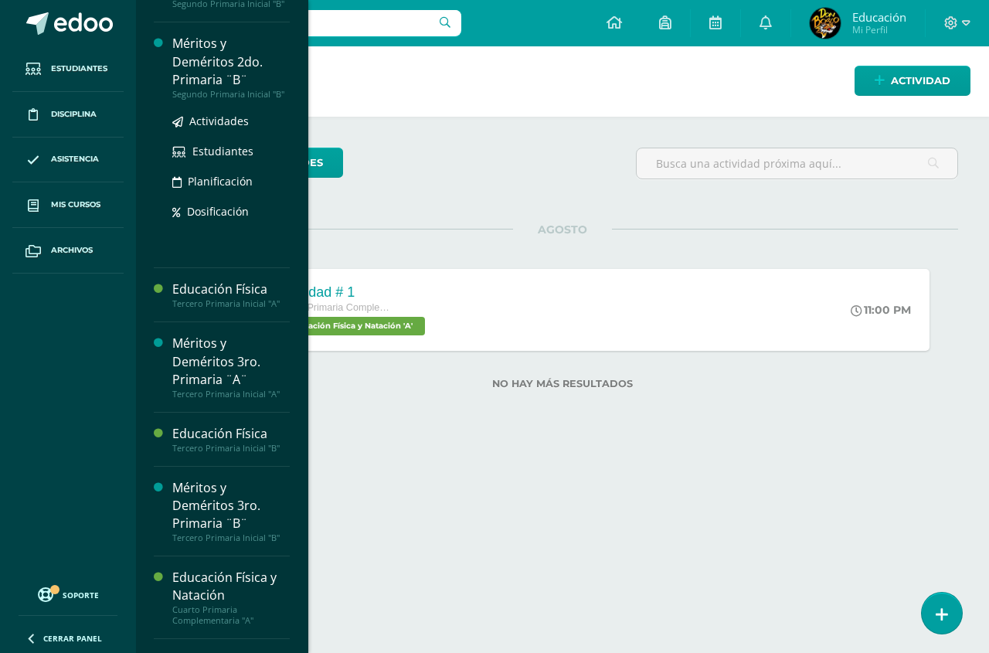
scroll to position [695, 0]
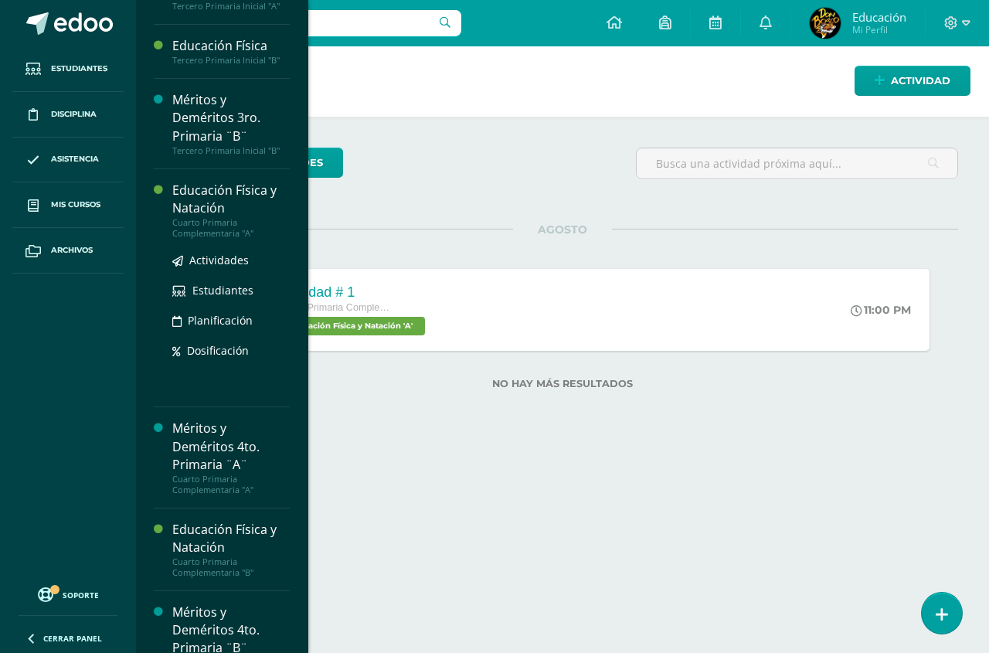
click at [209, 217] on div "Educación Física y Natación" at bounding box center [230, 200] width 117 height 36
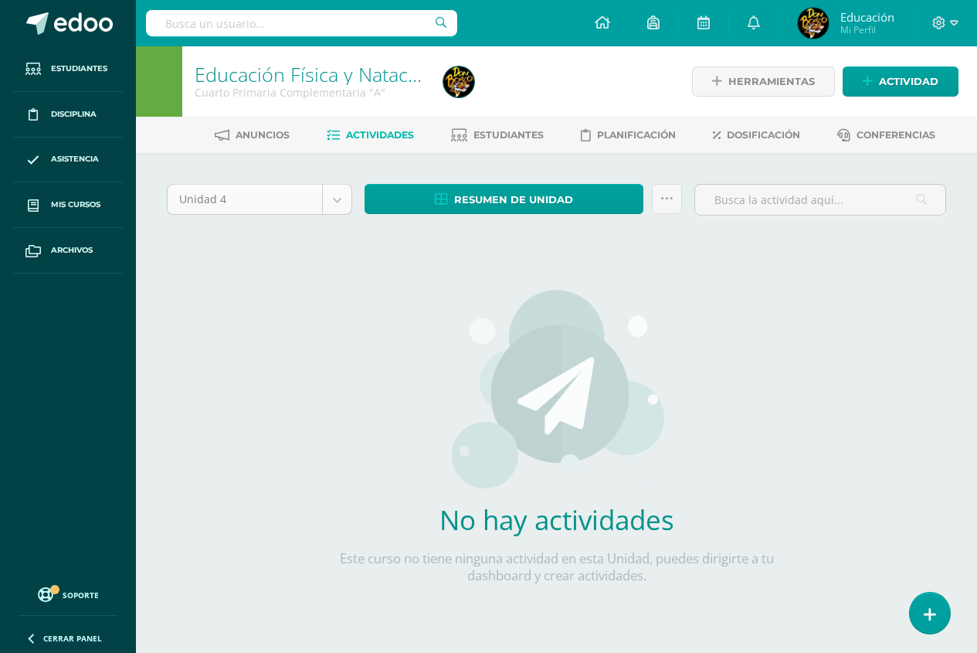
click at [341, 204] on body "Estudiantes Disciplina Asistencia Mis cursos Archivos Soporte Centro de ayuda Ú…" at bounding box center [488, 332] width 977 height 664
click at [888, 83] on span "Actividad" at bounding box center [908, 81] width 59 height 29
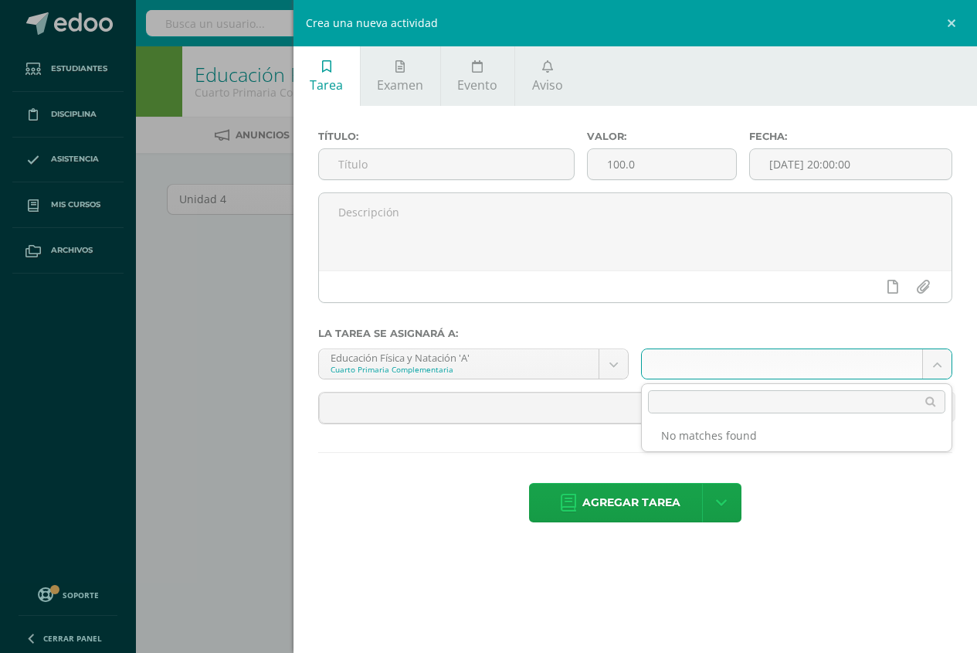
click at [936, 366] on body "Estudiantes Disciplina Asistencia Mis cursos Archivos Soporte Centro de ayuda Ú…" at bounding box center [488, 332] width 977 height 664
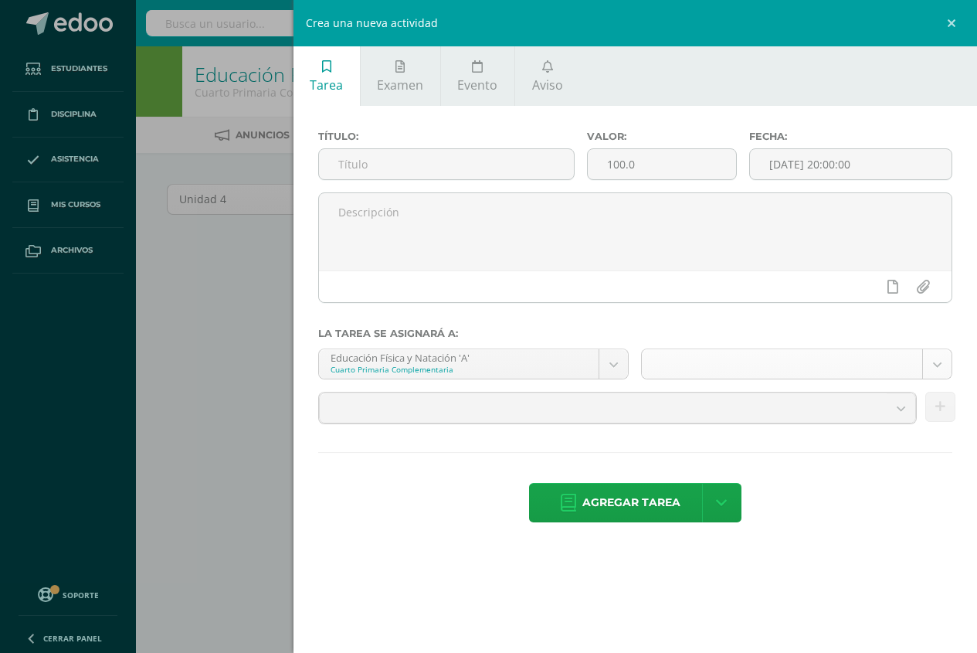
click at [936, 366] on body "Estudiantes Disciplina Asistencia Mis cursos Archivos Soporte Centro de ayuda Ú…" at bounding box center [488, 332] width 977 height 664
click at [620, 364] on body "Estudiantes Disciplina Asistencia Mis cursos Archivos Soporte Centro de ayuda Ú…" at bounding box center [488, 332] width 977 height 664
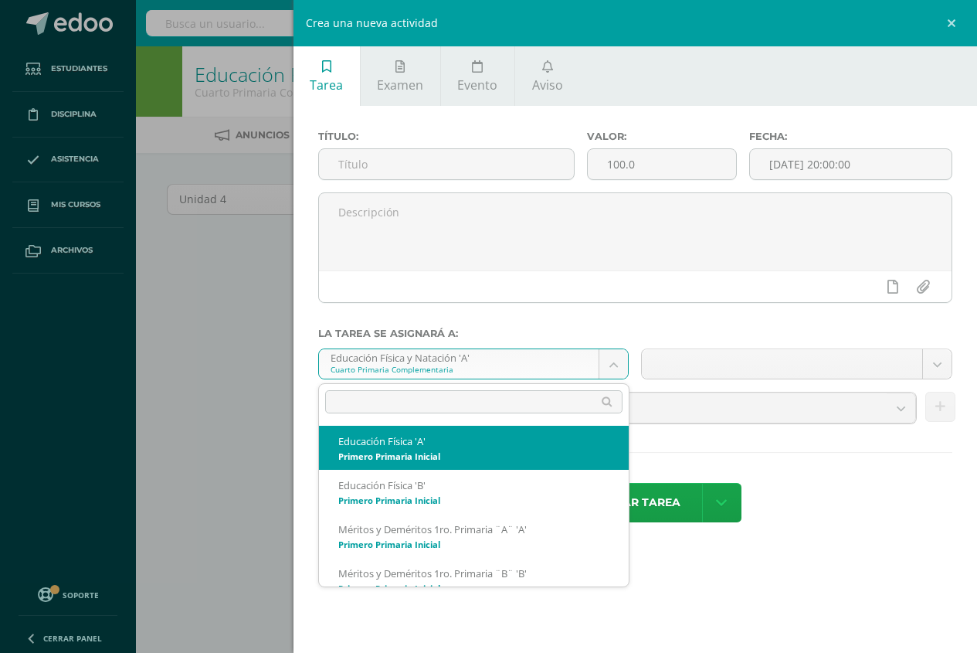
select select "153206"
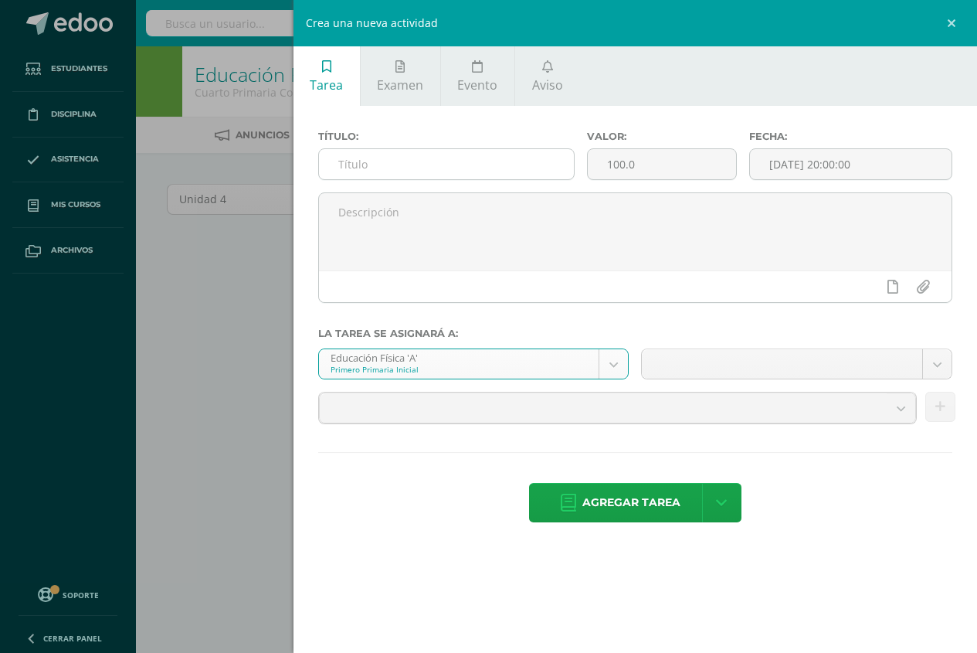
click at [403, 167] on input "text" at bounding box center [447, 164] width 256 height 30
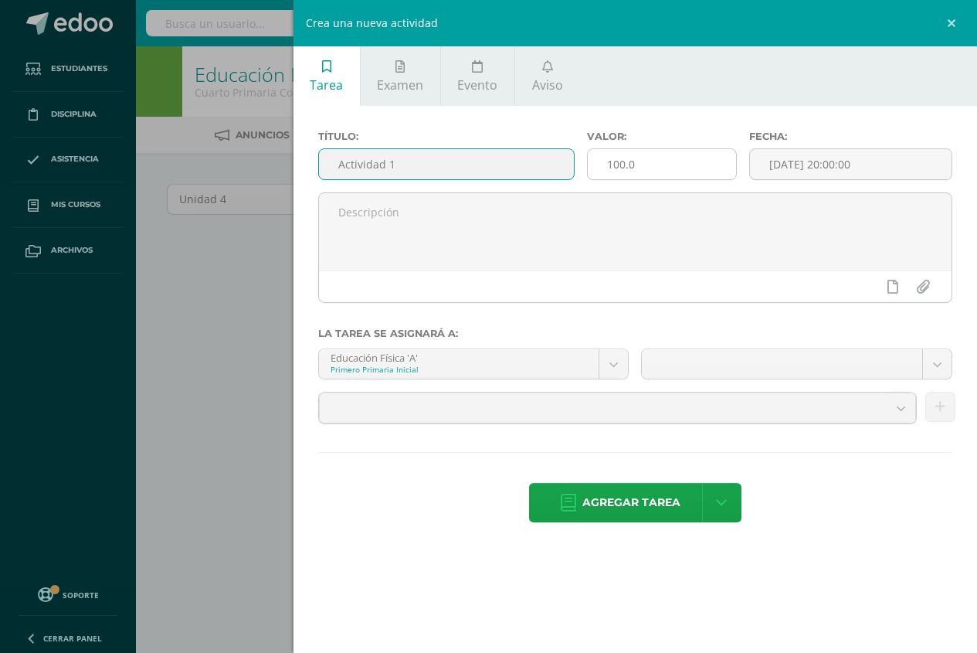
type input "Actividad 1"
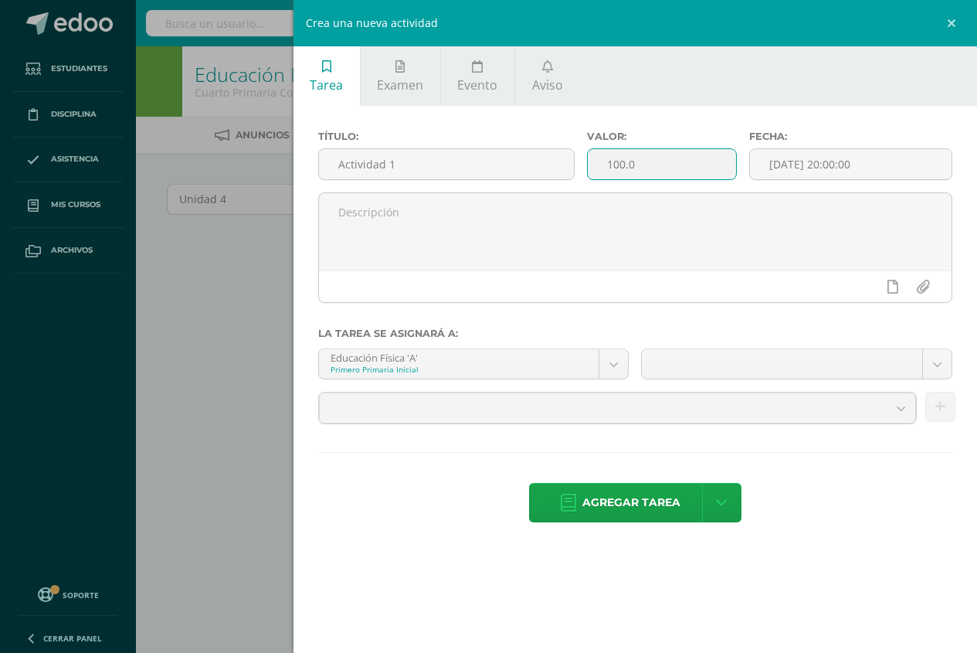
click at [625, 168] on input "100.0" at bounding box center [662, 164] width 148 height 30
type input "25.0"
click at [818, 165] on input "[DATE] 20:00:00" at bounding box center [851, 164] width 202 height 30
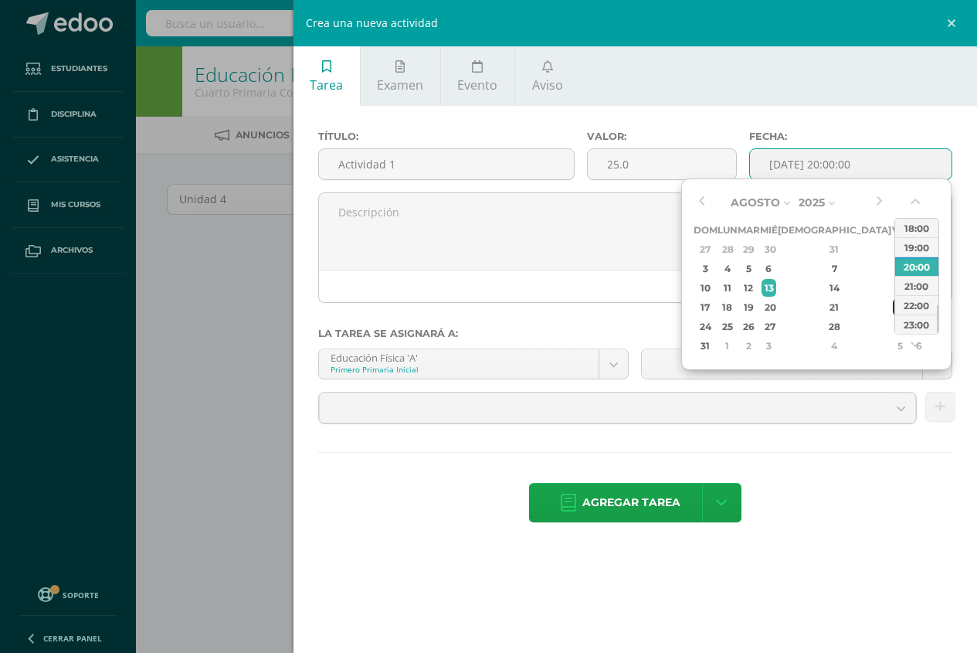
click at [893, 307] on div "22" at bounding box center [900, 307] width 14 height 18
click at [914, 323] on div "23:00" at bounding box center [916, 323] width 43 height 19
type input "2025-08-22 23:00"
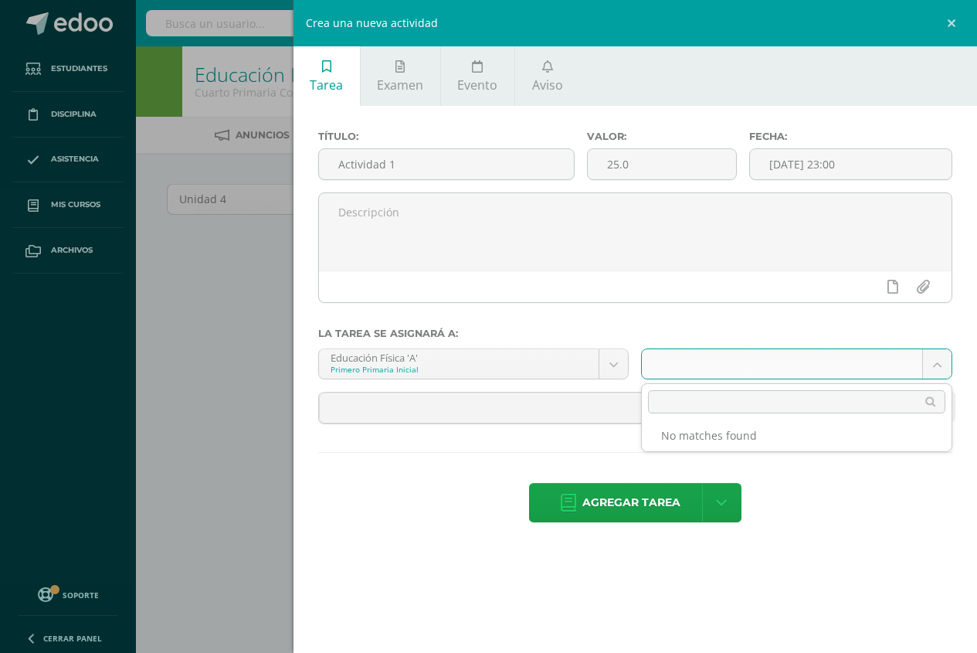
click at [939, 361] on body "Estudiantes Disciplina Asistencia Mis cursos Archivos Soporte Centro de ayuda Ú…" at bounding box center [488, 332] width 977 height 664
click at [718, 406] on input "text" at bounding box center [796, 401] width 297 height 23
type input "Unidad 4"
click at [762, 438] on li "No matches found" at bounding box center [797, 435] width 310 height 19
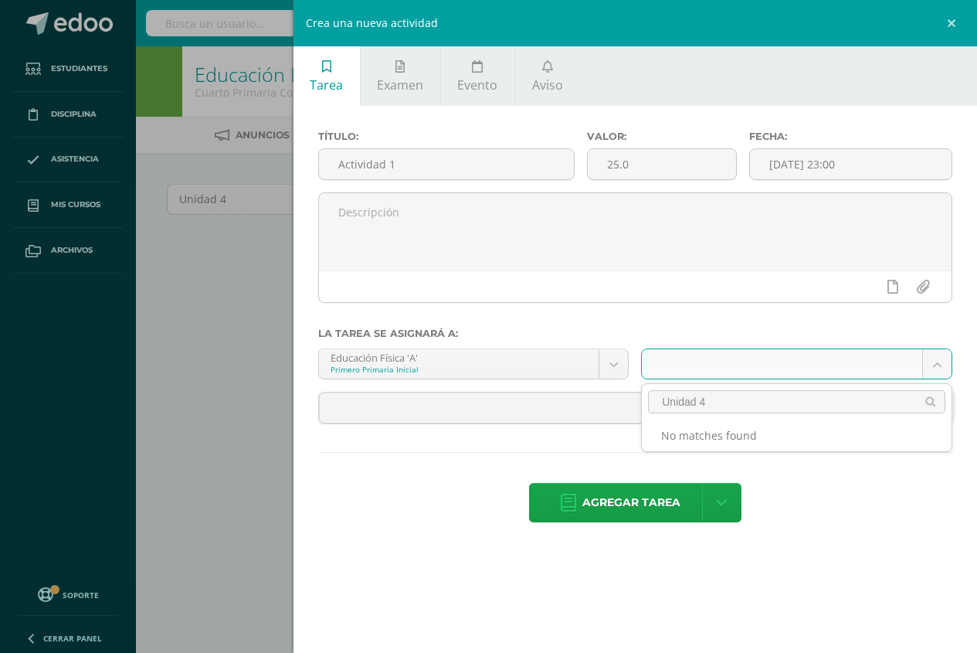
click at [762, 438] on li "No matches found" at bounding box center [797, 435] width 310 height 19
click at [930, 404] on input "Unidad 4" at bounding box center [796, 401] width 297 height 23
click at [819, 435] on li "No matches found" at bounding box center [797, 435] width 310 height 19
click at [937, 365] on body "Estudiantes Disciplina Asistencia Mis cursos Archivos Soporte Centro de ayuda Ú…" at bounding box center [488, 332] width 977 height 664
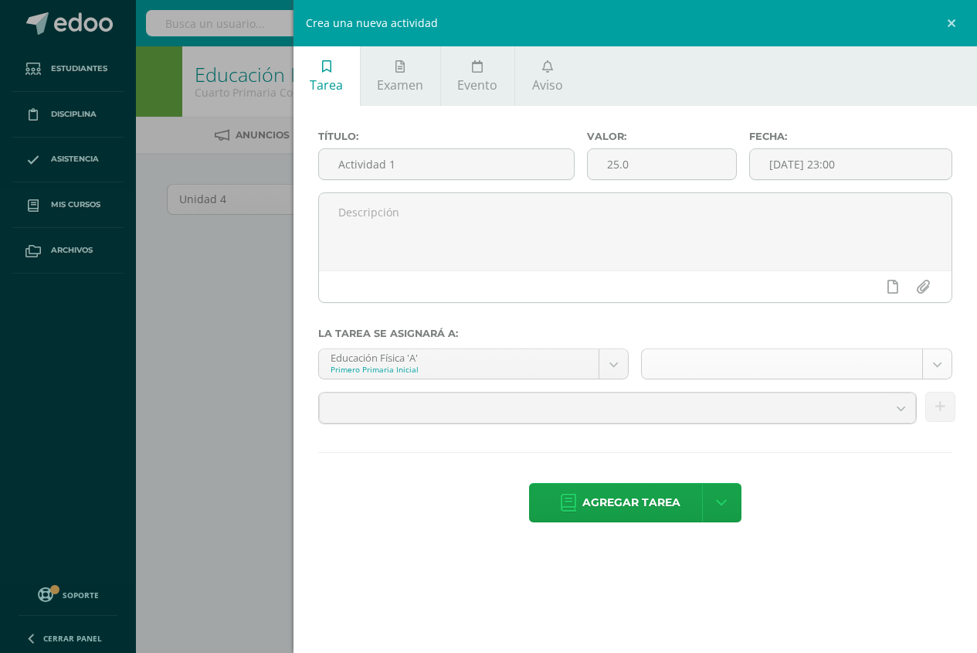
click at [937, 365] on body "Estudiantes Disciplina Asistencia Mis cursos Archivos Soporte Centro de ayuda Ú…" at bounding box center [488, 332] width 977 height 664
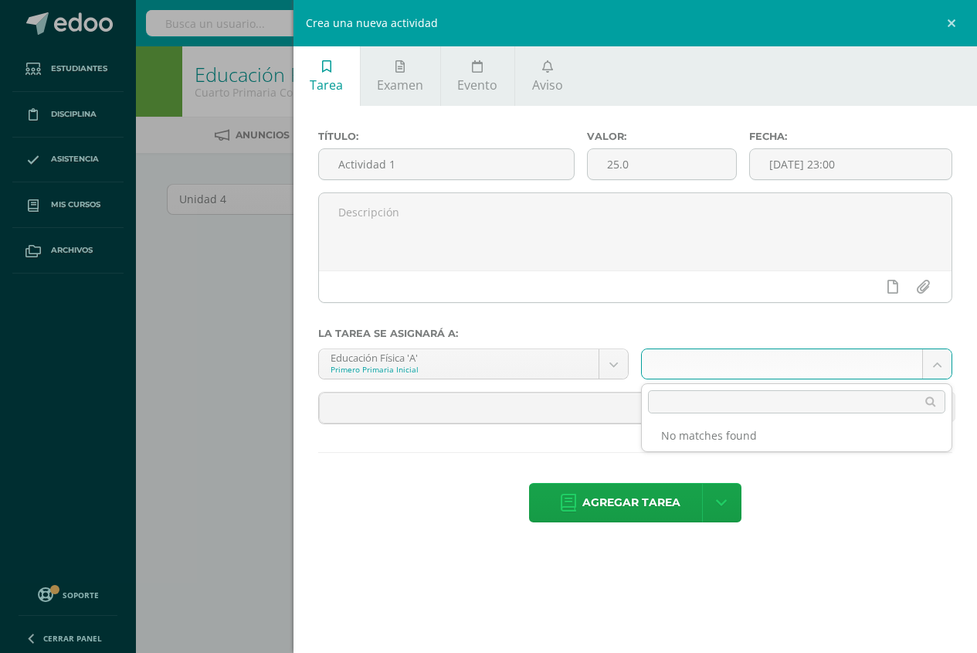
click at [937, 365] on body "Estudiantes Disciplina Asistencia Mis cursos Archivos Soporte Centro de ayuda Ú…" at bounding box center [488, 332] width 977 height 664
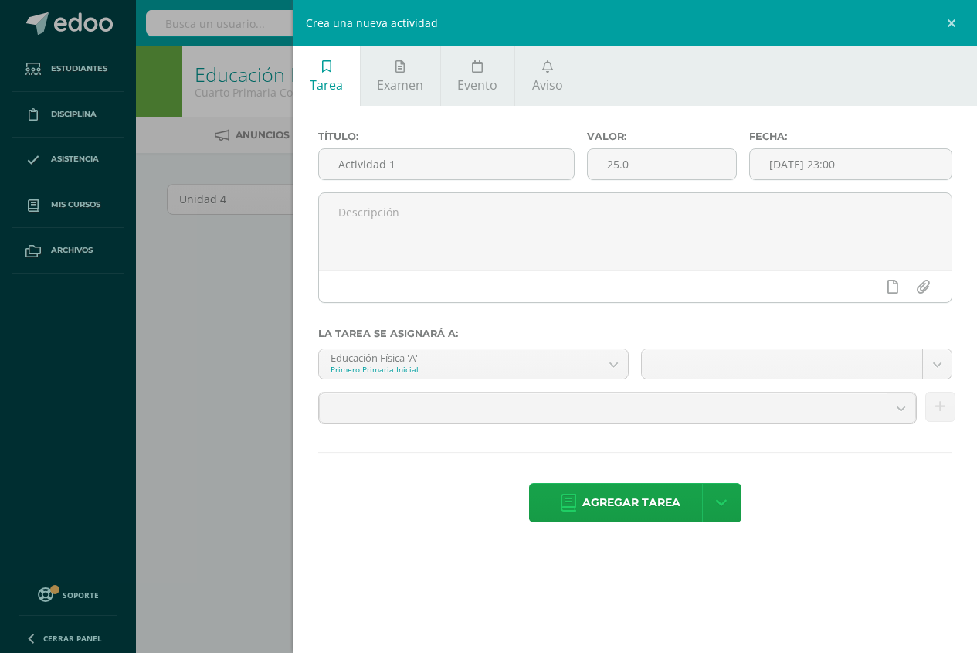
click at [926, 290] on body "Estudiantes Disciplina Asistencia Mis cursos Archivos Soporte Centro de ayuda Ú…" at bounding box center [488, 332] width 977 height 664
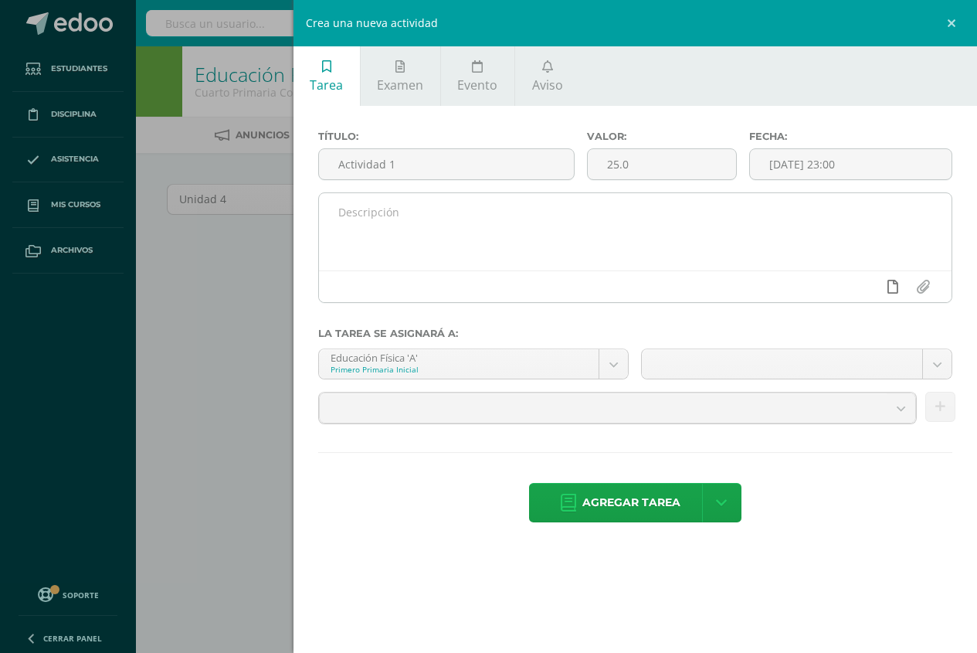
click at [890, 291] on icon at bounding box center [893, 287] width 11 height 14
click at [894, 291] on icon at bounding box center [893, 287] width 11 height 14
click at [918, 289] on input "file" at bounding box center [923, 286] width 30 height 29
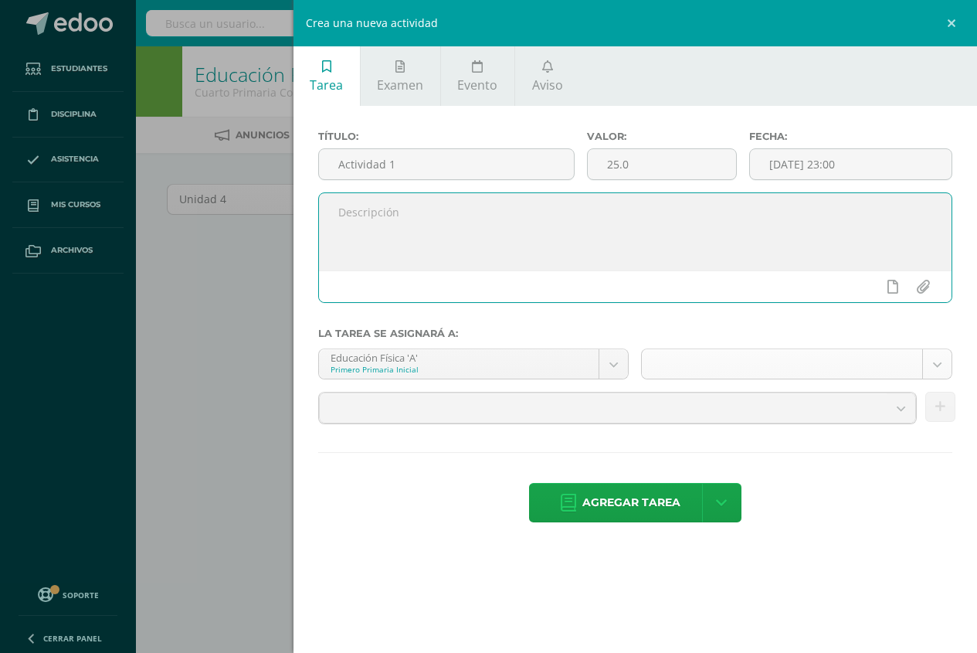
click at [932, 363] on body "Estudiantes Disciplina Asistencia Mis cursos Archivos Soporte Centro de ayuda Ú…" at bounding box center [488, 332] width 977 height 664
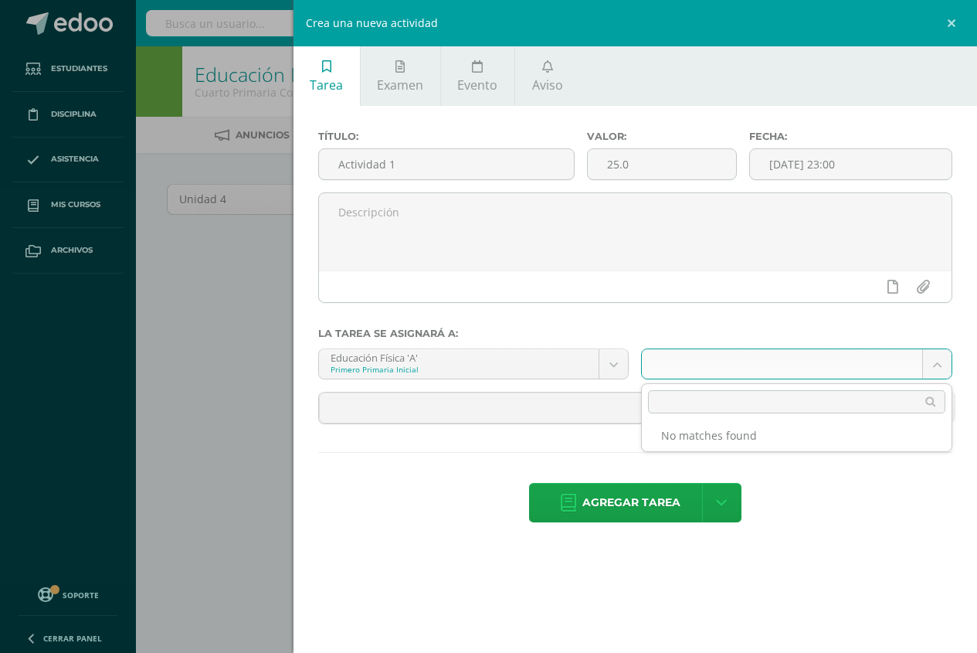
click at [937, 365] on body "Estudiantes Disciplina Asistencia Mis cursos Archivos Soporte Centro de ayuda Ú…" at bounding box center [488, 332] width 977 height 664
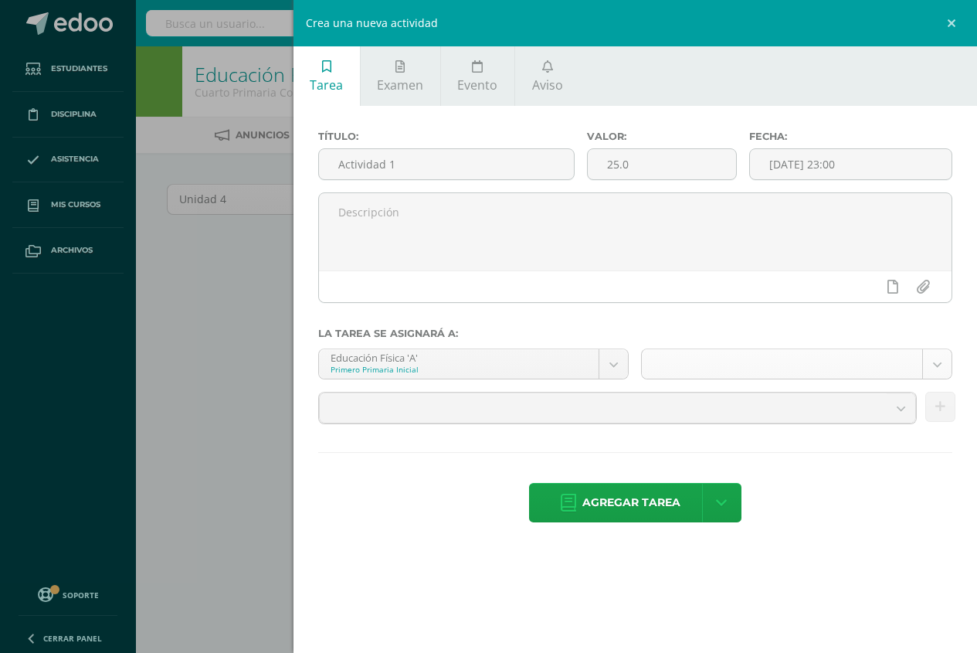
click at [939, 366] on body "Estudiantes Disciplina Asistencia Mis cursos Archivos Soporte Centro de ayuda Ú…" at bounding box center [488, 332] width 977 height 664
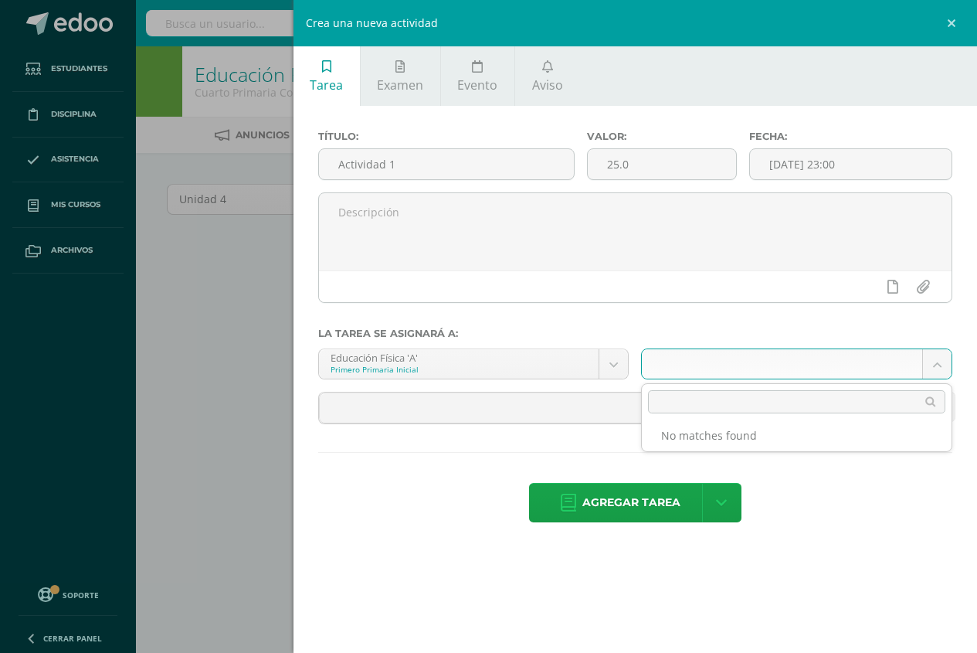
click at [936, 362] on body "Estudiantes Disciplina Asistencia Mis cursos Archivos Soporte Centro de ayuda Ú…" at bounding box center [488, 332] width 977 height 664
click at [938, 366] on body "Estudiantes Disciplina Asistencia Mis cursos Archivos Soporte Centro de ayuda Ú…" at bounding box center [488, 332] width 977 height 664
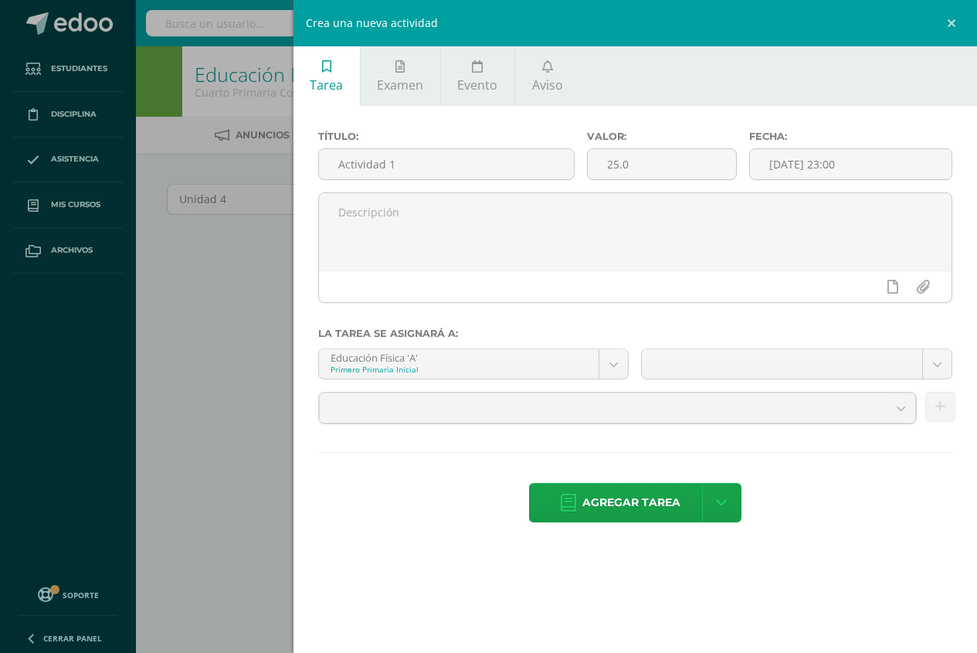
click at [953, 24] on body "Estudiantes Disciplina Asistencia Mis cursos Archivos Soporte Centro de ayuda Ú…" at bounding box center [488, 332] width 977 height 664
click at [952, 25] on link at bounding box center [954, 23] width 46 height 46
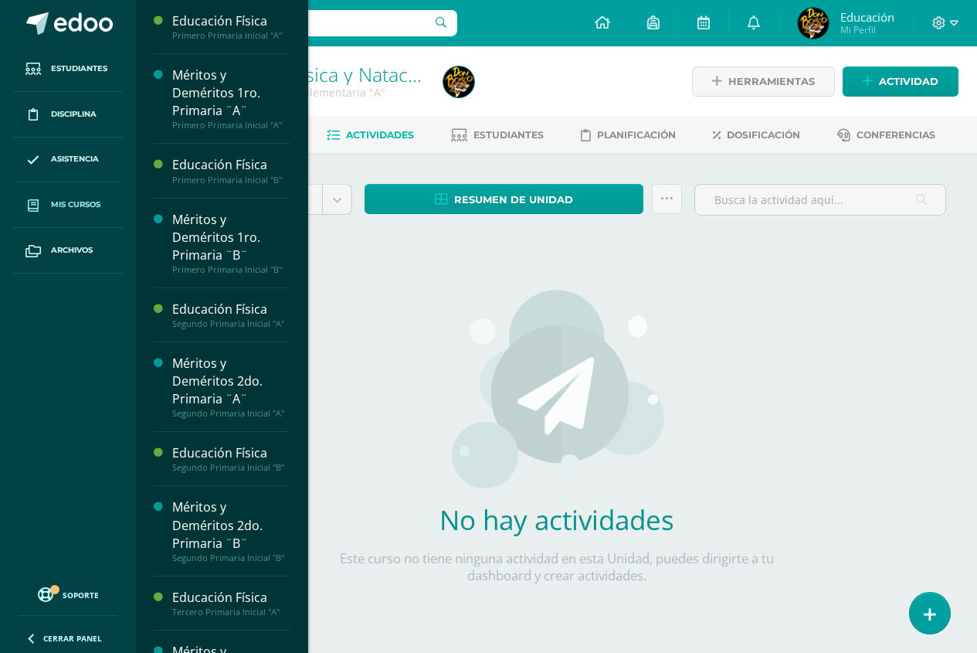
click at [66, 203] on span "Mis cursos" at bounding box center [75, 205] width 49 height 12
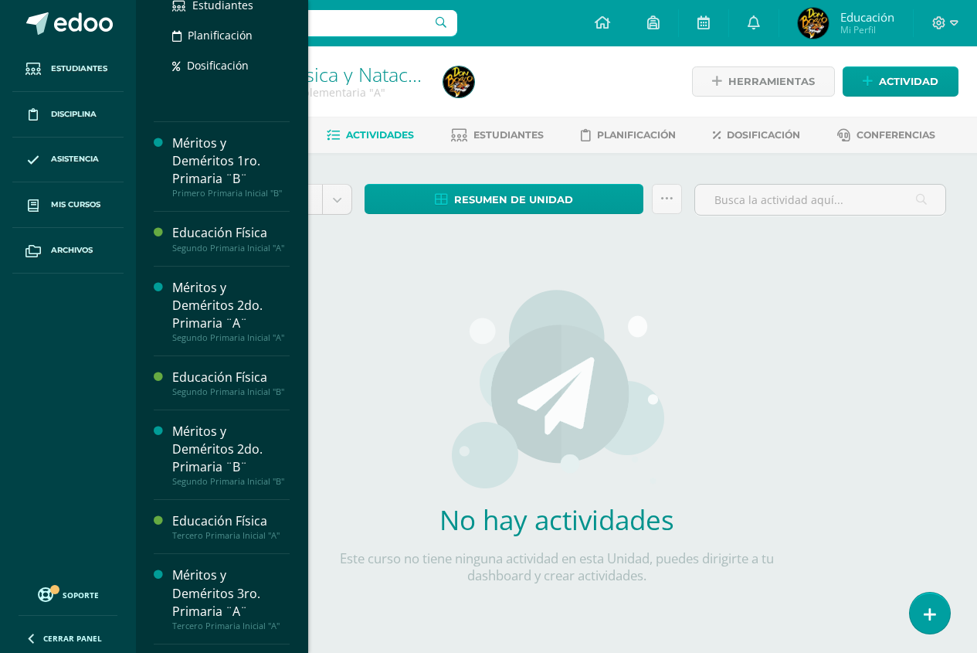
scroll to position [309, 0]
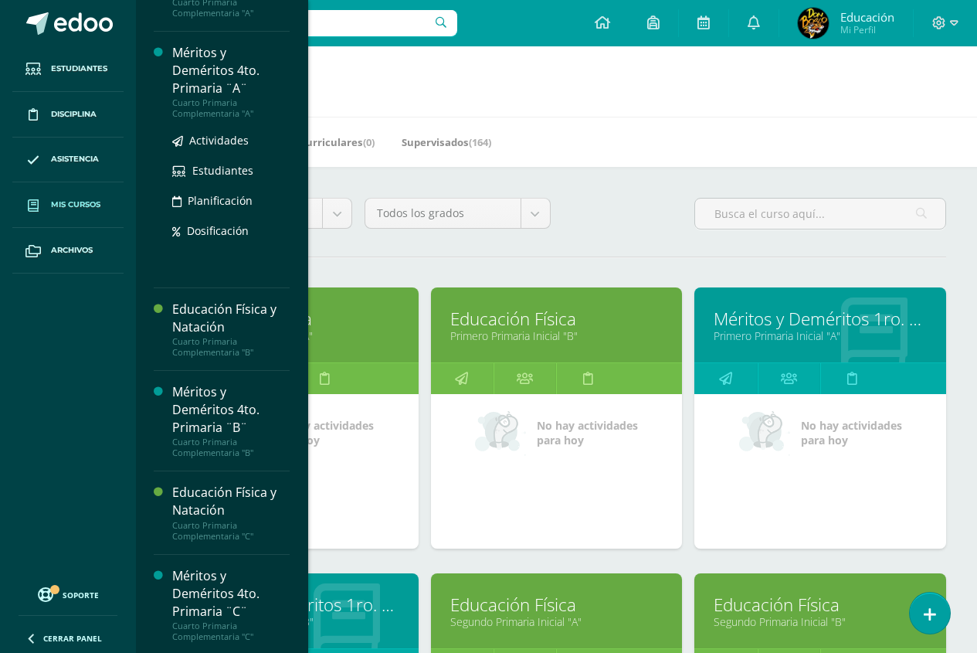
scroll to position [761, 0]
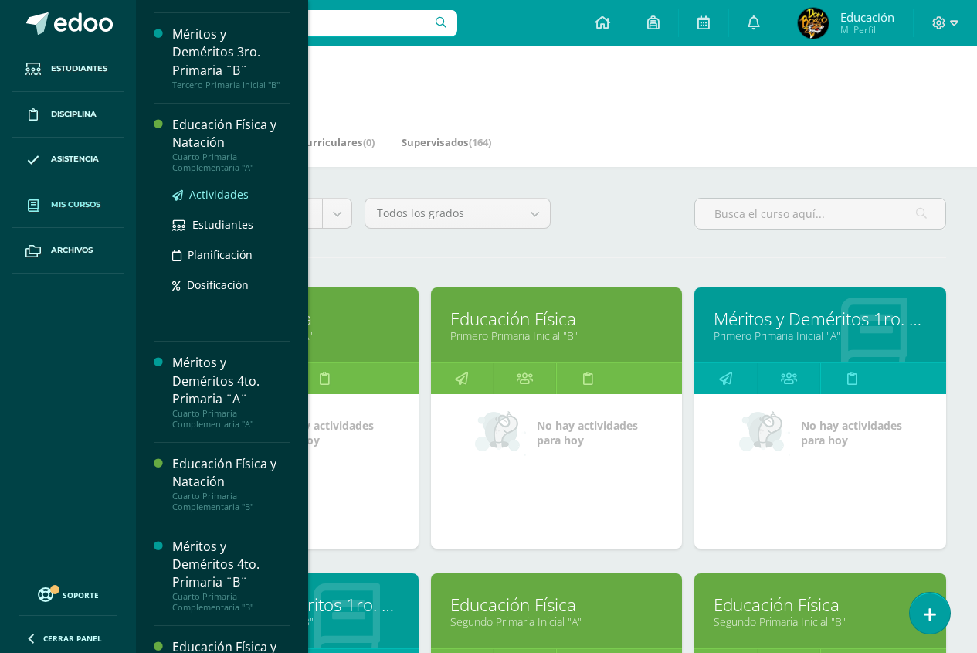
click at [221, 202] on span "Actividades" at bounding box center [218, 194] width 59 height 15
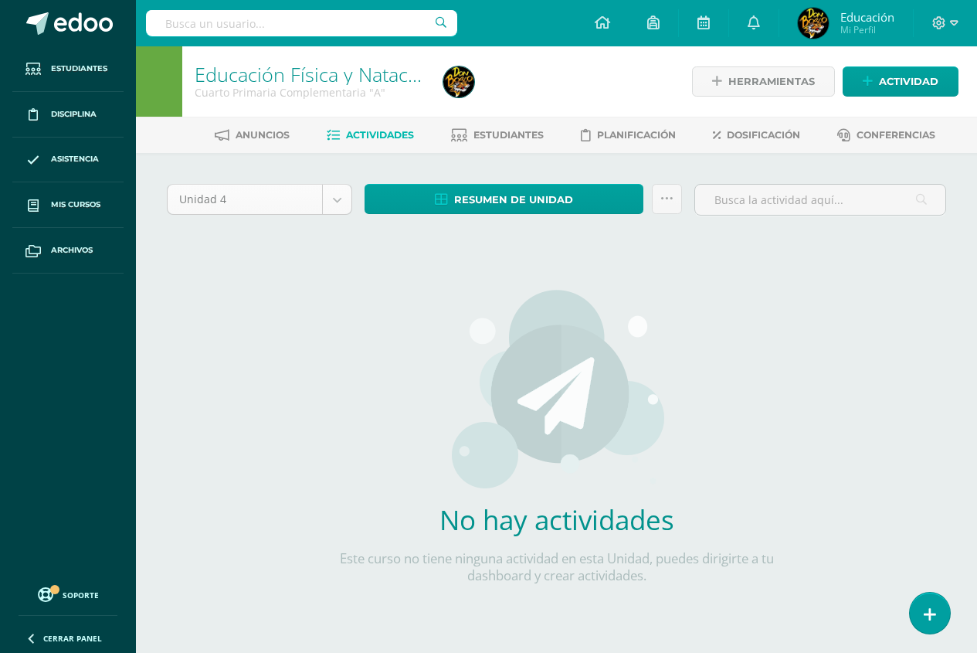
click at [332, 199] on body "Estudiantes Disciplina Asistencia Mis cursos Archivos Soporte Centro de ayuda Ú…" at bounding box center [488, 332] width 977 height 664
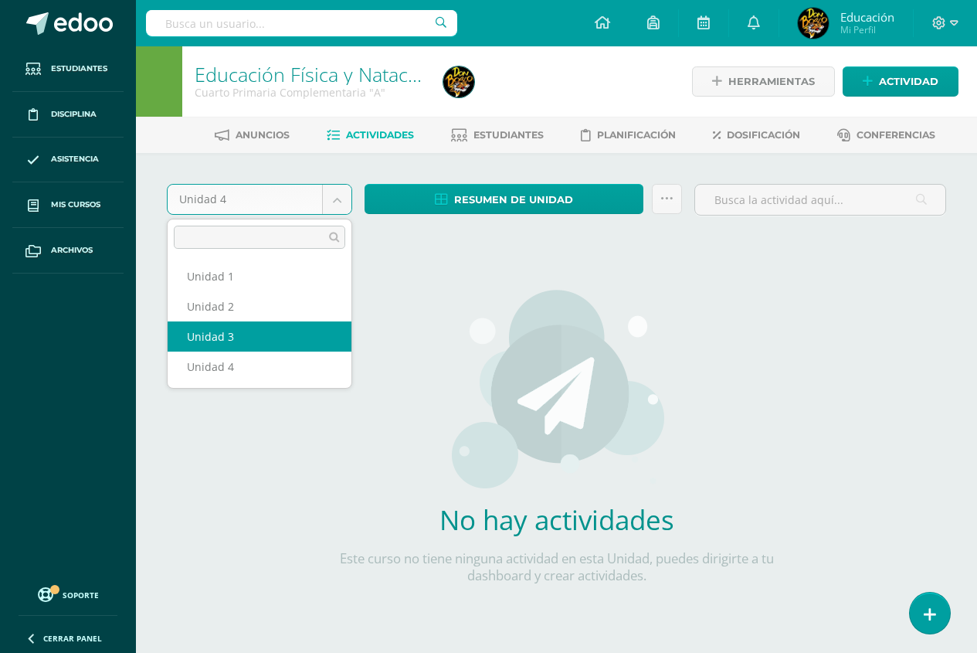
select select "Unidad 3"
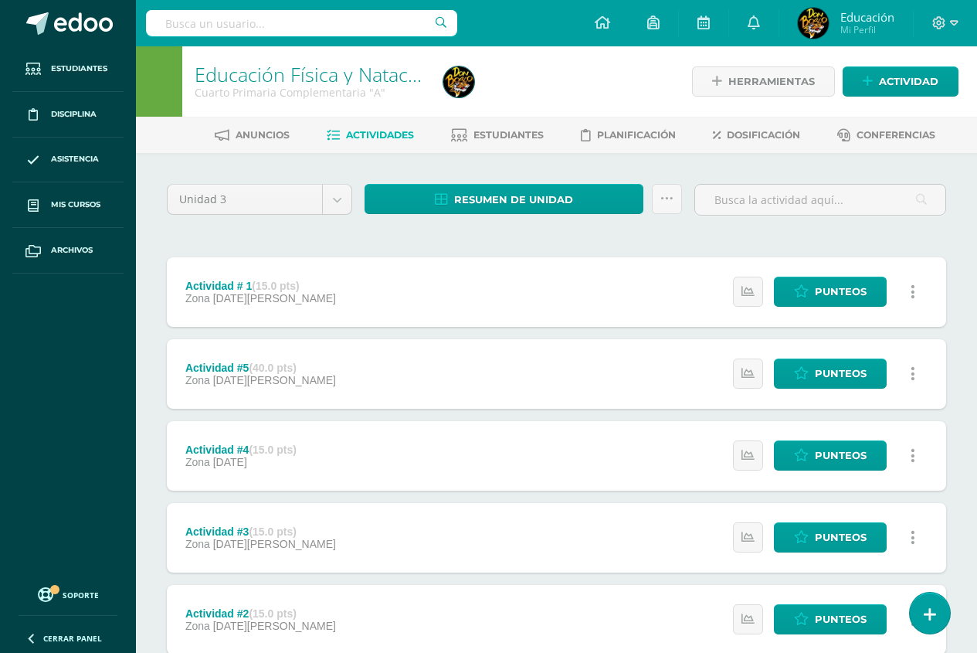
click at [914, 293] on icon at bounding box center [913, 292] width 5 height 17
click at [267, 292] on span "[DATE][PERSON_NAME]" at bounding box center [274, 298] width 123 height 12
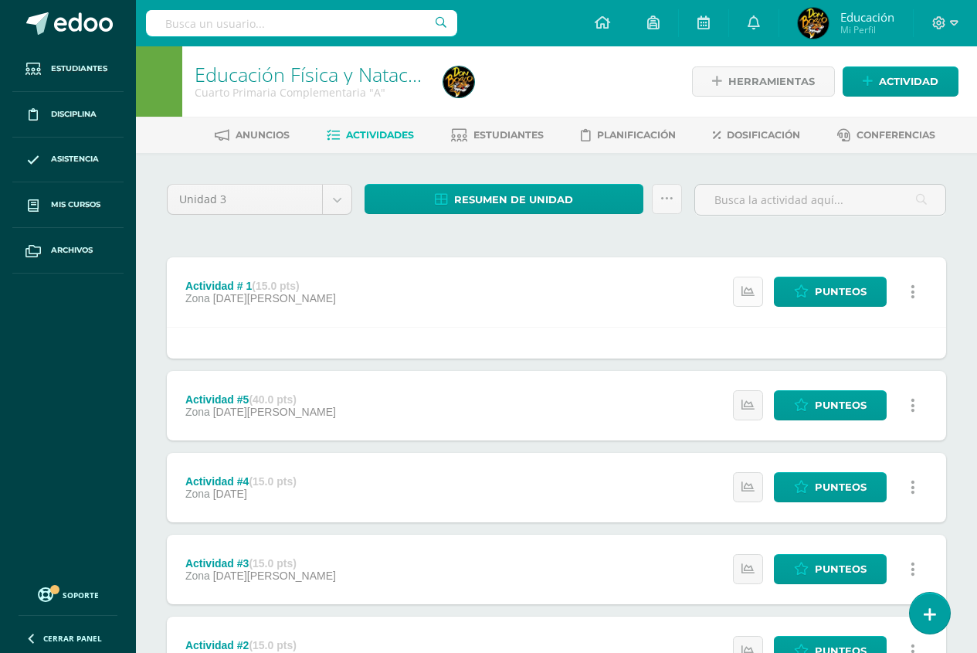
click at [754, 291] on icon at bounding box center [748, 291] width 13 height 13
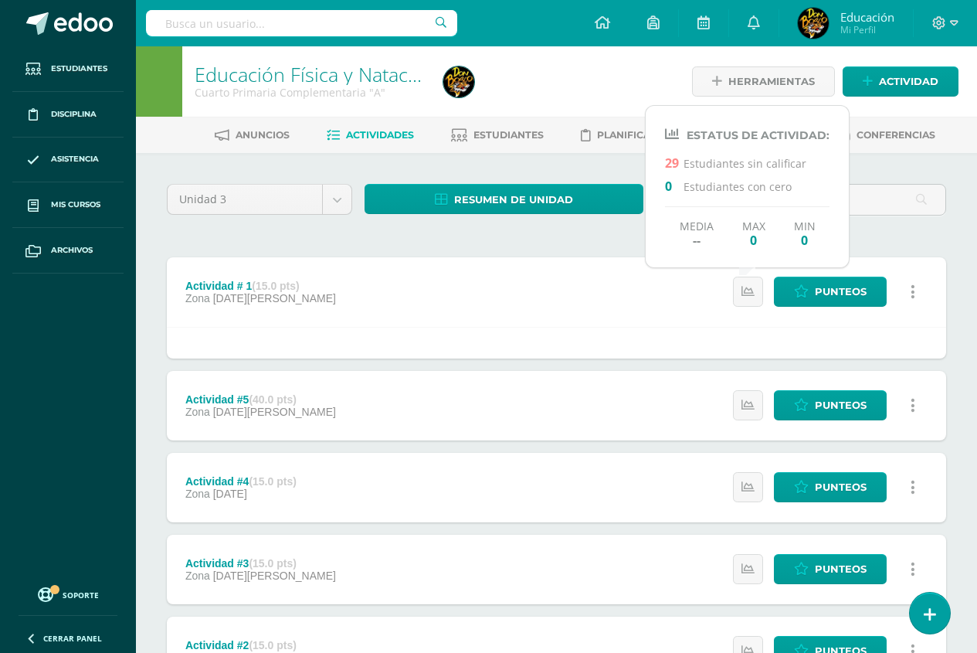
click at [664, 294] on div "Actividad # 1 (15.0 pts) Zona 22 de Agosto Punteos Historial de actividad" at bounding box center [557, 292] width 780 height 70
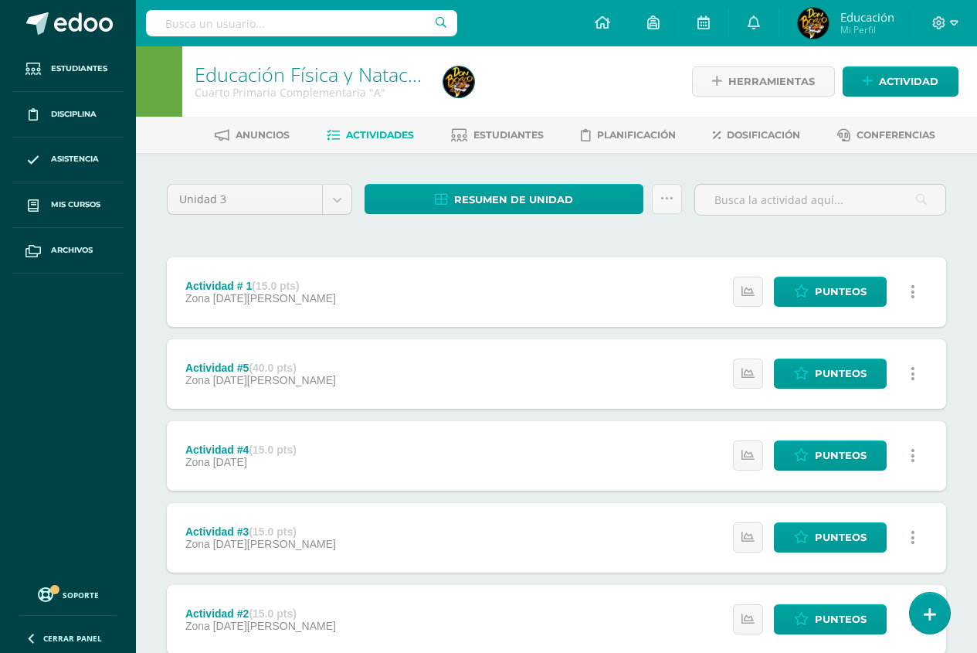
click at [904, 297] on link at bounding box center [913, 292] width 30 height 30
click at [823, 343] on icon at bounding box center [825, 342] width 14 height 11
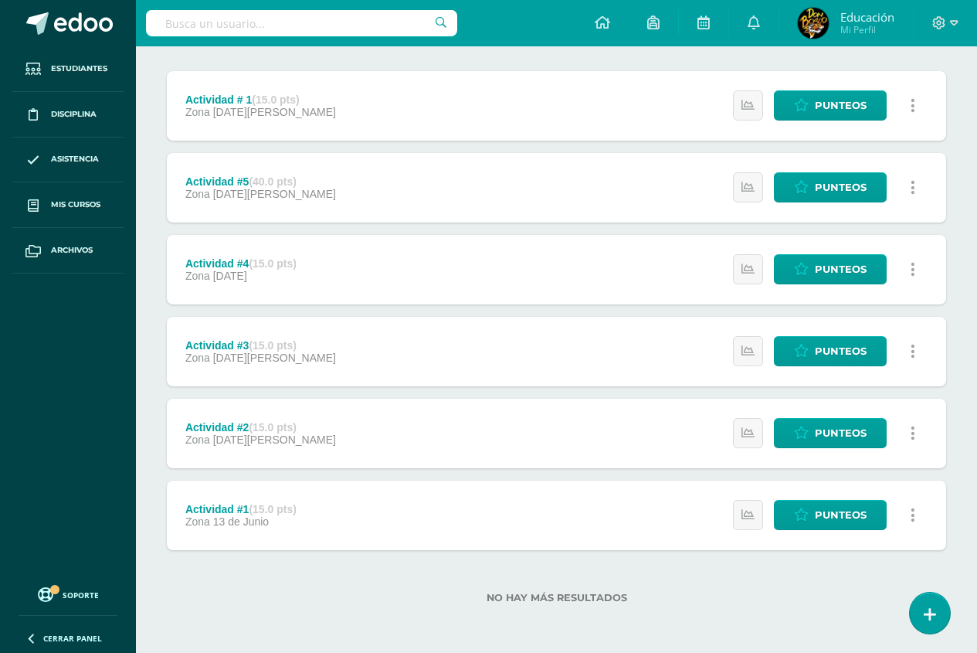
click at [914, 512] on icon at bounding box center [913, 515] width 5 height 17
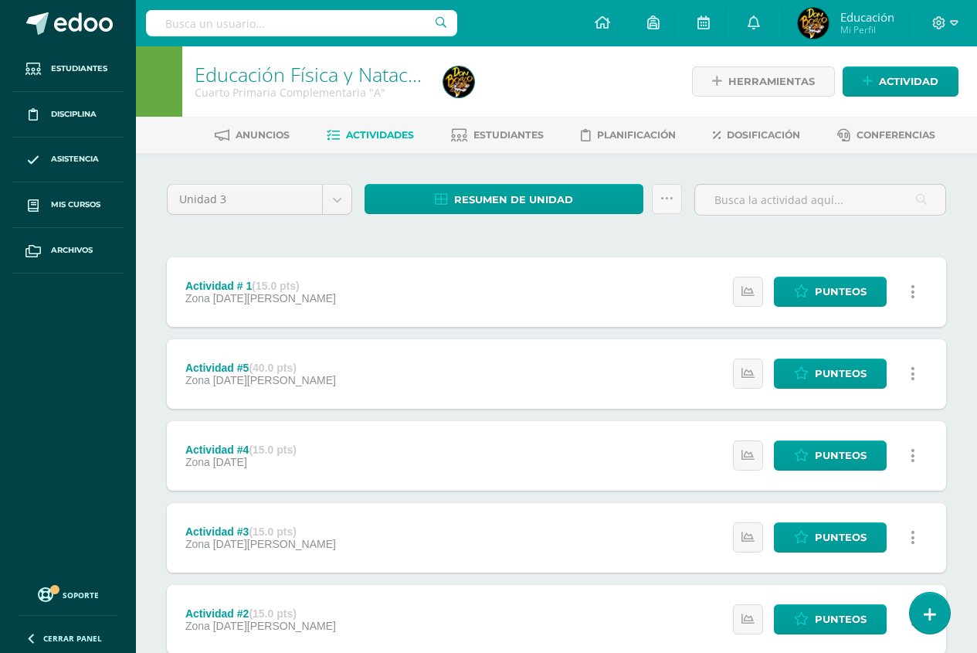
click at [909, 305] on link at bounding box center [913, 292] width 30 height 30
click at [858, 341] on link "Mostrar" at bounding box center [882, 342] width 158 height 24
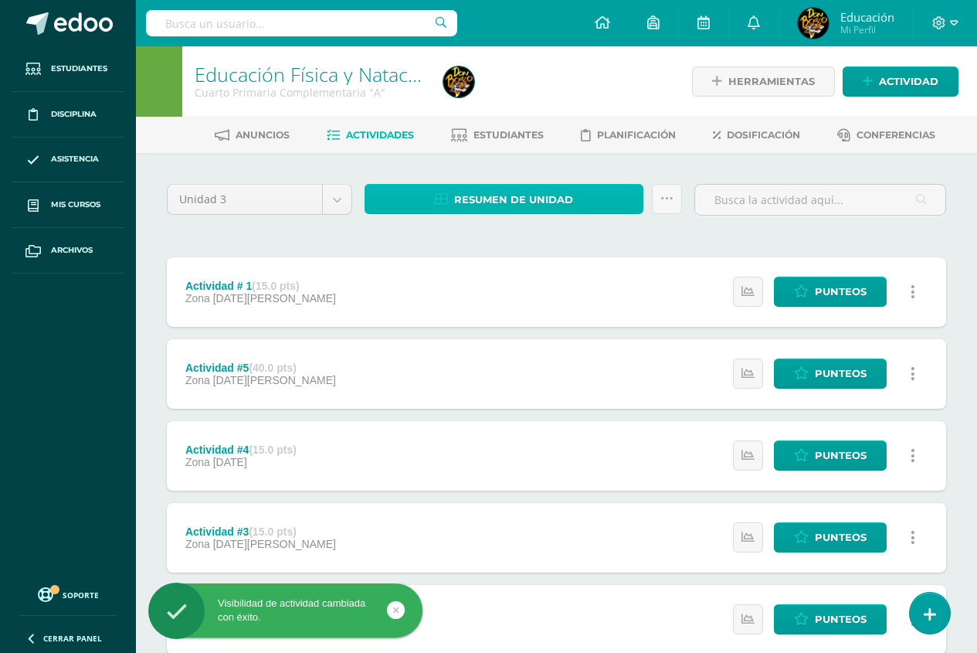
click at [575, 194] on link "Resumen de unidad" at bounding box center [504, 199] width 279 height 30
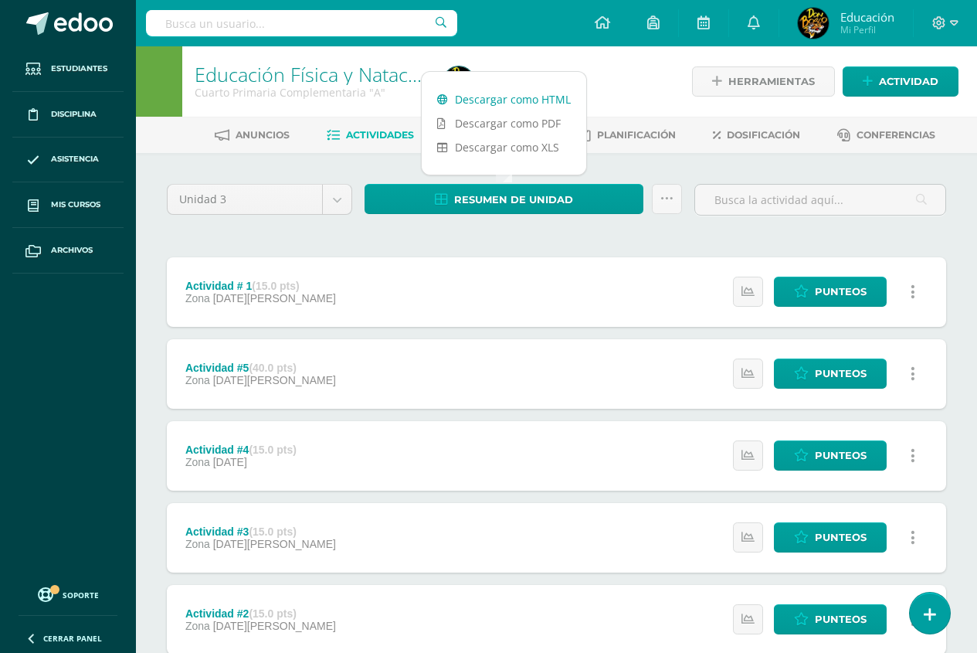
click at [550, 98] on link "Descargar como HTML" at bounding box center [504, 99] width 165 height 24
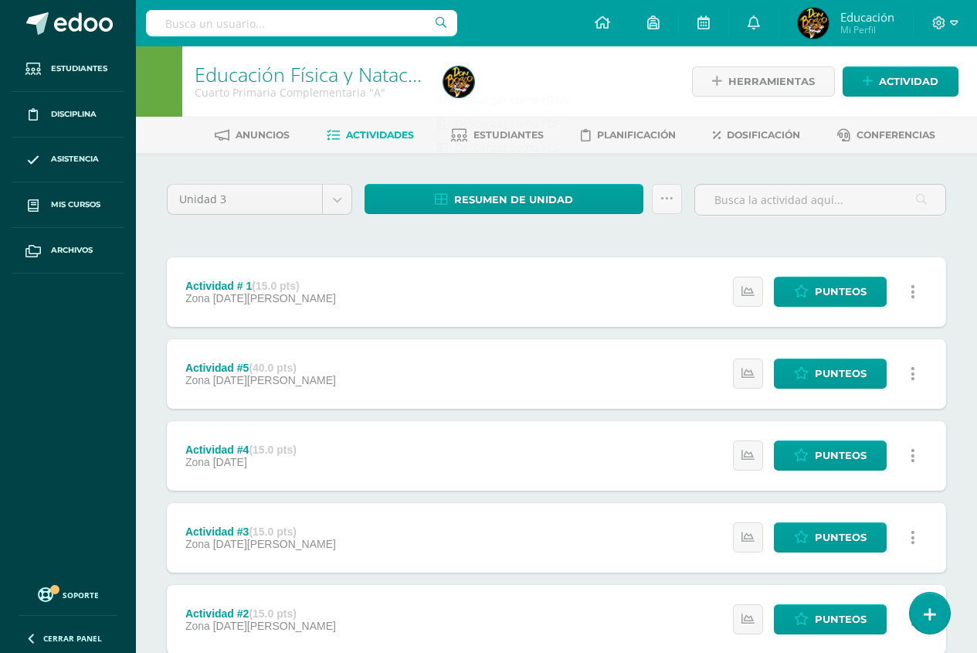
click at [520, 277] on div "Actividad # 1 (15.0 pts) Zona [DATE][PERSON_NAME] Estatus de Actividad: 29 Estu…" at bounding box center [557, 292] width 780 height 70
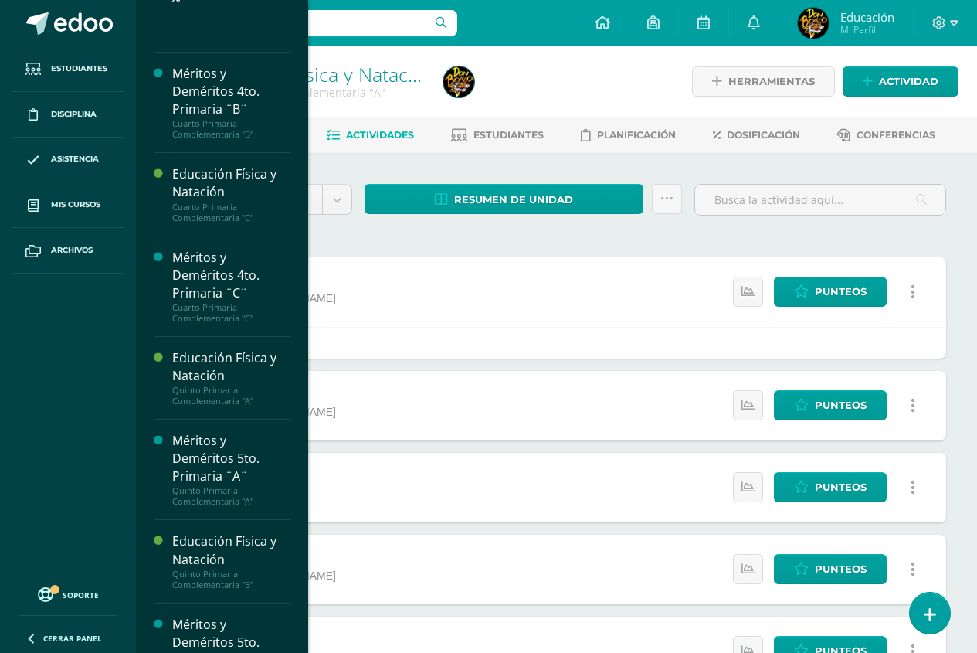
scroll to position [1079, 0]
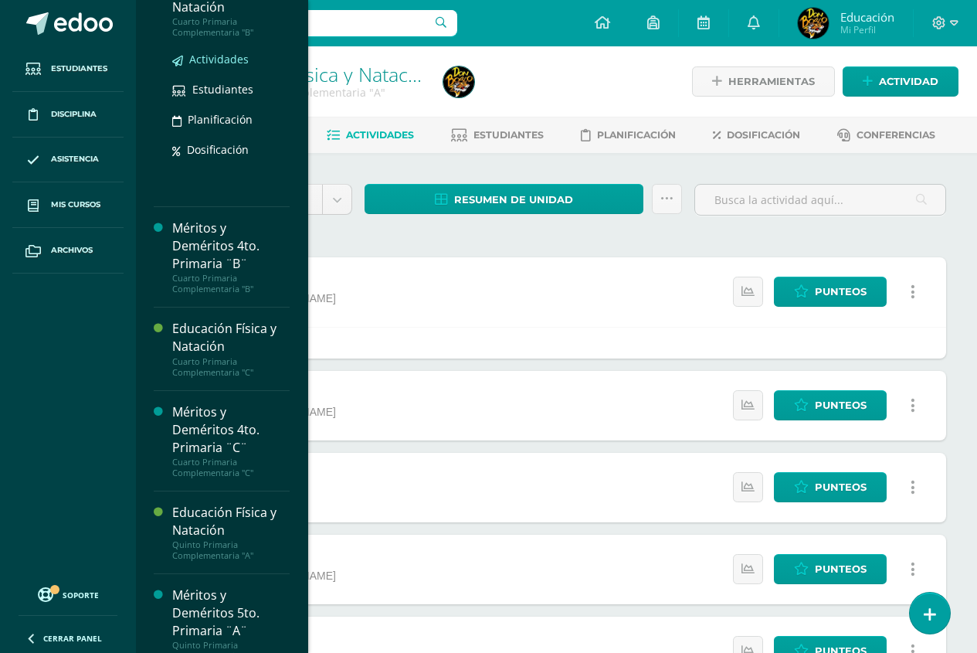
click at [215, 66] on span "Actividades" at bounding box center [218, 59] width 59 height 15
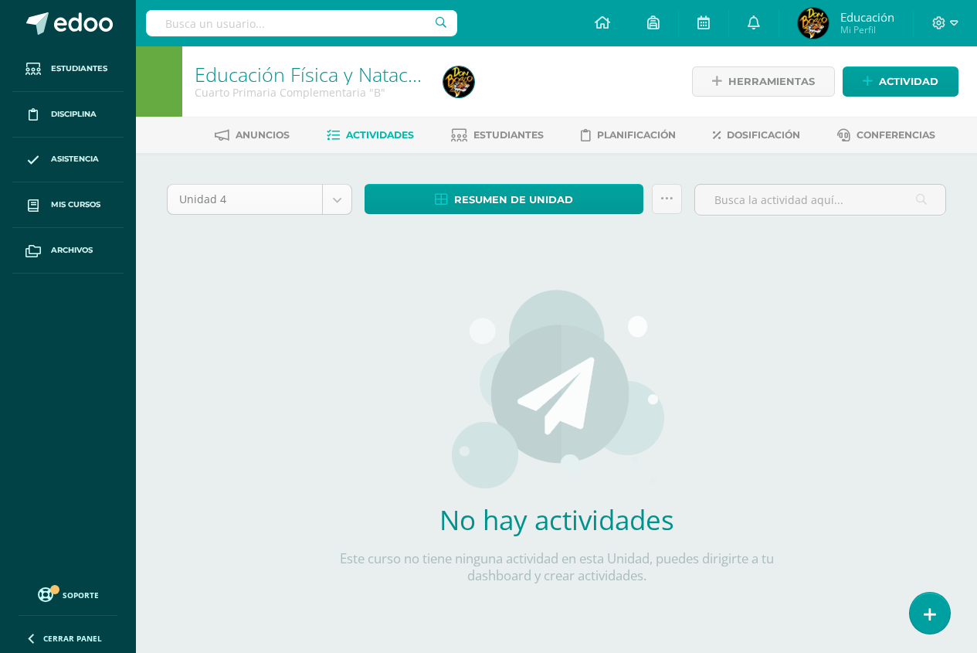
click at [341, 199] on body "Estudiantes Disciplina Asistencia Mis cursos Archivos Soporte Centro de ayuda Ú…" at bounding box center [488, 332] width 977 height 664
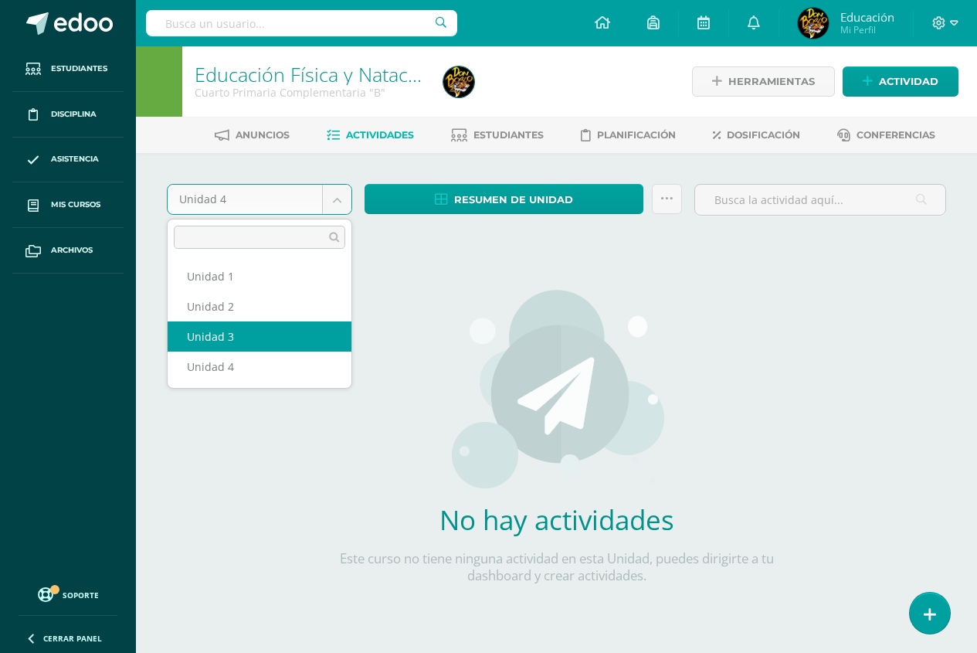
select select "Unidad 3"
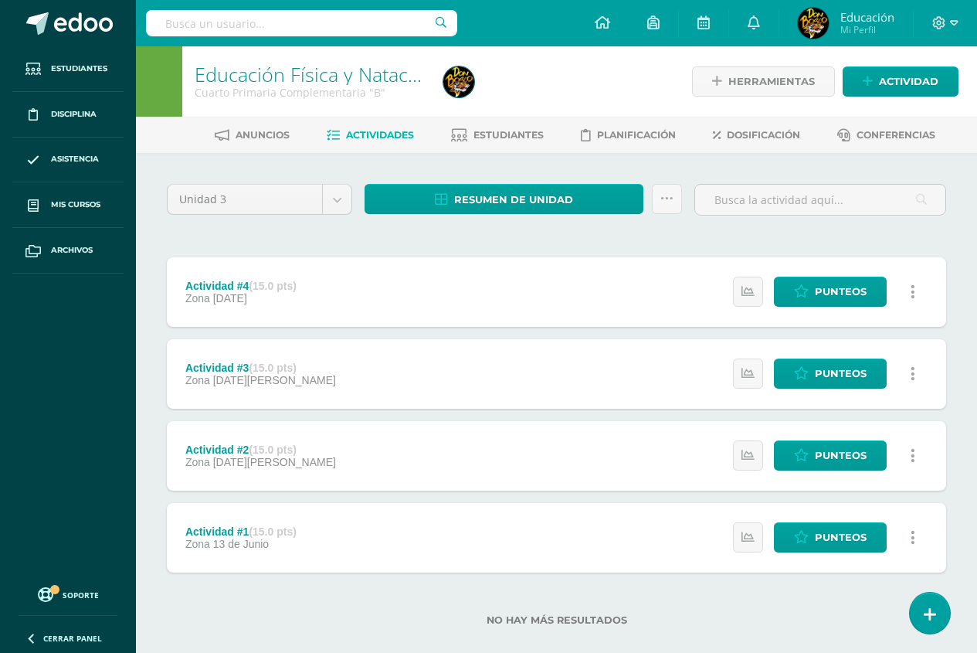
scroll to position [22, 0]
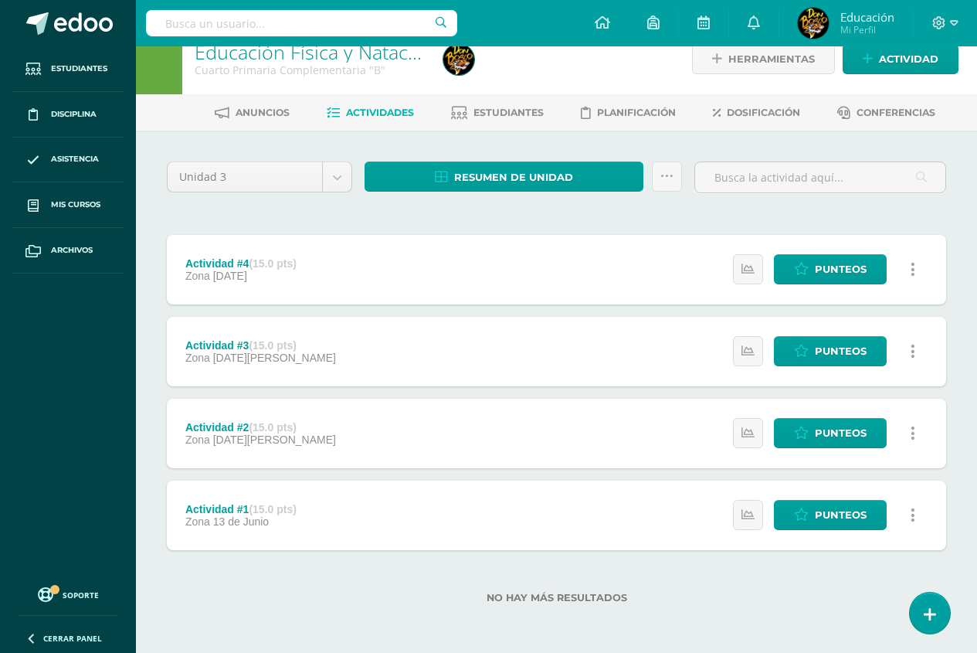
click at [905, 267] on link at bounding box center [913, 269] width 30 height 30
click at [832, 230] on div "Unidad 3 Unidad 1 Unidad 2 Unidad 3 Unidad 4 Resumen de unidad Descargar como H…" at bounding box center [557, 391] width 792 height 460
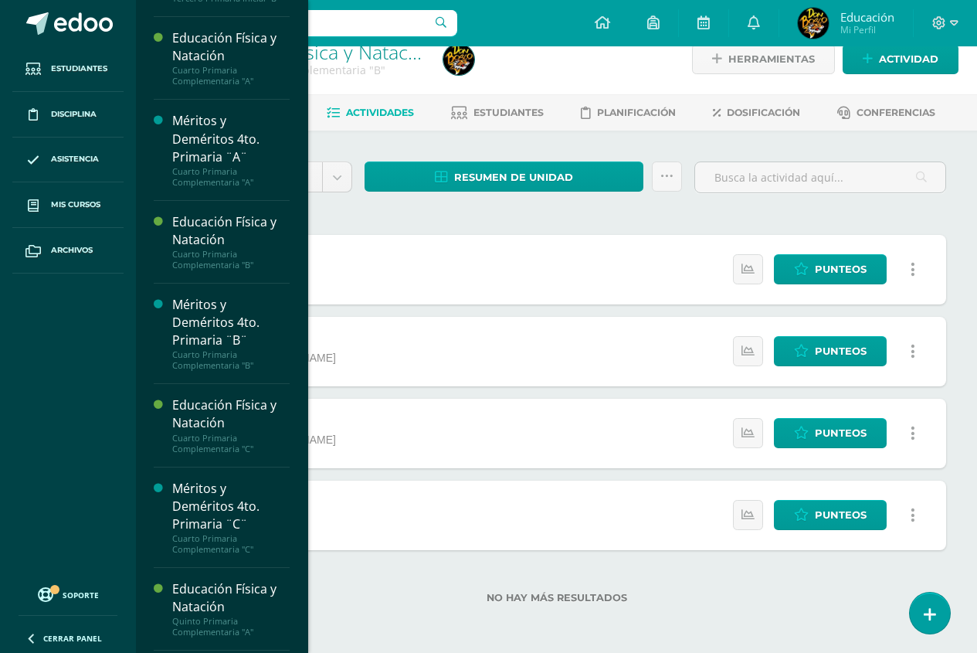
scroll to position [1080, 0]
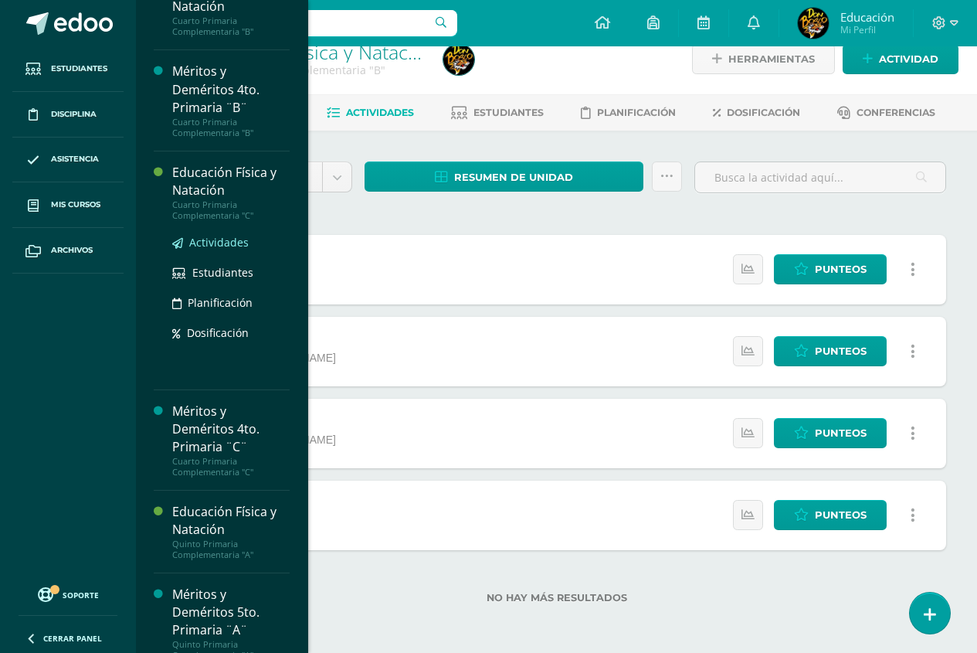
click at [223, 250] on span "Actividades" at bounding box center [218, 242] width 59 height 15
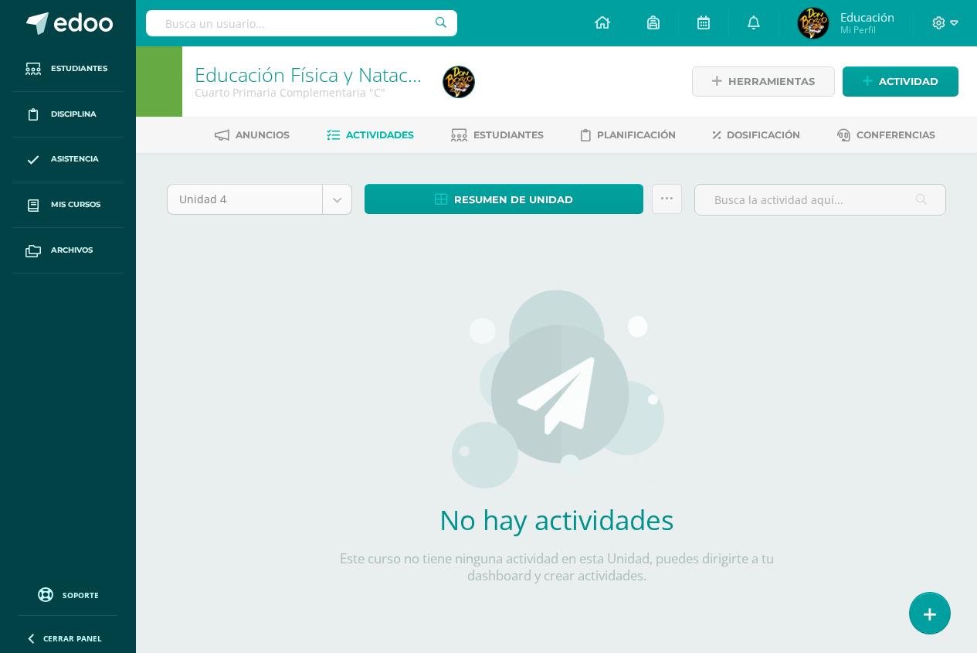
click at [339, 197] on body "Estudiantes Disciplina Asistencia Mis cursos Archivos Soporte Centro de ayuda Ú…" at bounding box center [488, 332] width 977 height 664
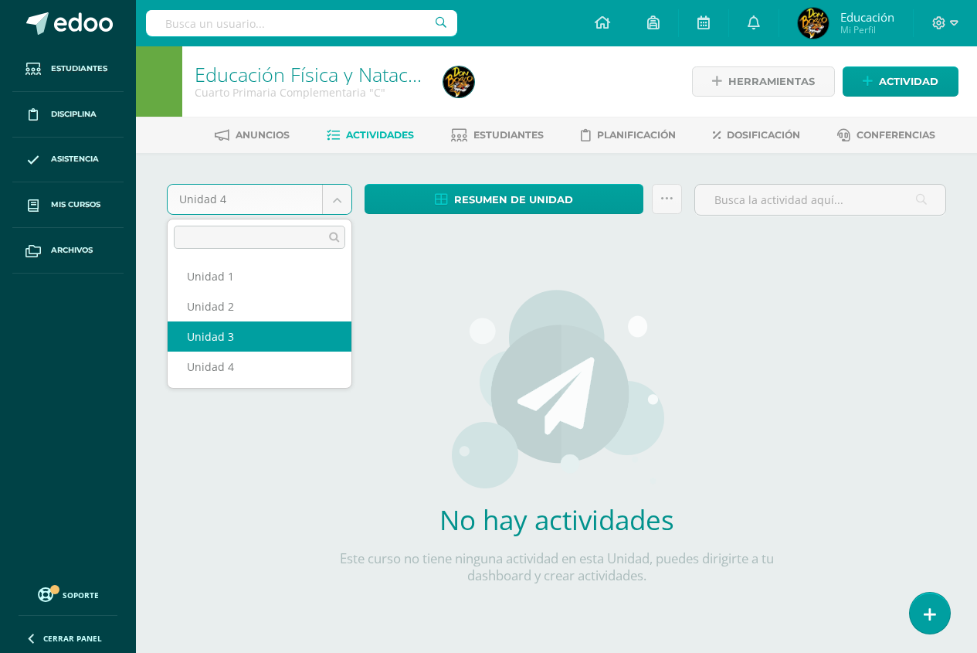
select select "Unidad 3"
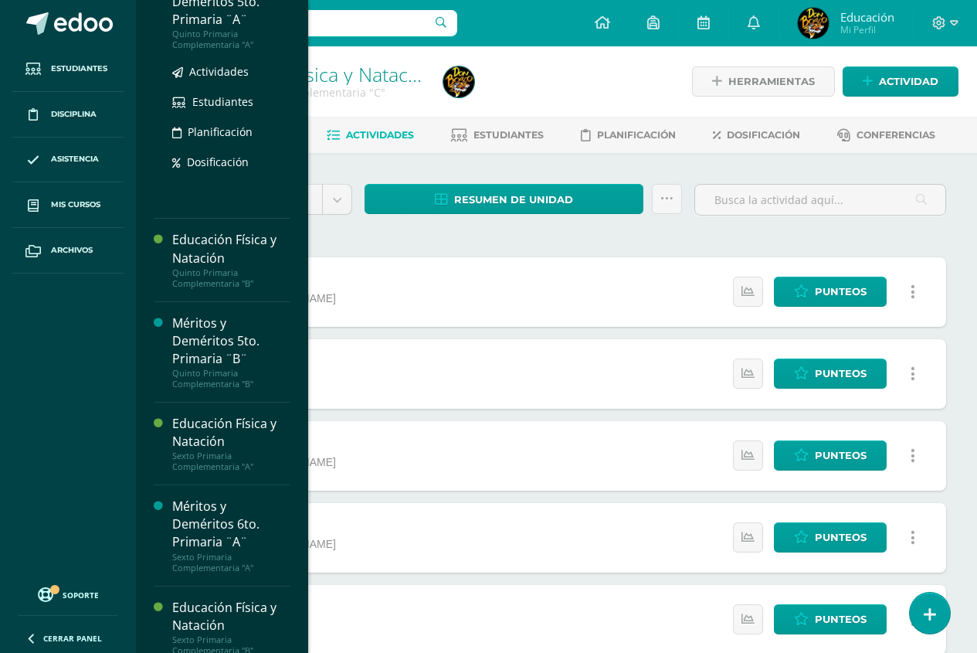
scroll to position [1381, 0]
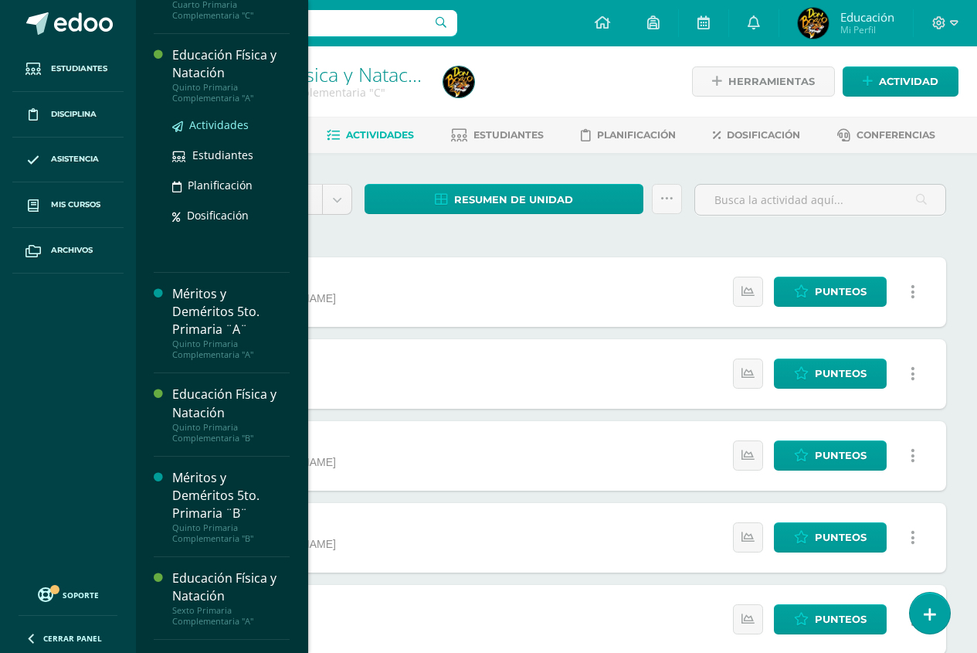
click at [232, 132] on span "Actividades" at bounding box center [218, 124] width 59 height 15
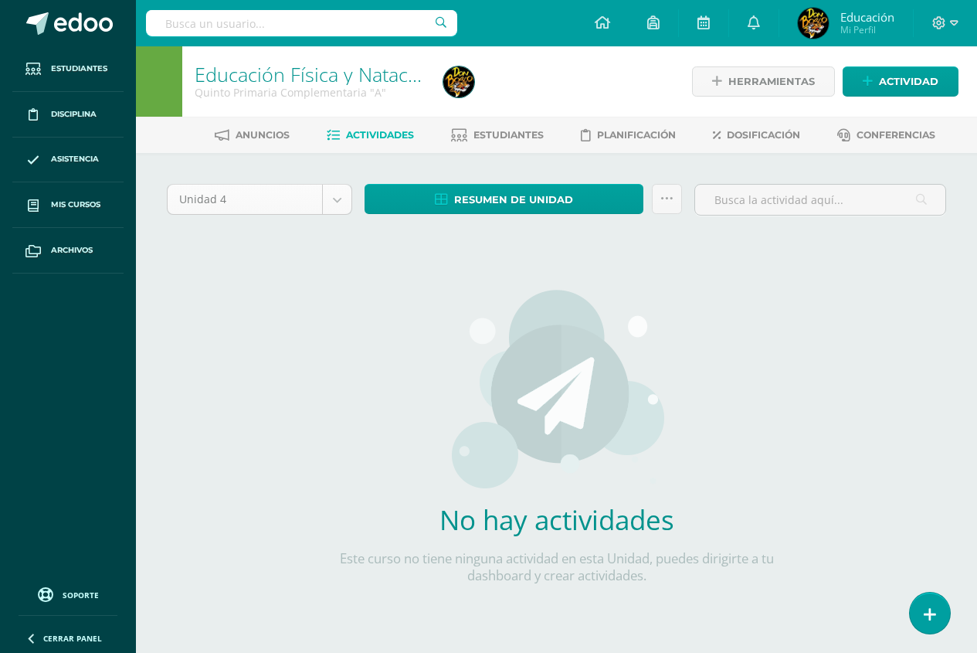
click at [335, 195] on body "Estudiantes Disciplina Asistencia Mis cursos Archivos Soporte Centro de ayuda Ú…" at bounding box center [488, 332] width 977 height 664
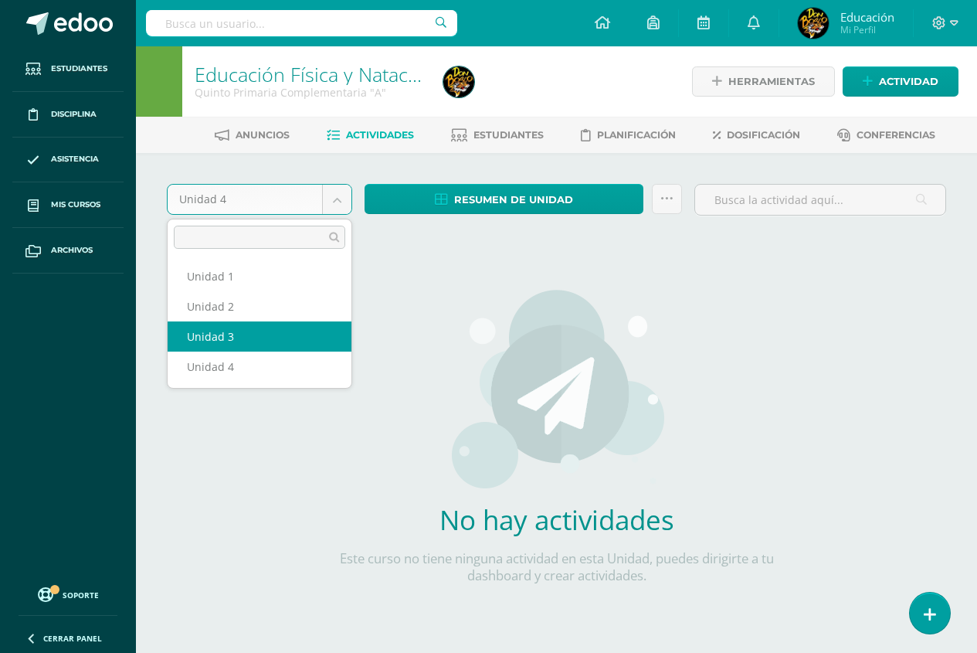
select select "Unidad 3"
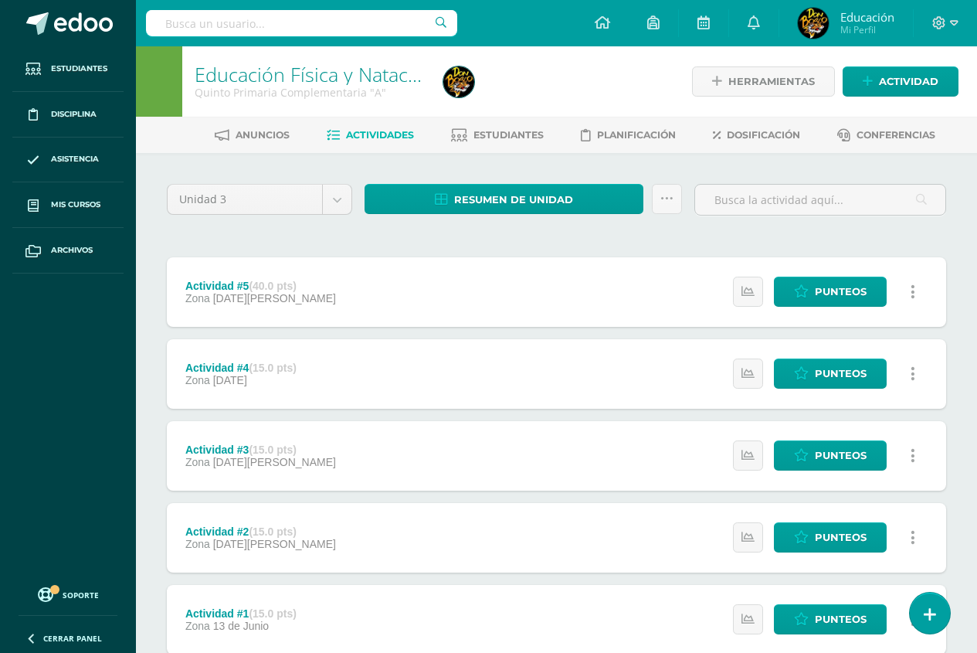
click at [190, 161] on div "Unidad 3 Unidad 1 Unidad 2 Unidad 3 Unidad 4 Resumen de unidad Descargar como H…" at bounding box center [556, 455] width 841 height 604
click at [167, 60] on div at bounding box center [159, 81] width 46 height 70
click at [440, 351] on div "Actividad #4 (15.0 pts) Zona 25 de Julio Estatus de Actividad: 0 Estudiantes si…" at bounding box center [557, 374] width 780 height 70
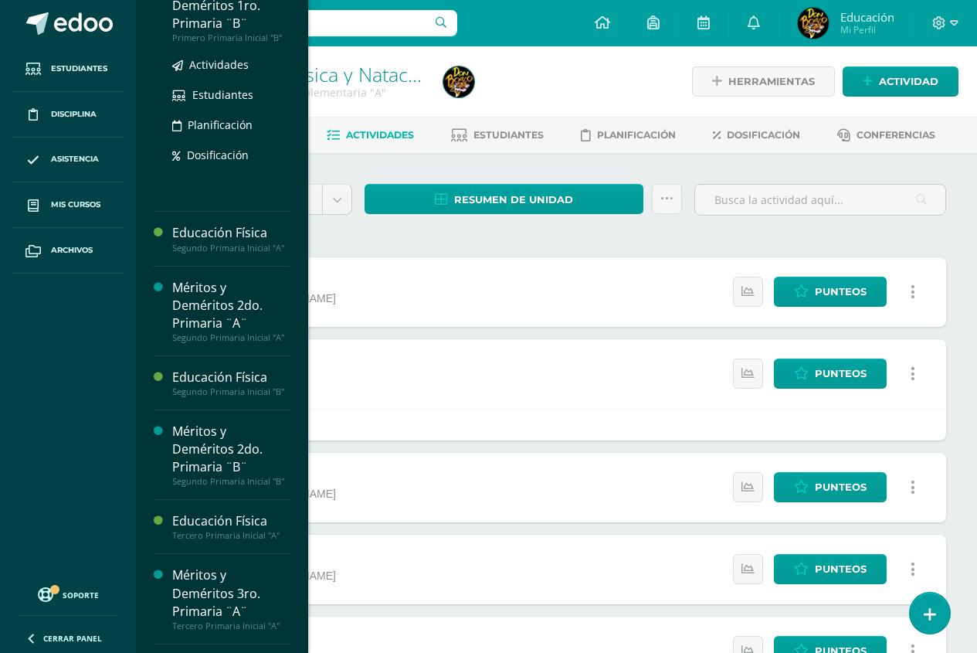
scroll to position [386, 0]
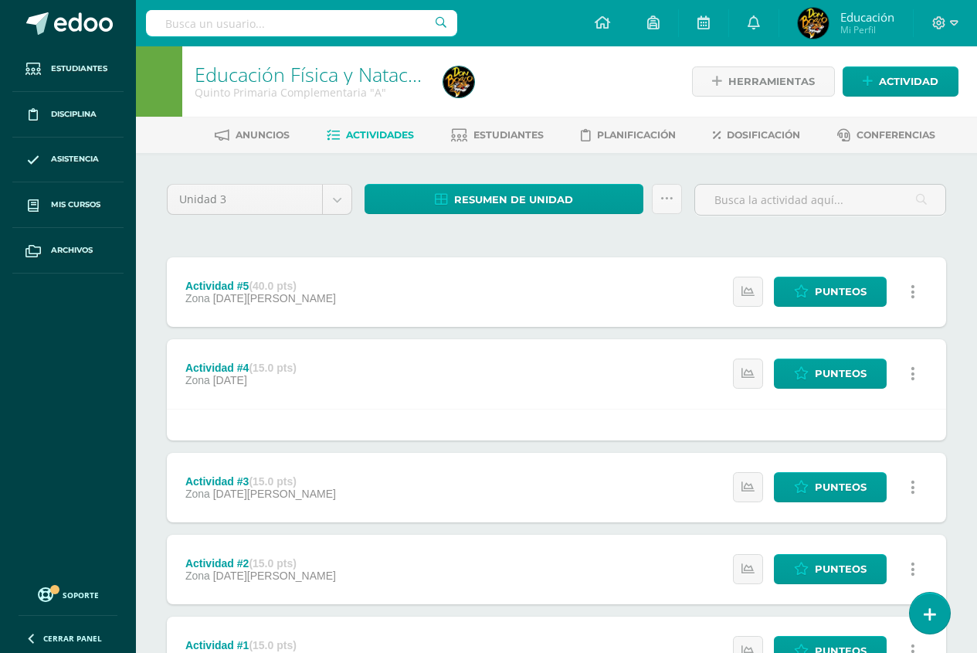
drag, startPoint x: 87, startPoint y: 351, endPoint x: 66, endPoint y: 344, distance: 22.7
click at [83, 351] on ul "Estudiantes Disciplina Asistencia Mis cursos Archivos" at bounding box center [68, 310] width 136 height 529
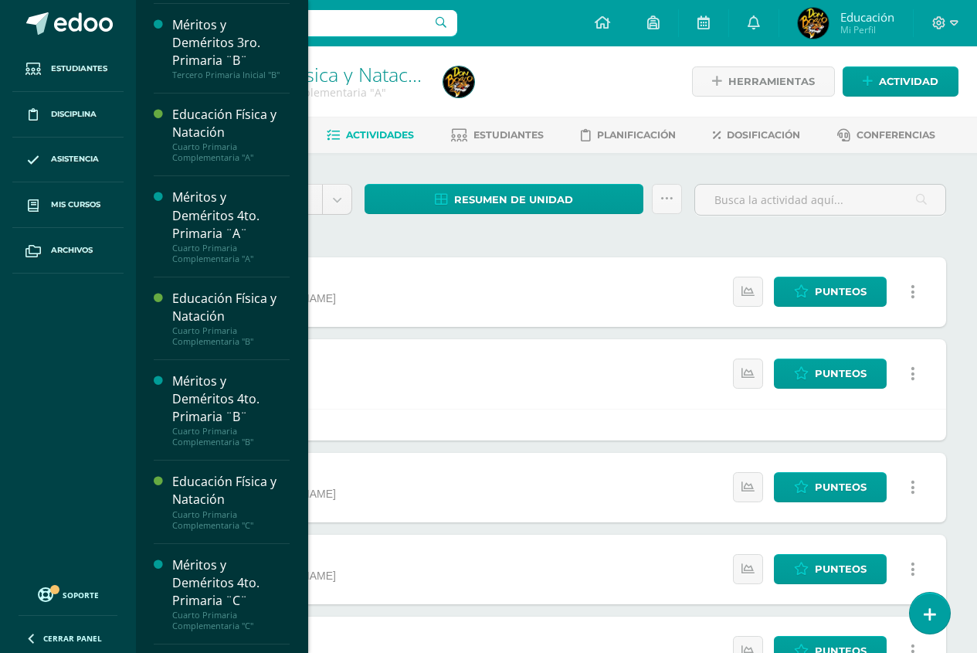
scroll to position [1004, 0]
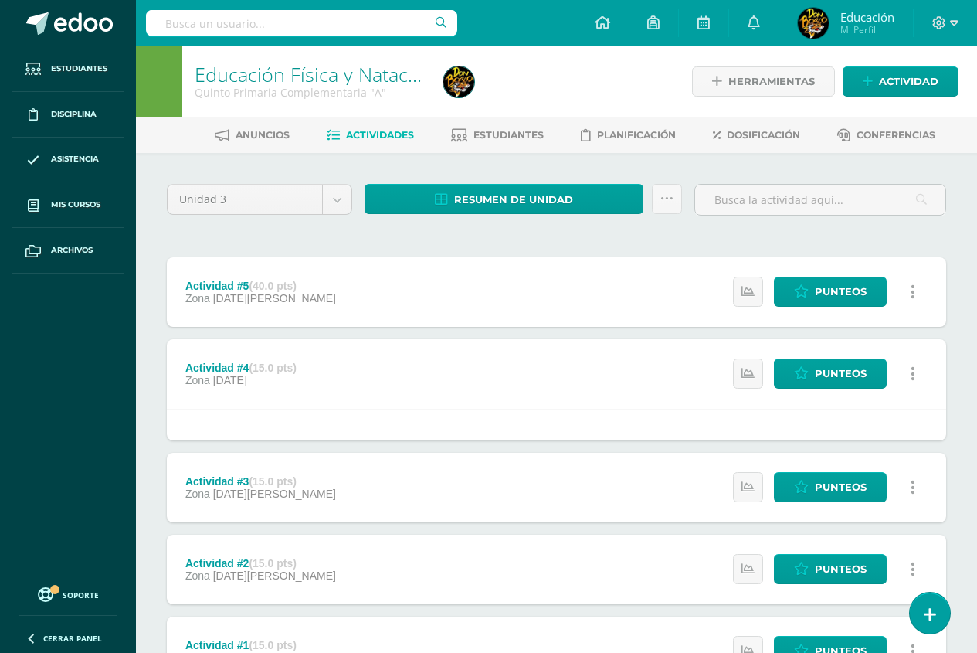
click at [430, 338] on div "Actividad #5 (40.0 pts) Zona 01 de Agosto Estatus de Actividad: 0 Estudiantes s…" at bounding box center [557, 471] width 780 height 429
click at [956, 27] on icon at bounding box center [954, 23] width 8 height 14
click at [902, 102] on span "Cerrar sesión" at bounding box center [906, 105] width 70 height 15
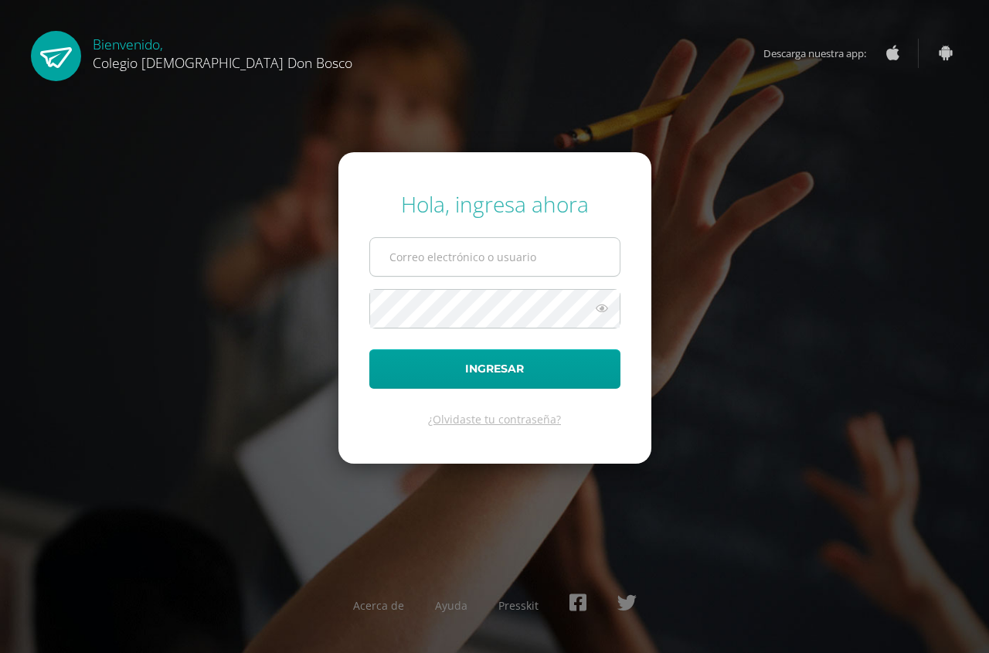
click at [564, 255] on input "text" at bounding box center [495, 257] width 250 height 38
type input "[EMAIL_ADDRESS][DOMAIN_NAME]"
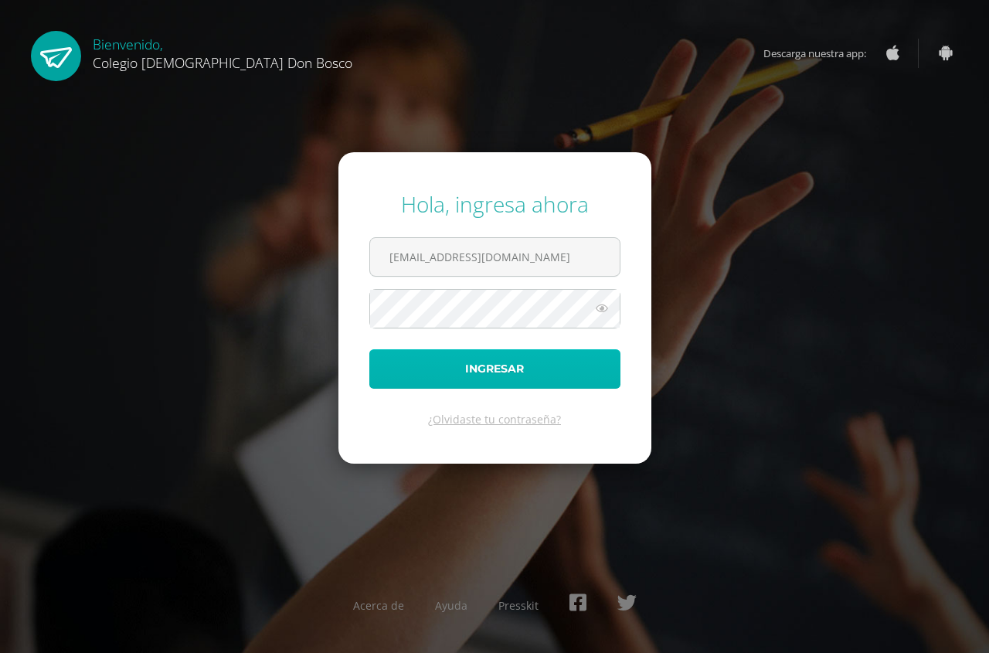
click at [511, 372] on button "Ingresar" at bounding box center [494, 368] width 251 height 39
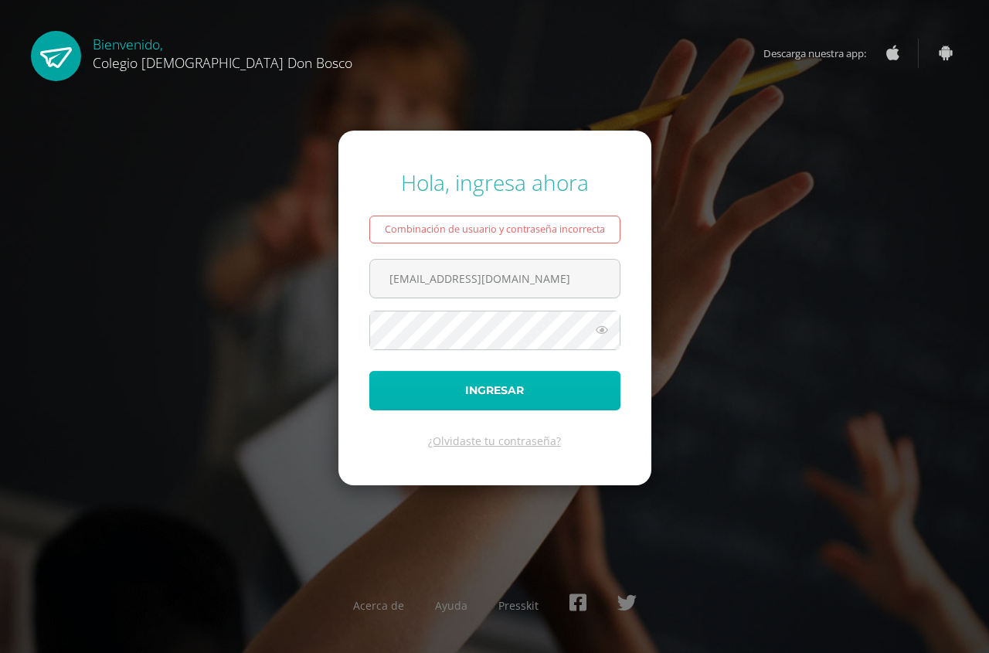
click at [518, 385] on button "Ingresar" at bounding box center [494, 390] width 251 height 39
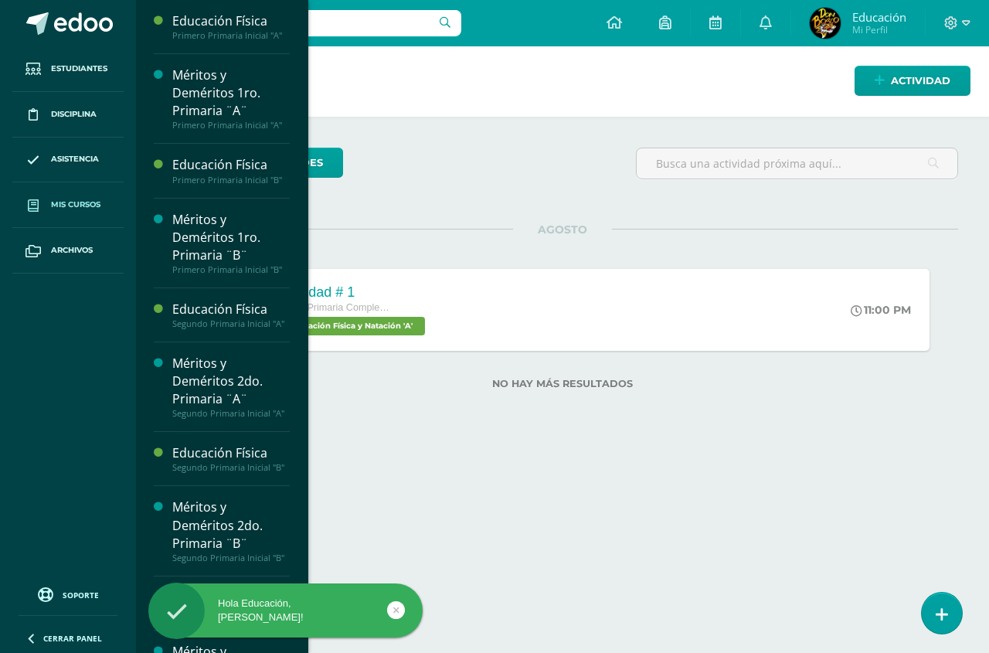
click at [90, 205] on span "Mis cursos" at bounding box center [75, 205] width 49 height 12
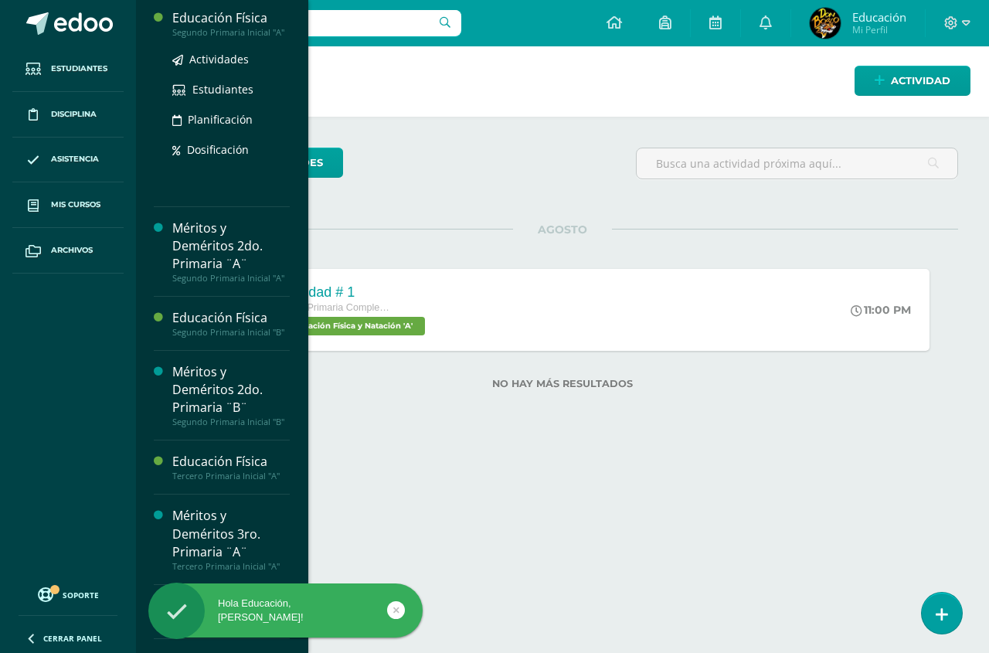
scroll to position [678, 0]
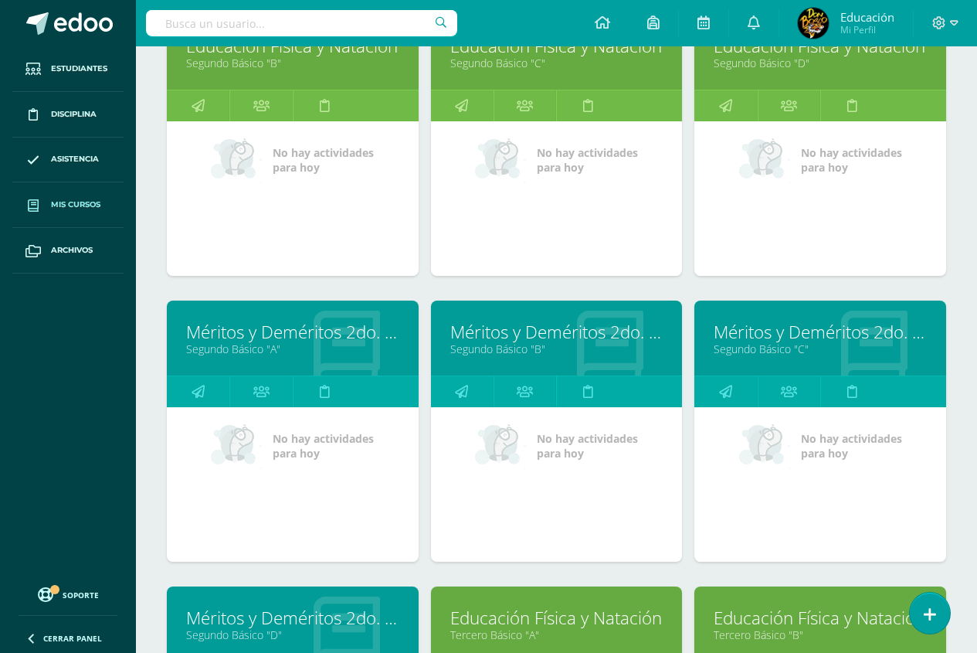
scroll to position [4220, 0]
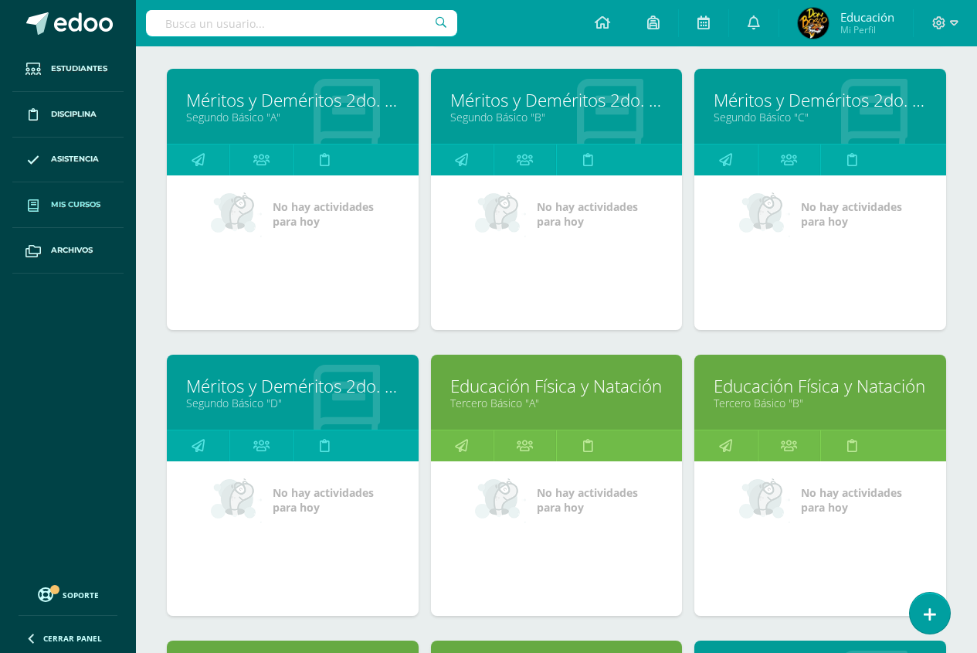
click at [533, 389] on link "Educación Física y Natación" at bounding box center [556, 386] width 213 height 24
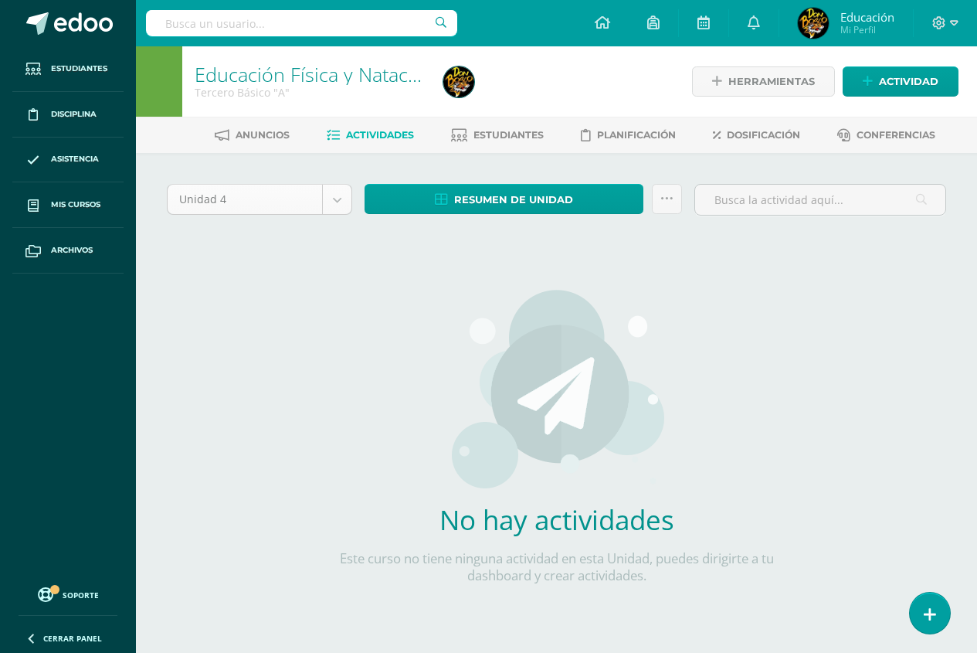
click at [338, 202] on body "Estudiantes Disciplina Asistencia Mis cursos Archivos Soporte Centro de ayuda Ú…" at bounding box center [488, 332] width 977 height 664
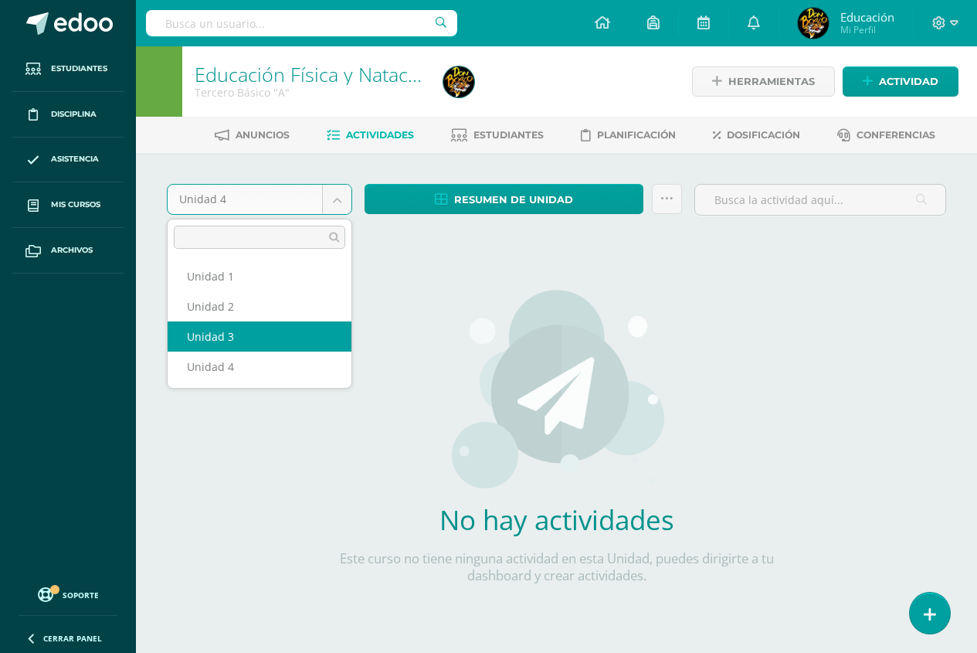
select select "Unidad 3"
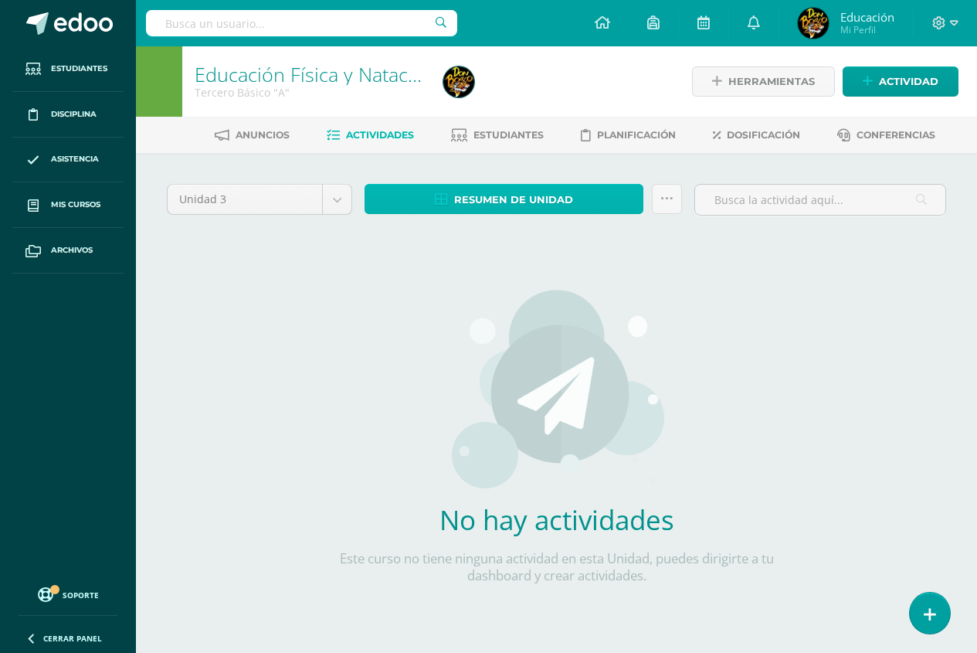
click at [536, 202] on span "Resumen de unidad" at bounding box center [513, 199] width 119 height 29
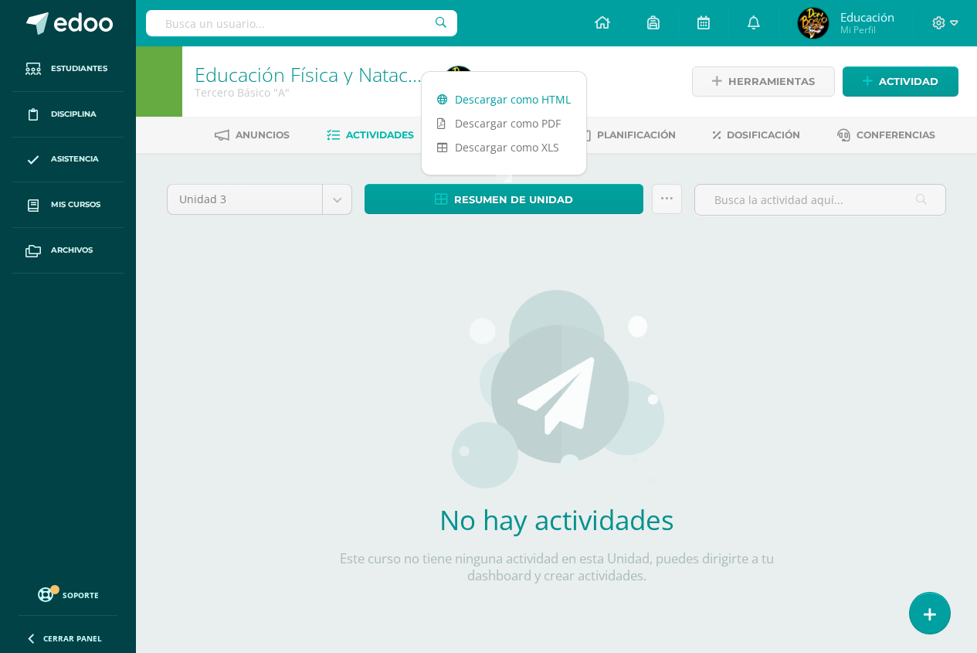
click at [543, 97] on link "Descargar como HTML" at bounding box center [504, 99] width 165 height 24
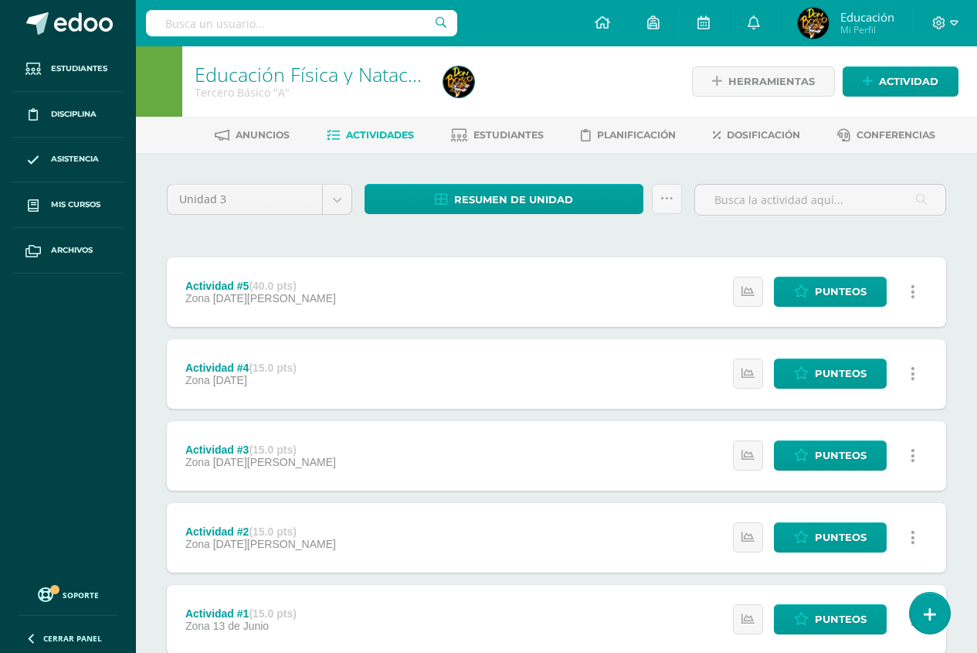
click at [222, 450] on div "Actividad #3 (15.0 pts)" at bounding box center [260, 449] width 151 height 12
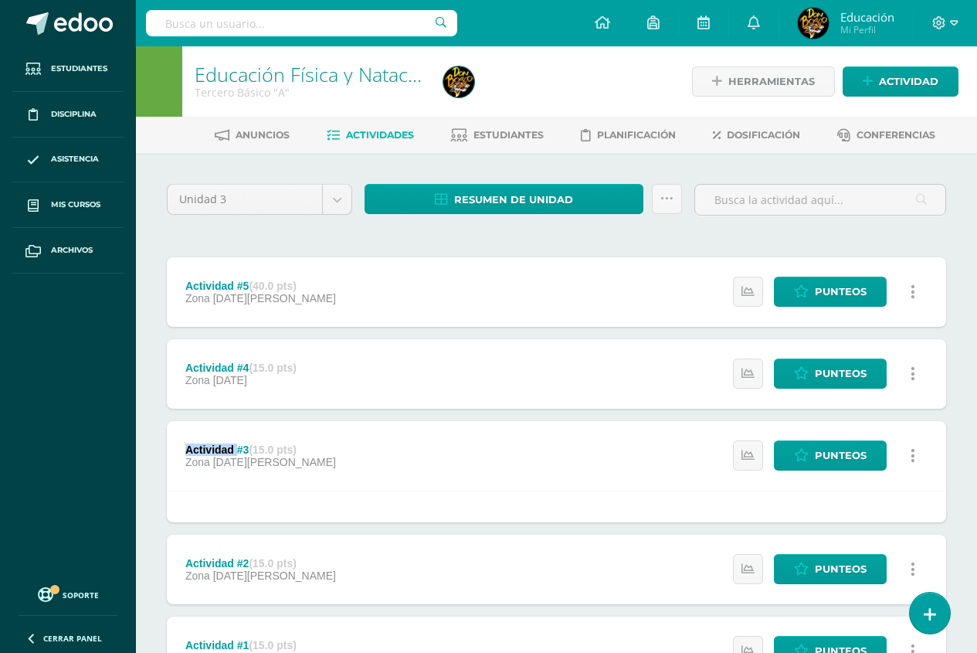
click at [222, 450] on div "Actividad #3 (15.0 pts)" at bounding box center [260, 449] width 151 height 12
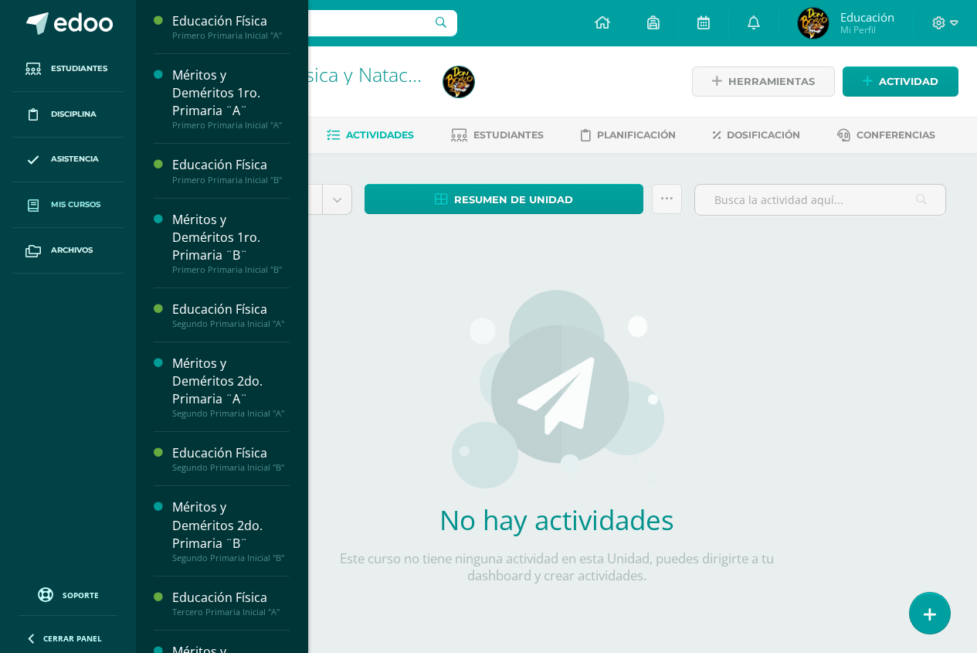
click at [67, 205] on span "Mis cursos" at bounding box center [75, 205] width 49 height 12
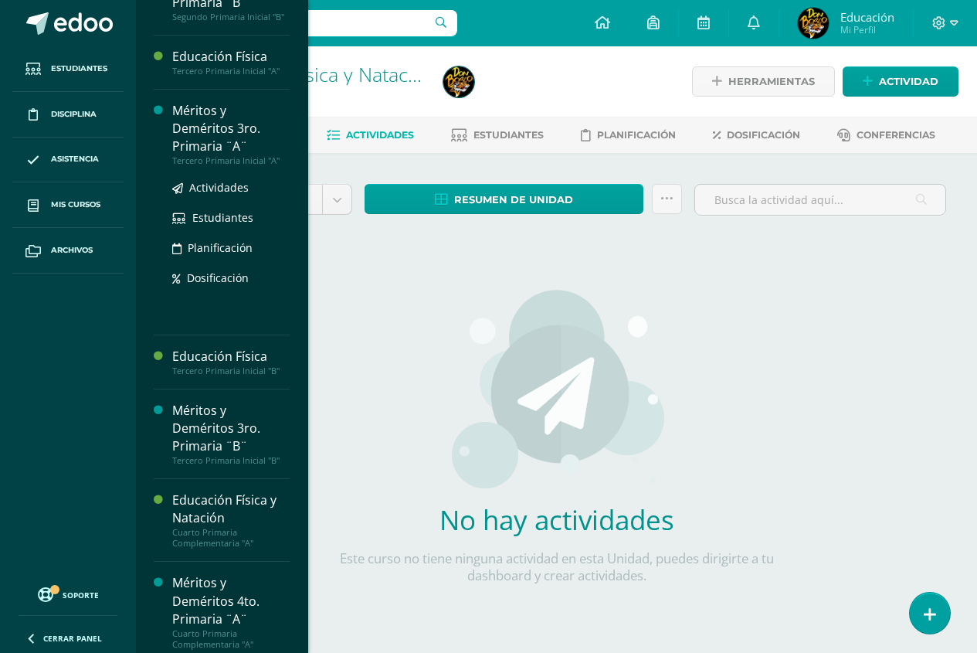
scroll to position [624, 0]
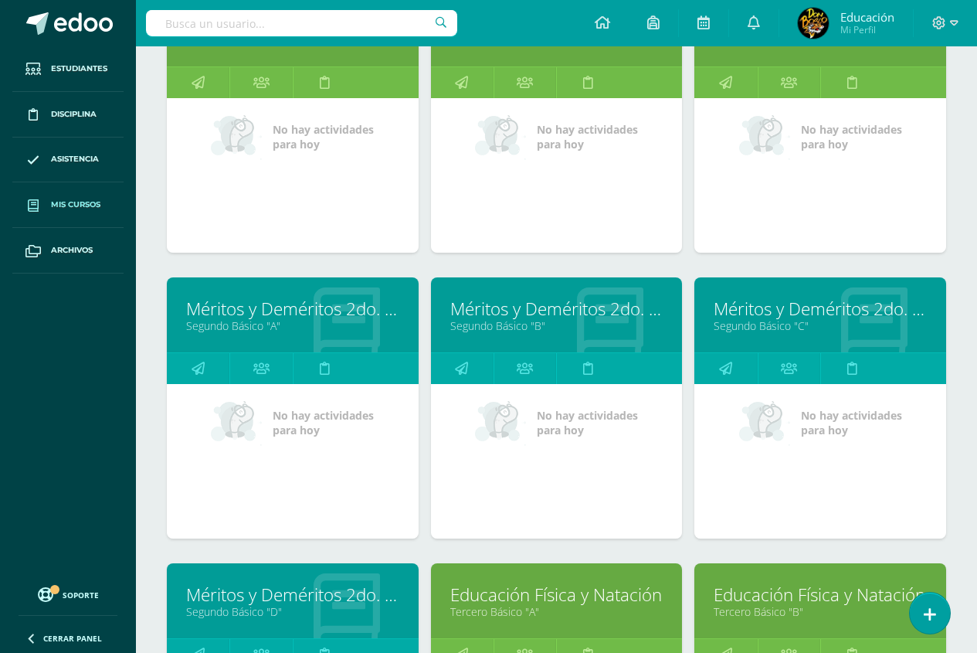
scroll to position [4244, 0]
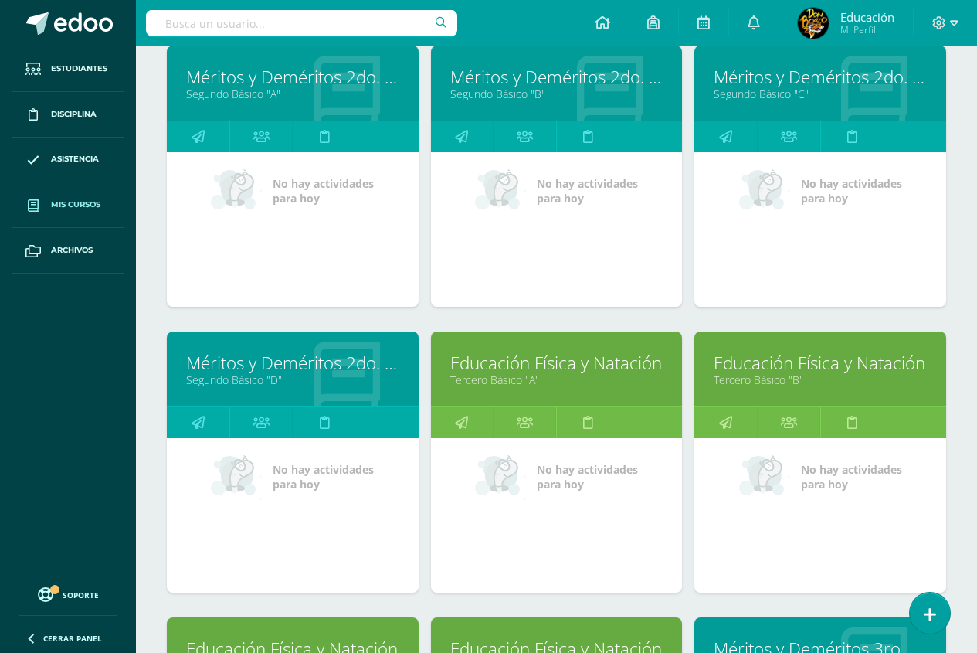
click at [824, 364] on link "Educación Física y Natación" at bounding box center [820, 363] width 213 height 24
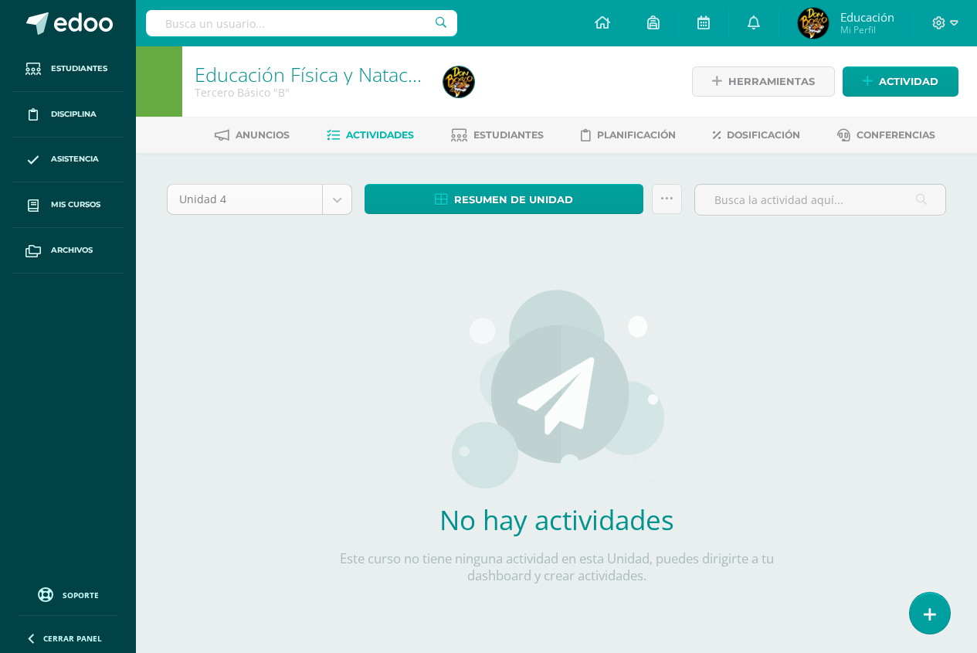
click at [340, 201] on body "Estudiantes Disciplina Asistencia Mis cursos Archivos Soporte Centro de ayuda Ú…" at bounding box center [488, 332] width 977 height 664
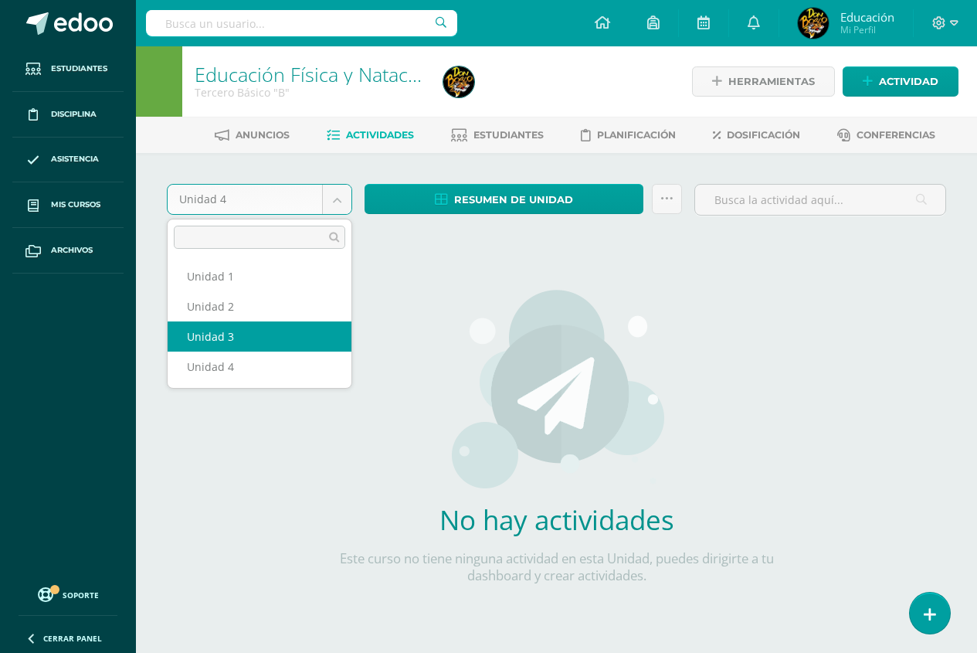
select select "Unidad 3"
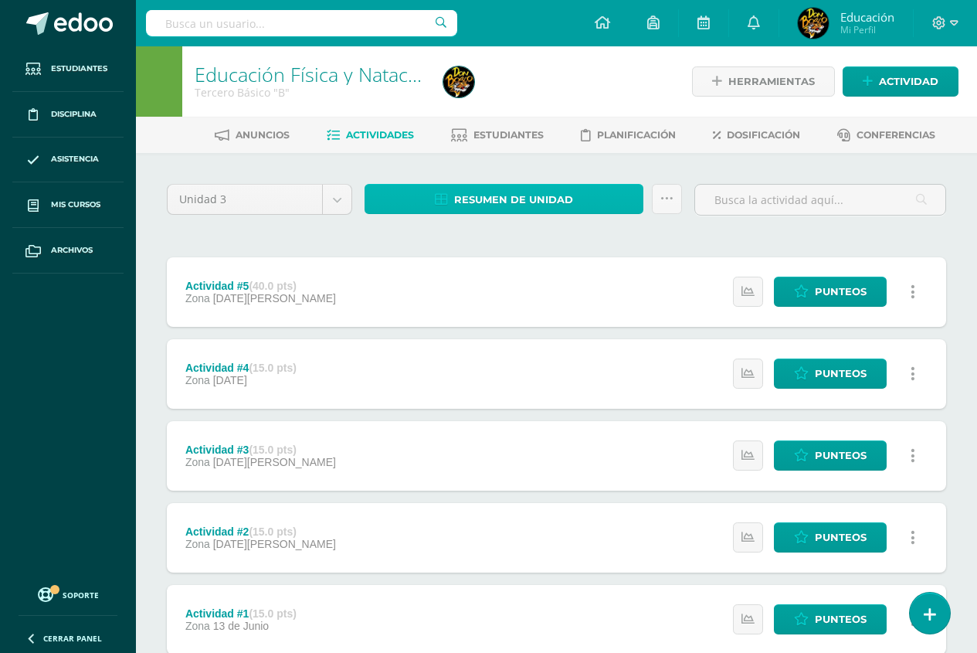
click at [542, 202] on span "Resumen de unidad" at bounding box center [513, 199] width 119 height 29
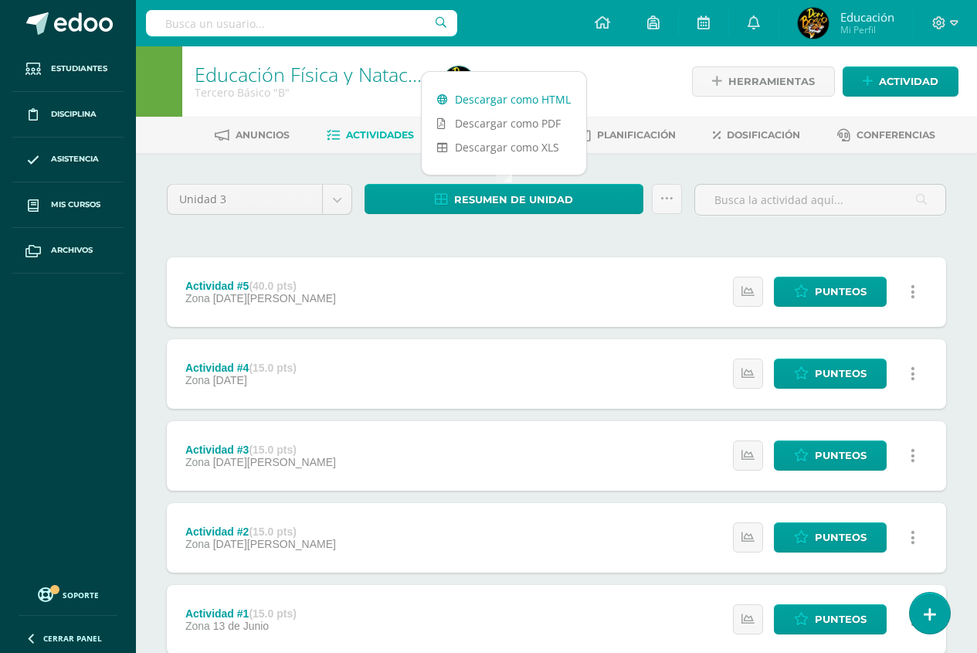
click at [539, 97] on link "Descargar como HTML" at bounding box center [504, 99] width 165 height 24
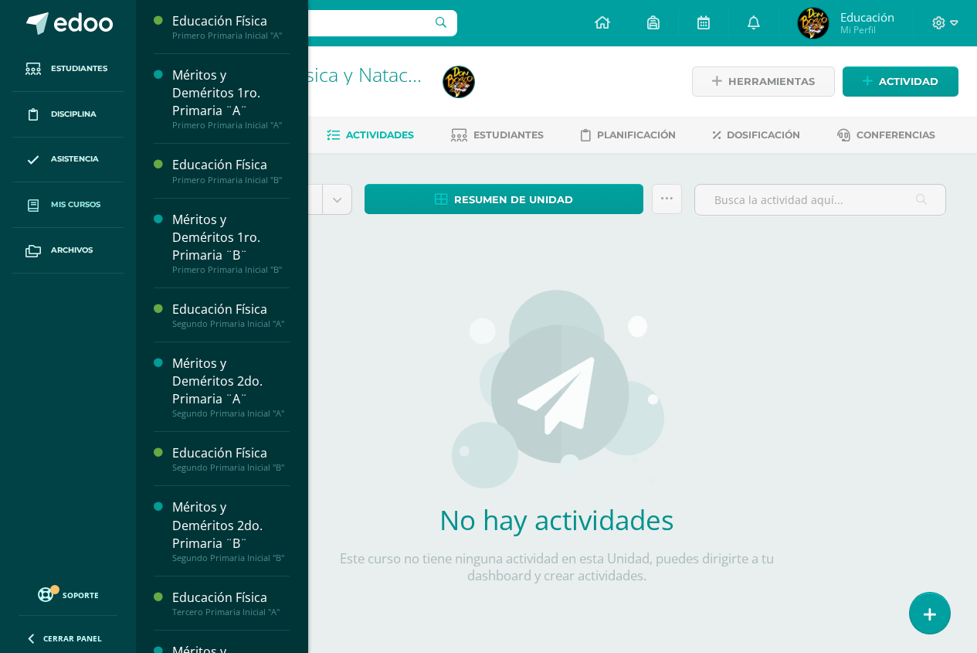
click at [86, 206] on span "Mis cursos" at bounding box center [75, 205] width 49 height 12
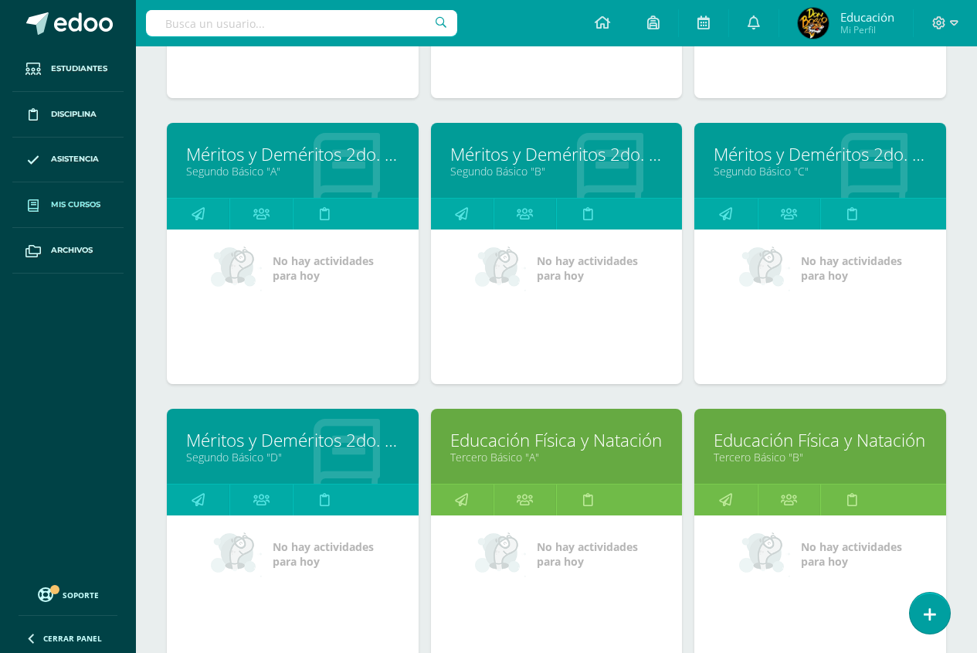
scroll to position [4475, 0]
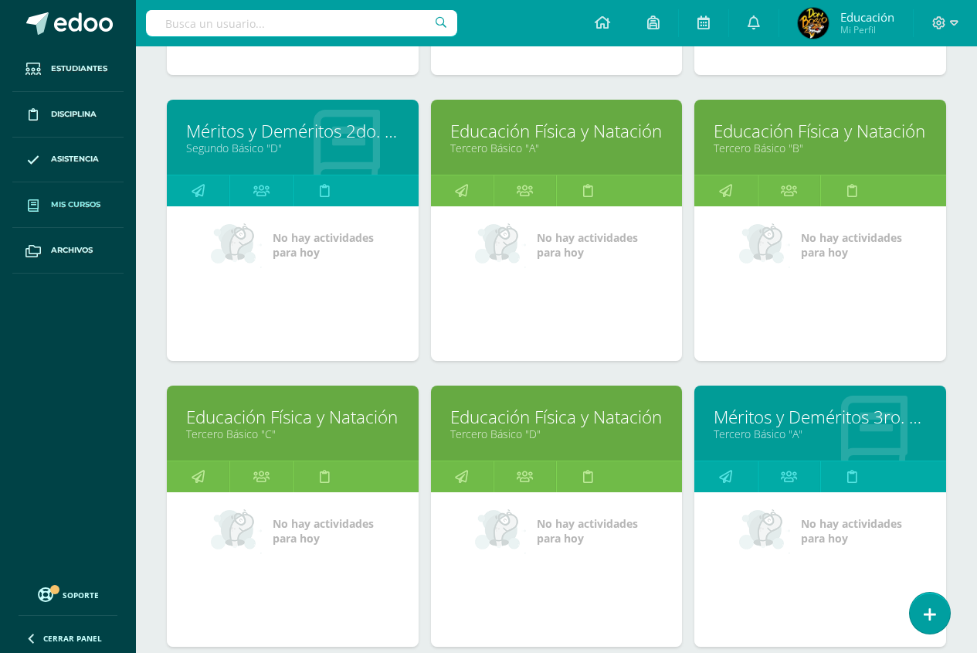
click at [253, 426] on link "Educación Física y Natación" at bounding box center [292, 417] width 213 height 24
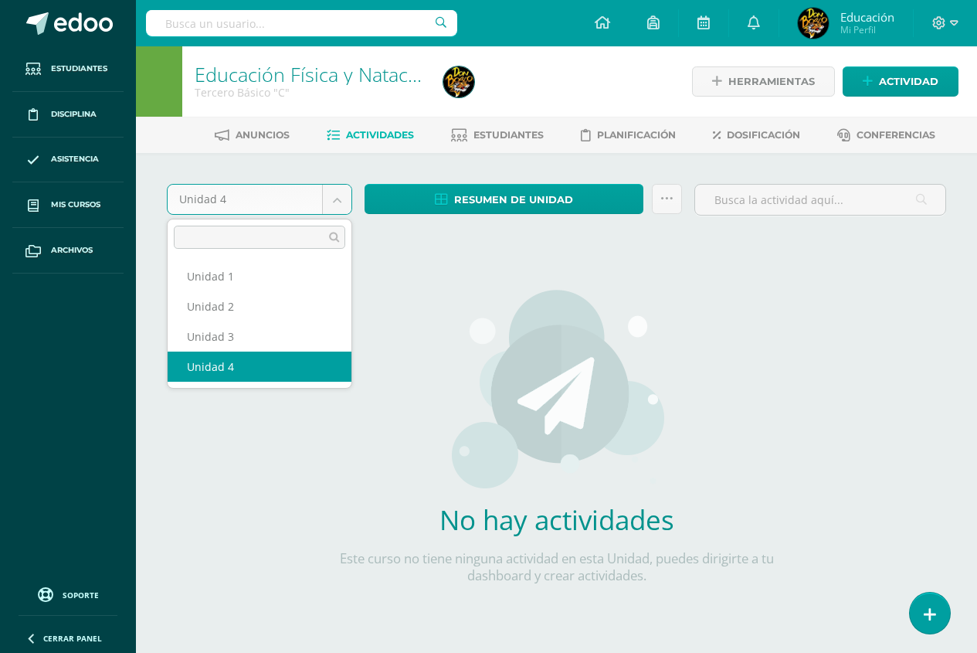
click at [341, 203] on body "Estudiantes Disciplina Asistencia Mis cursos Archivos Soporte Centro de ayuda Ú…" at bounding box center [488, 332] width 977 height 664
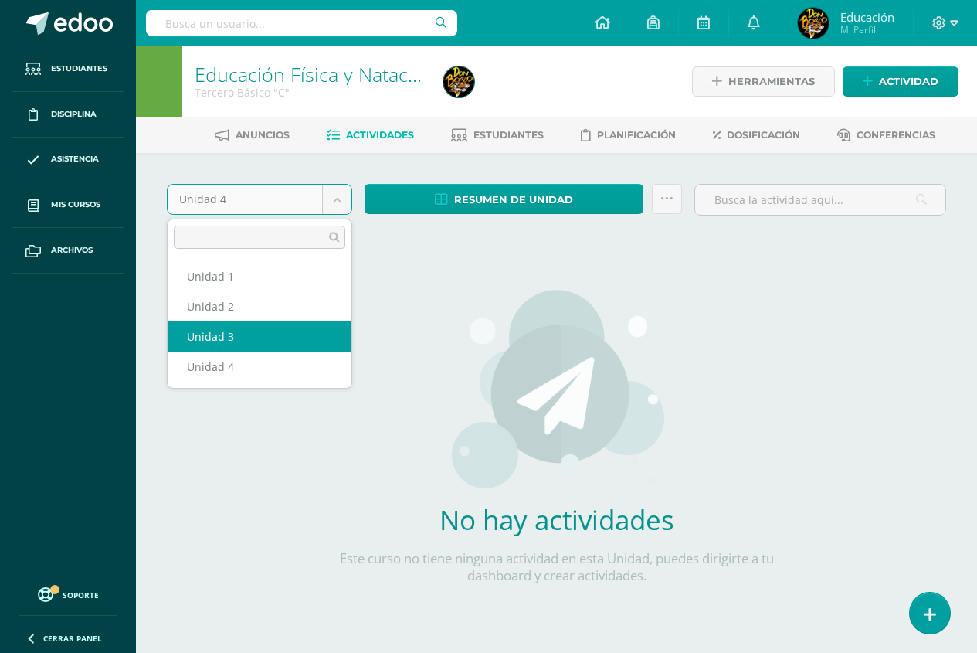
select select "Unidad 3"
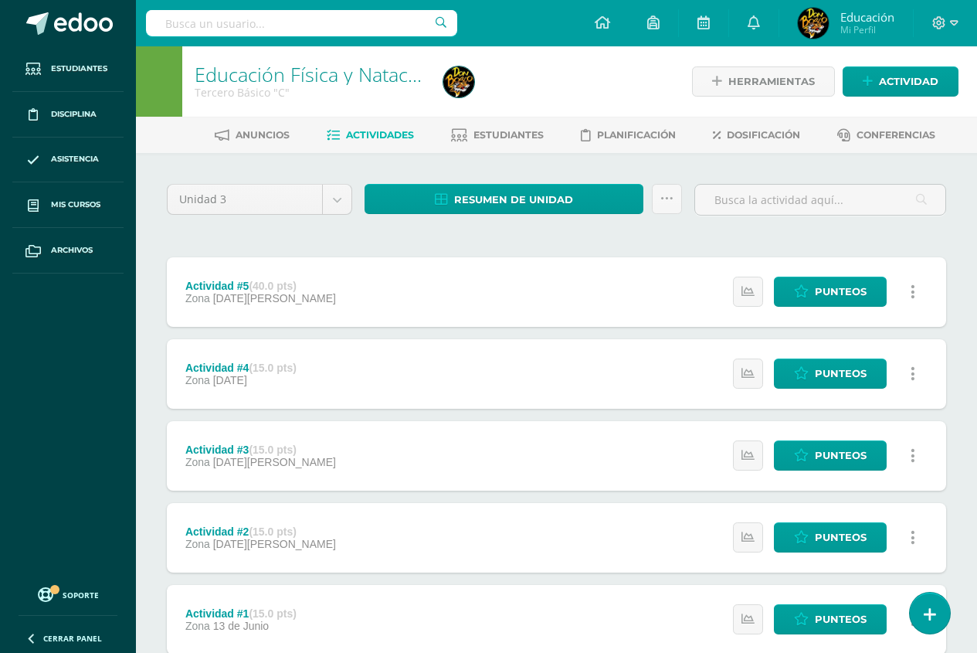
scroll to position [104, 0]
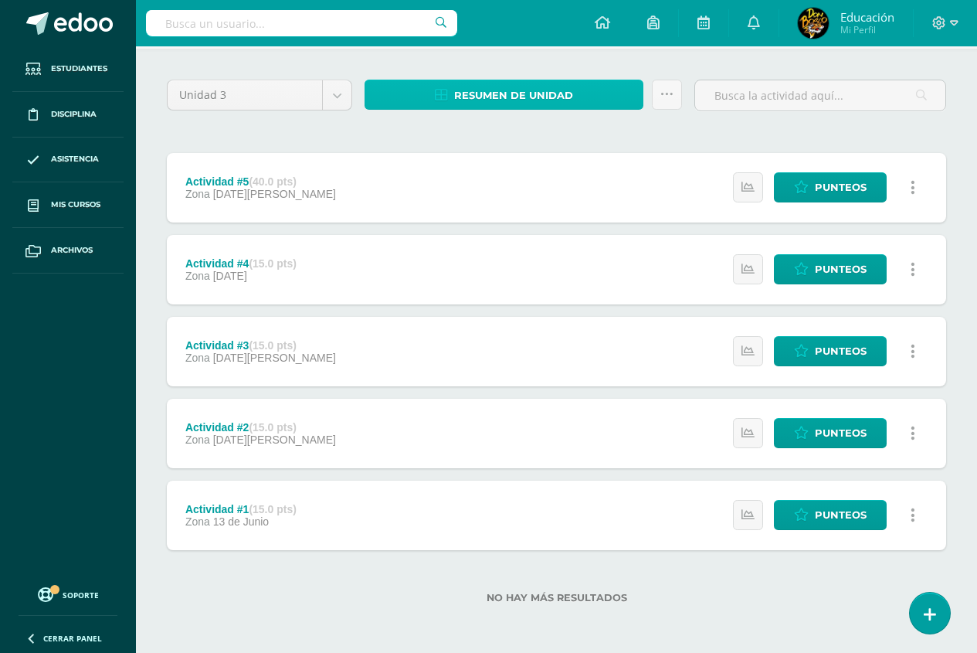
click at [487, 102] on span "Resumen de unidad" at bounding box center [513, 95] width 119 height 29
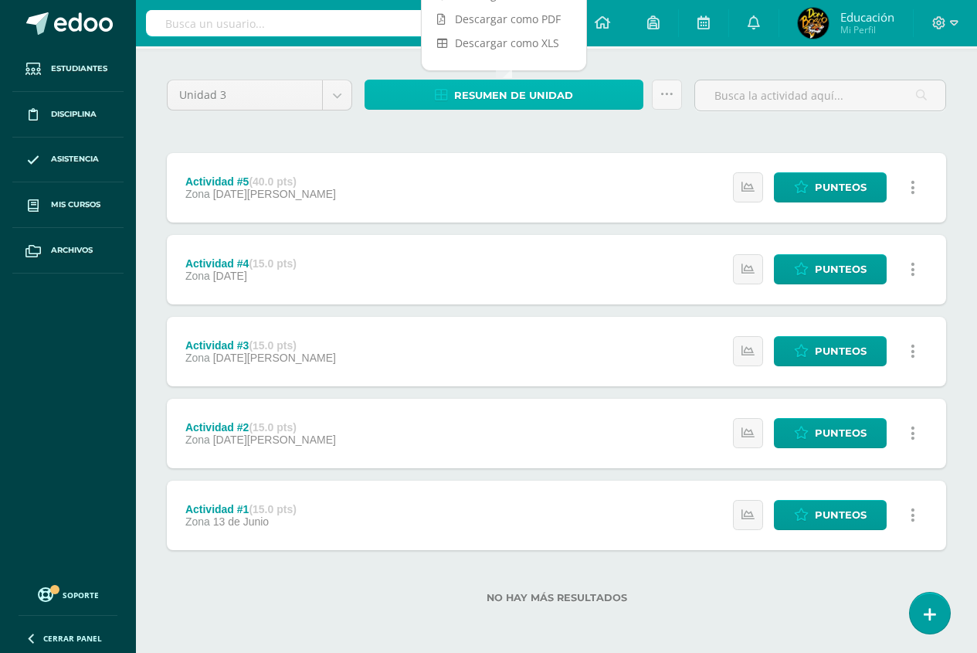
scroll to position [0, 0]
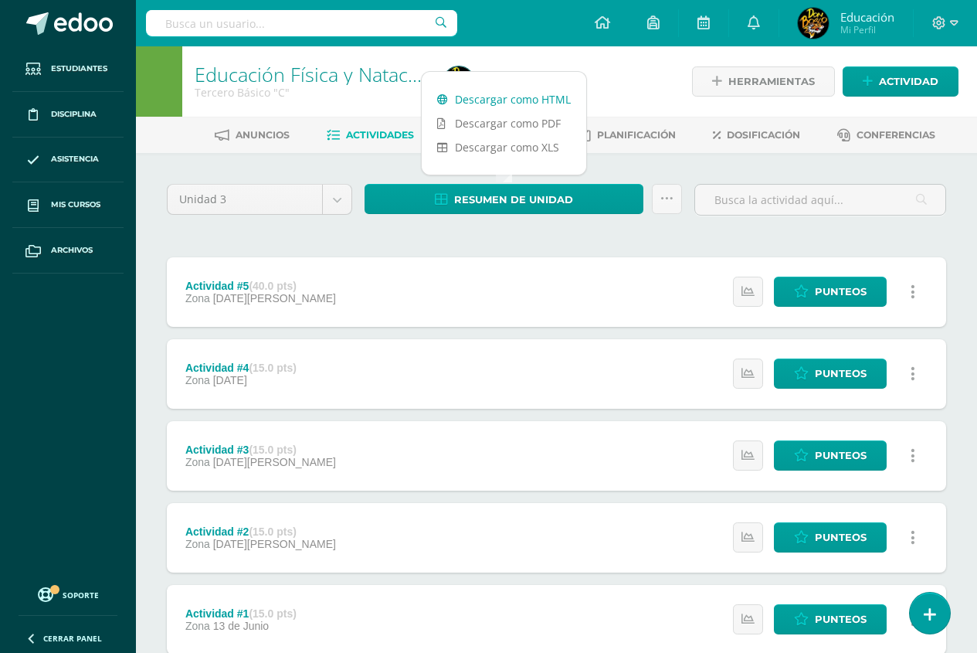
click at [517, 102] on link "Descargar como HTML" at bounding box center [504, 99] width 165 height 24
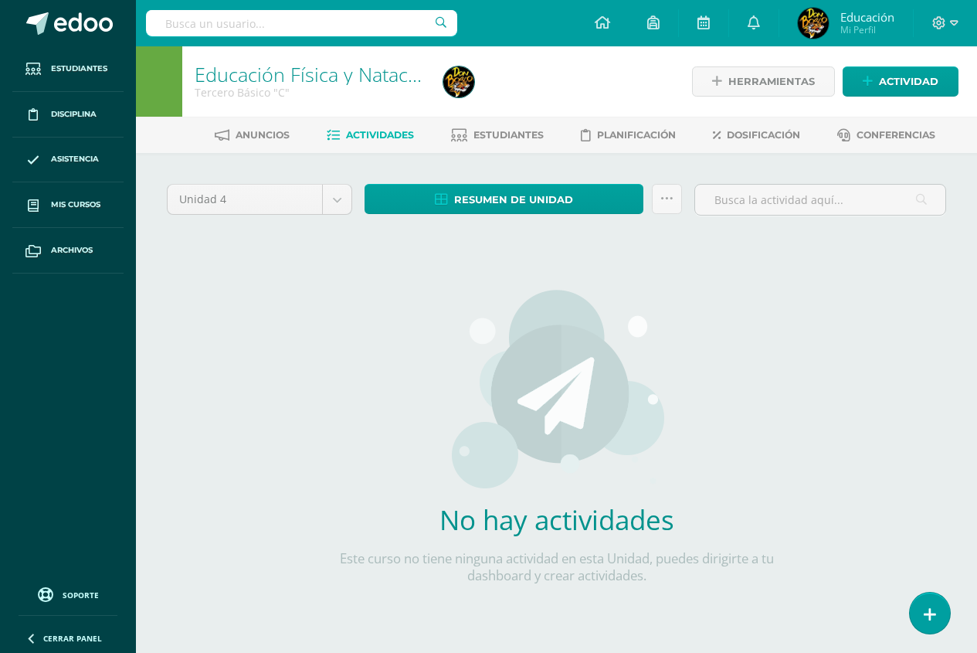
scroll to position [11, 0]
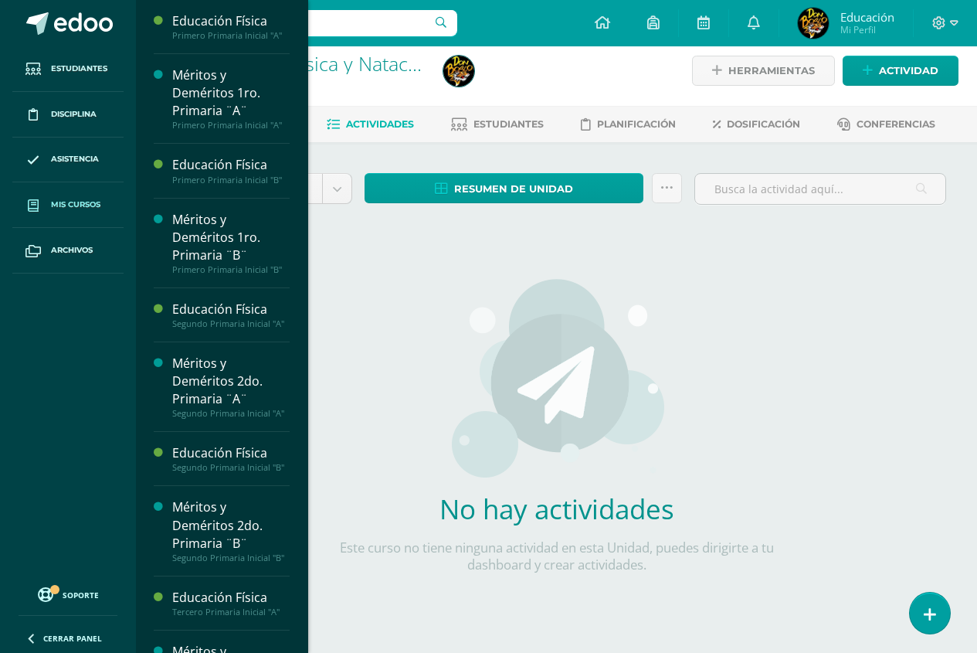
click at [69, 208] on span "Mis cursos" at bounding box center [75, 205] width 49 height 12
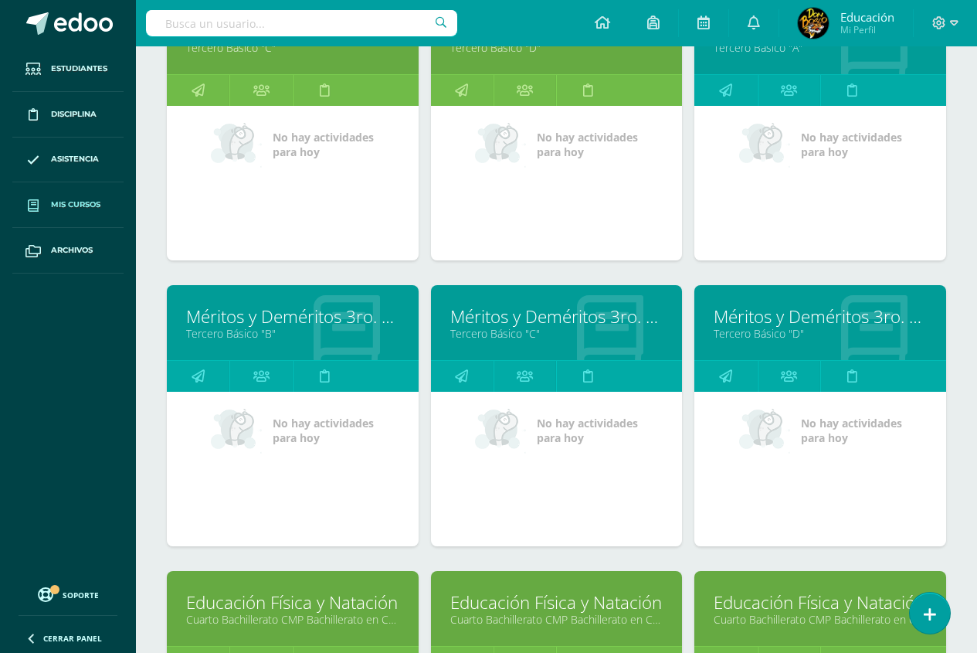
scroll to position [4707, 0]
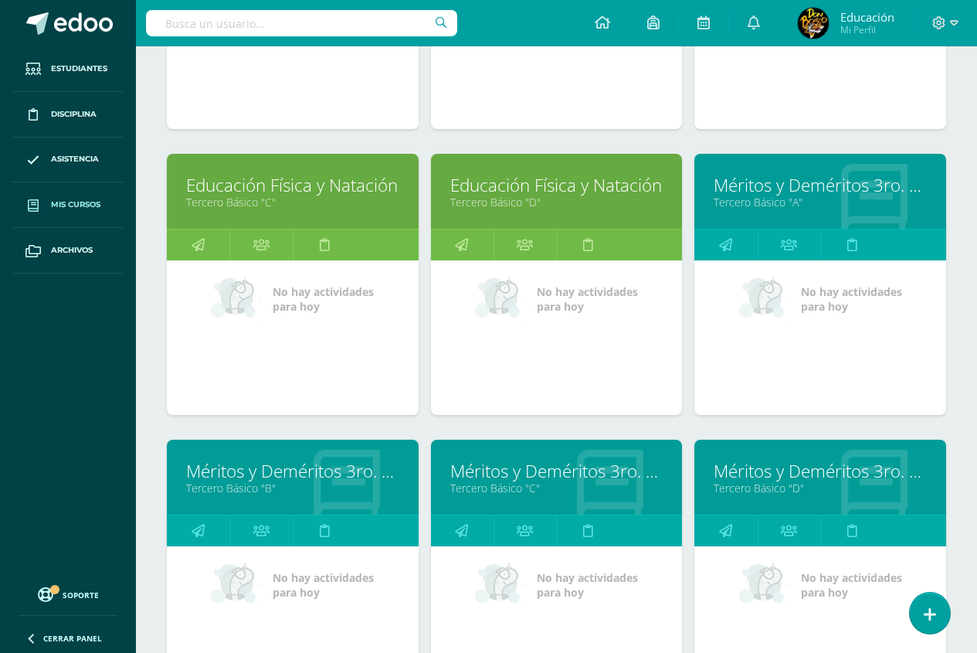
click at [535, 189] on link "Educación Física y Natación" at bounding box center [556, 185] width 213 height 24
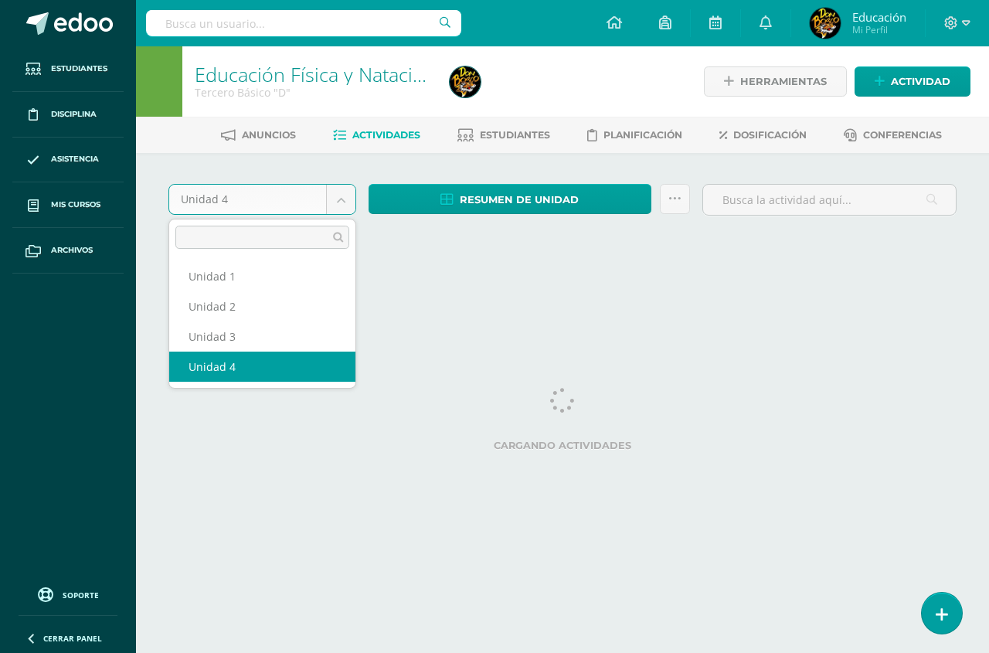
click at [343, 199] on body "Estudiantes Disciplina Asistencia Mis cursos Archivos Soporte Centro de ayuda Ú…" at bounding box center [494, 144] width 989 height 288
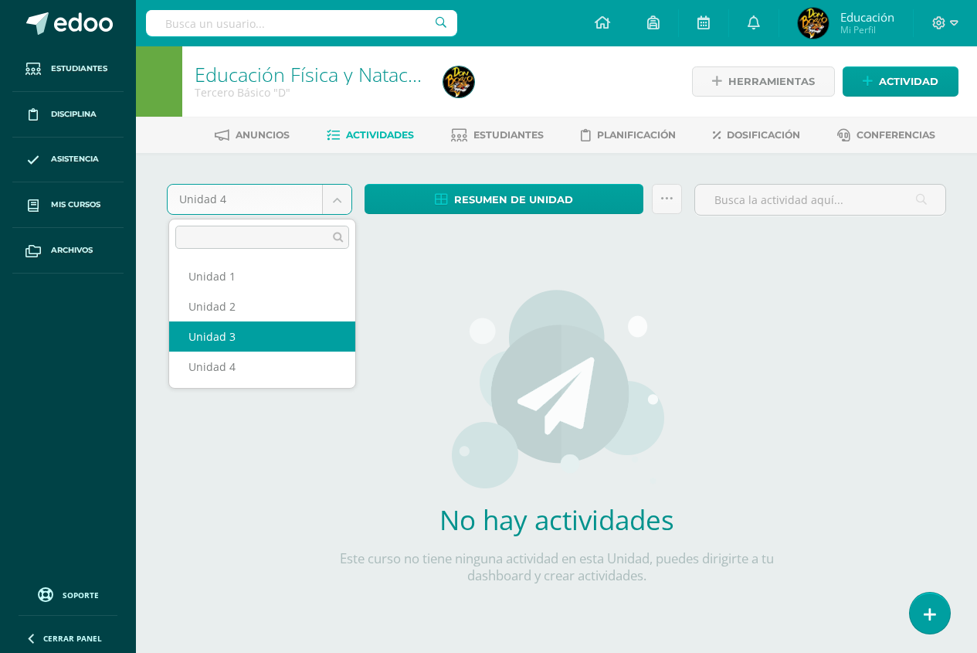
select select "Unidad 3"
